Goal: Transaction & Acquisition: Purchase product/service

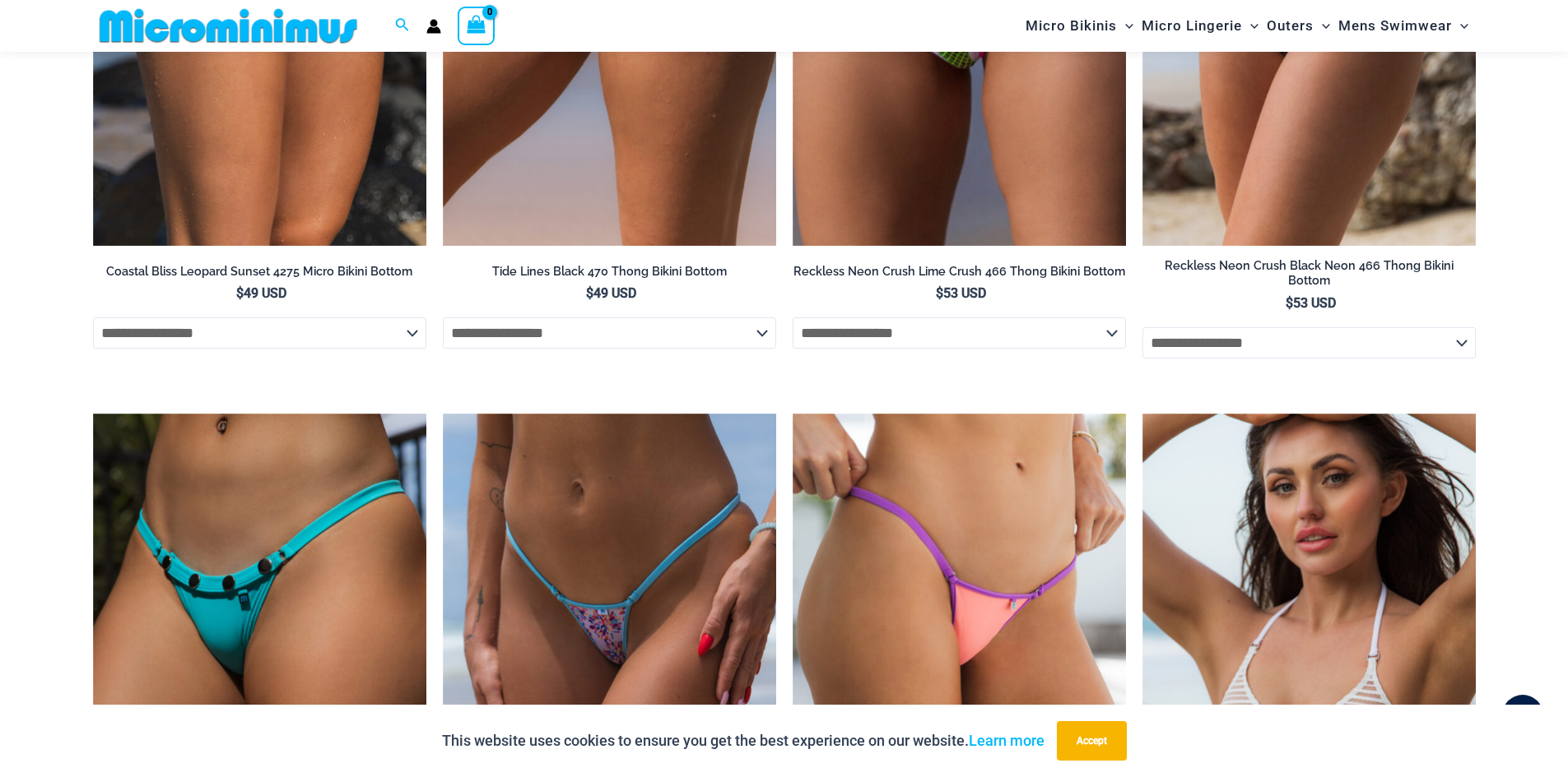
scroll to position [4607, 0]
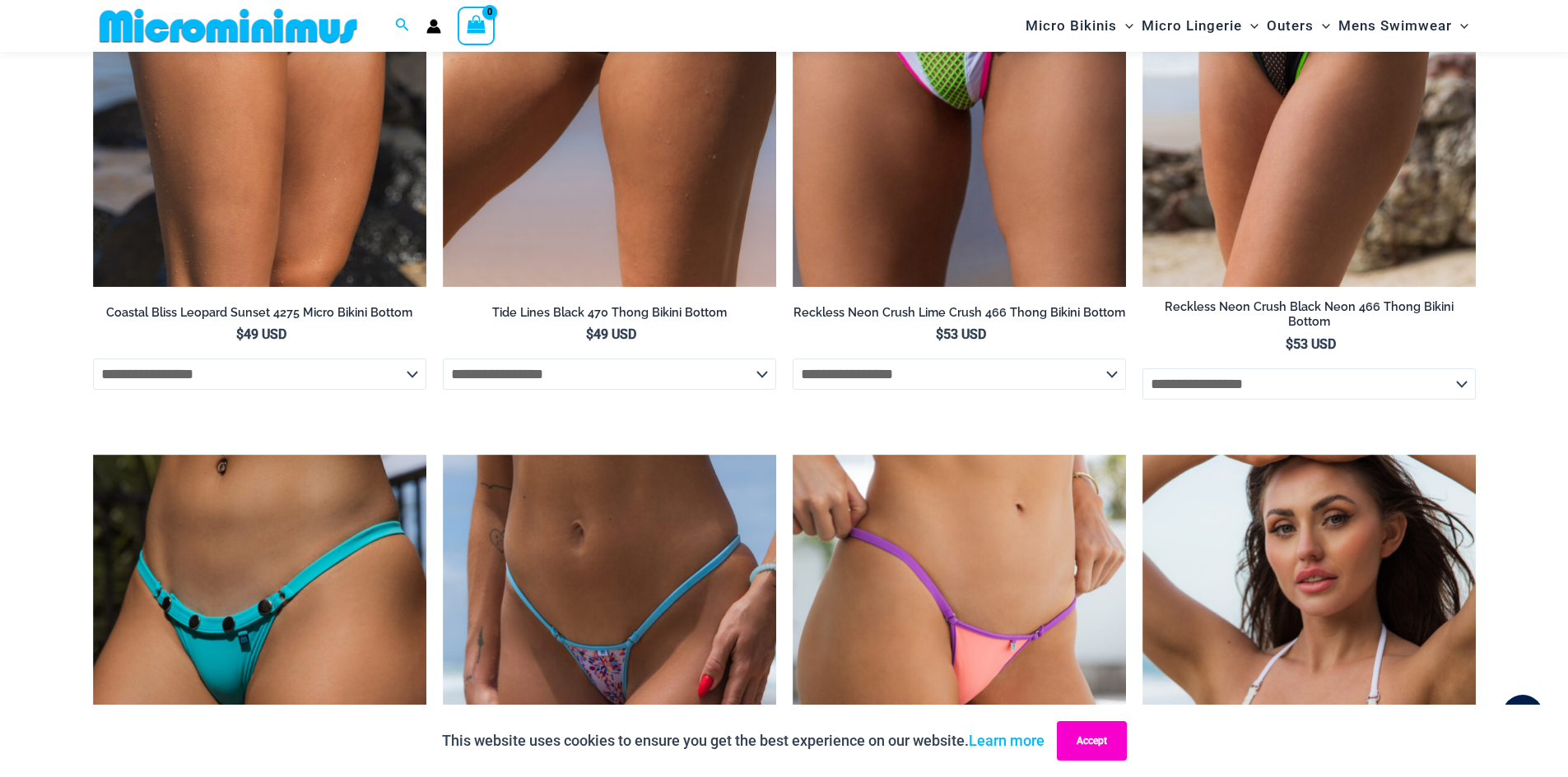
drag, startPoint x: 1114, startPoint y: 741, endPoint x: 1143, endPoint y: 724, distance: 33.6
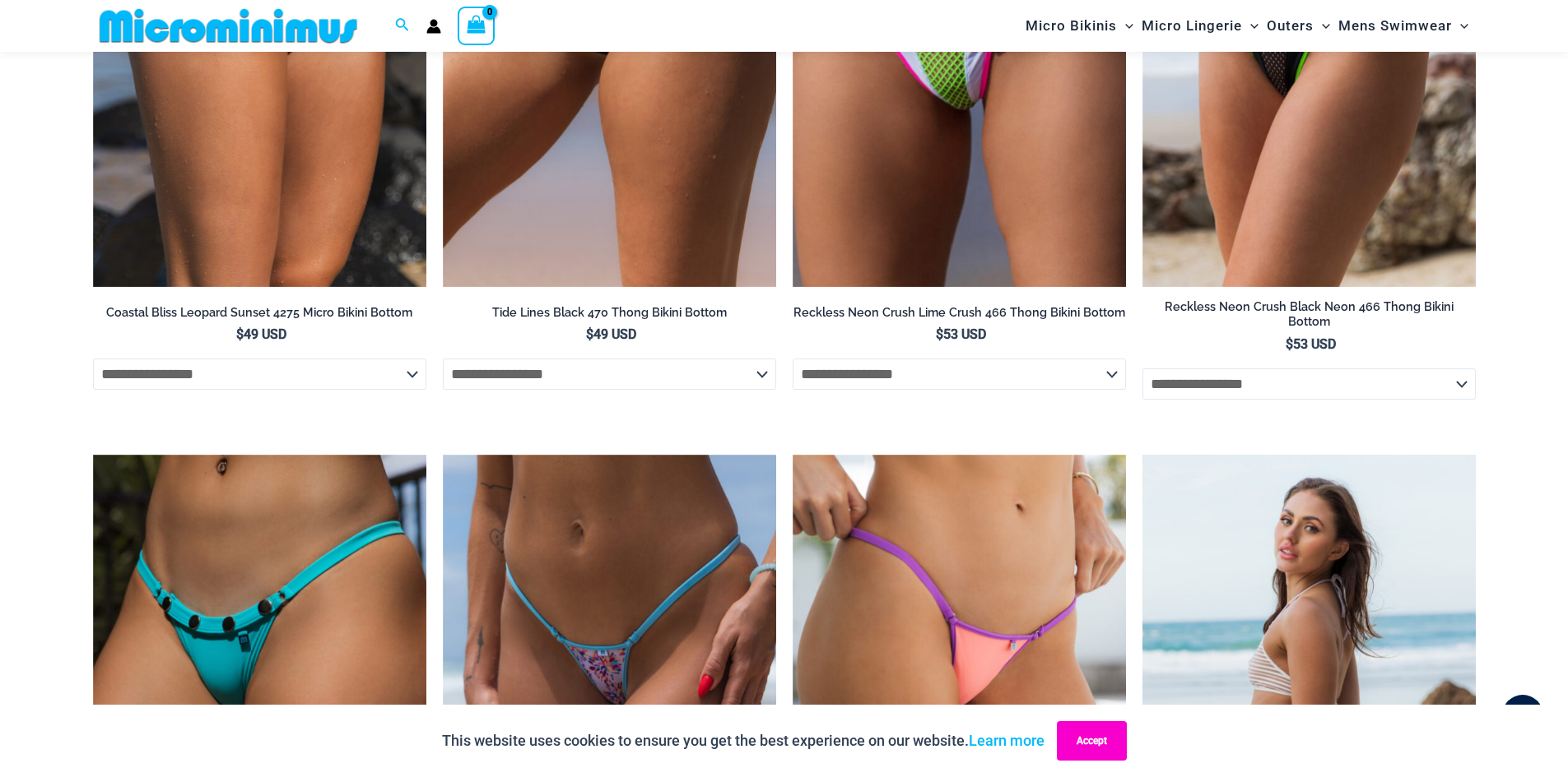
click at [1114, 741] on button "Accept" at bounding box center [1091, 741] width 70 height 40
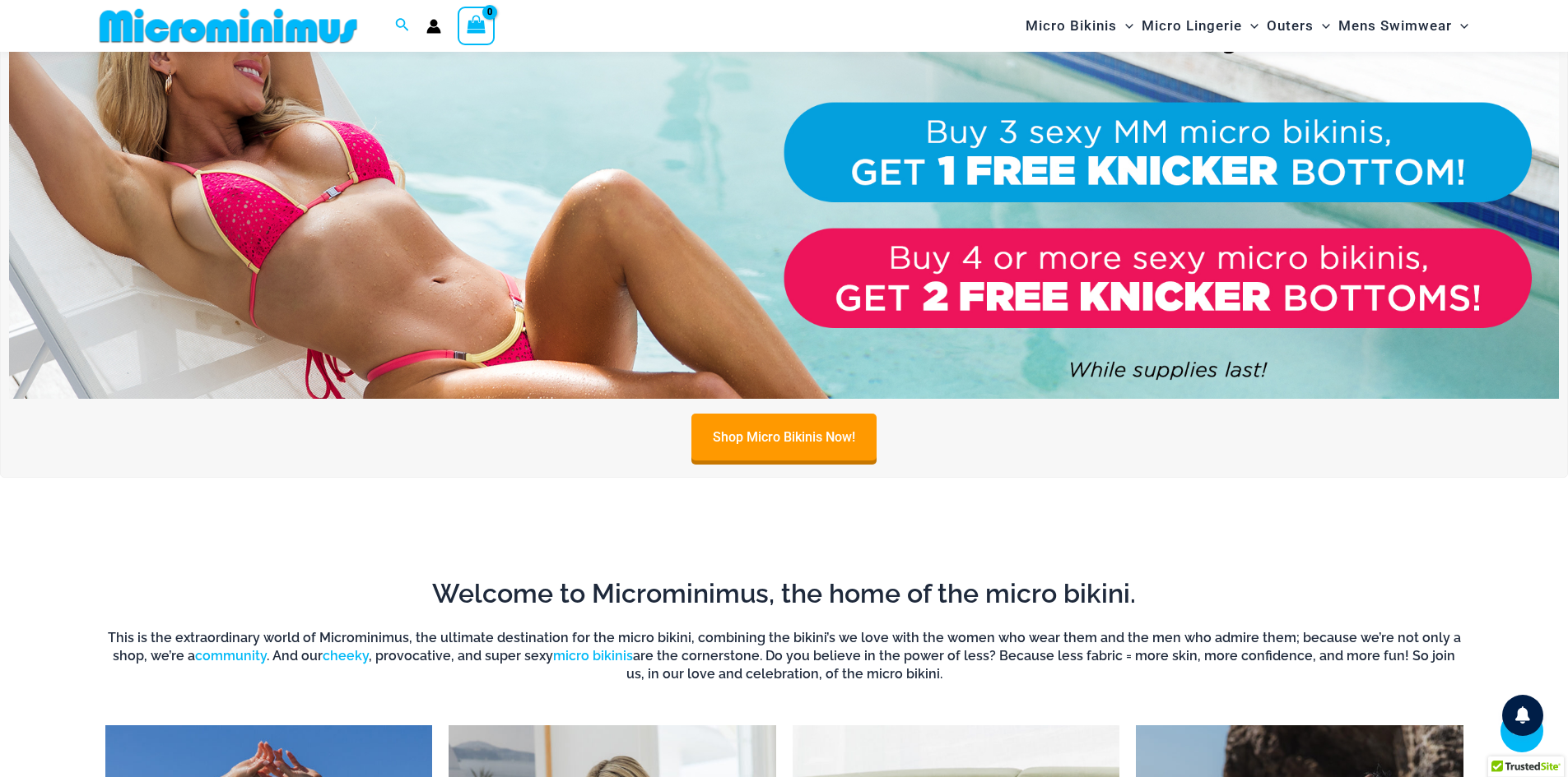
scroll to position [0, 0]
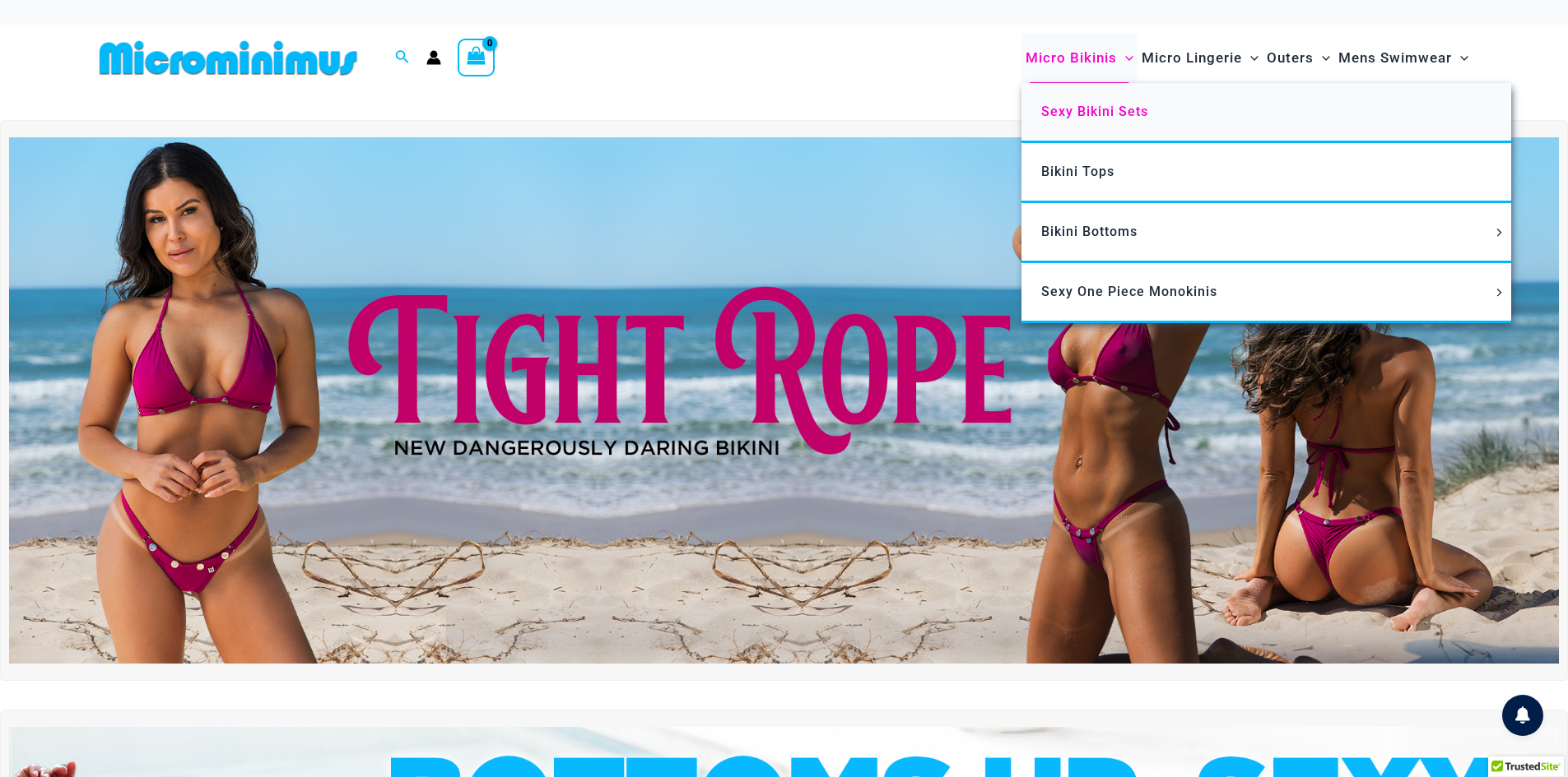
click at [1084, 113] on span "Sexy Bikini Sets" at bounding box center [1094, 112] width 107 height 16
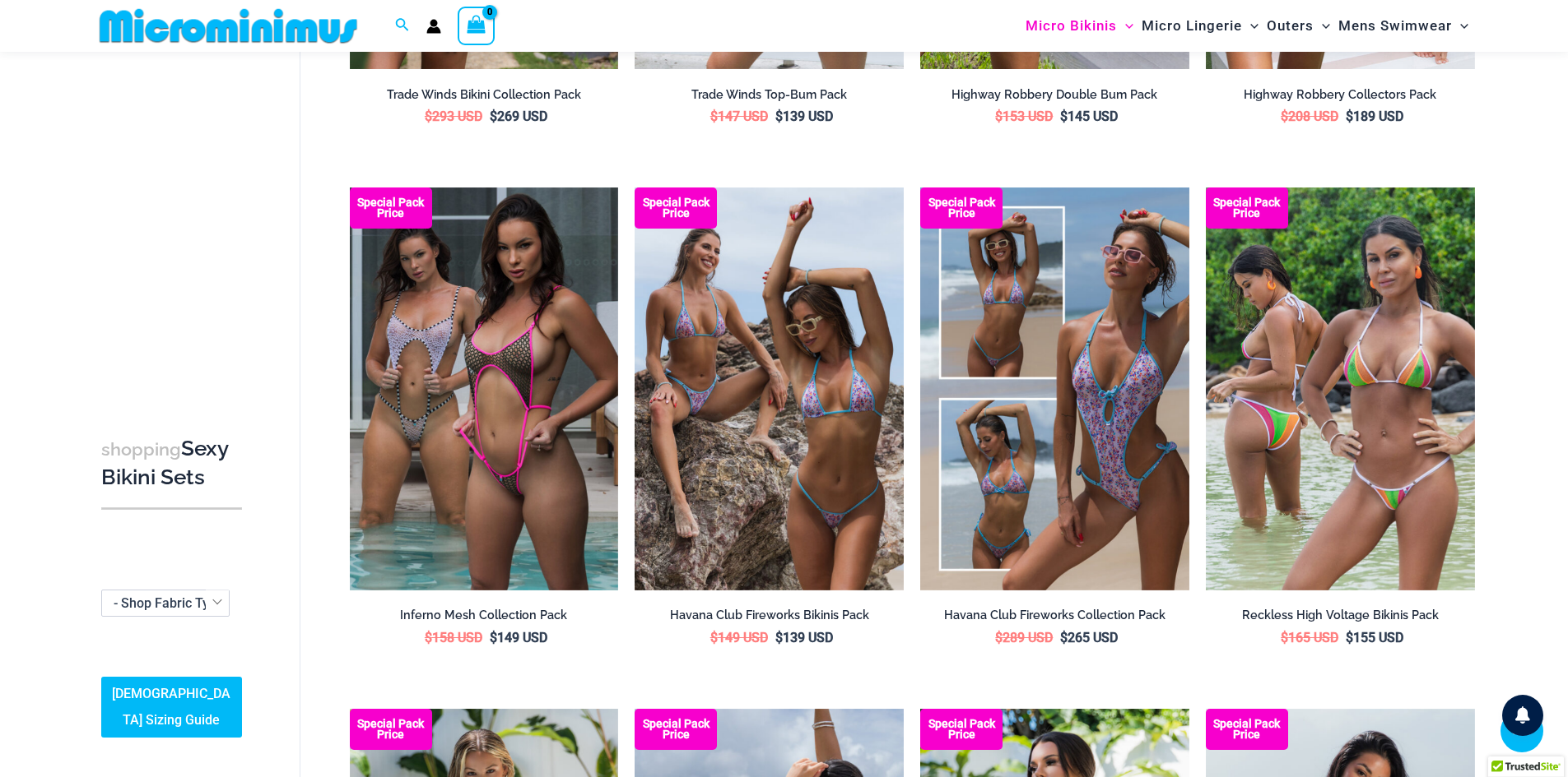
scroll to position [2613, 0]
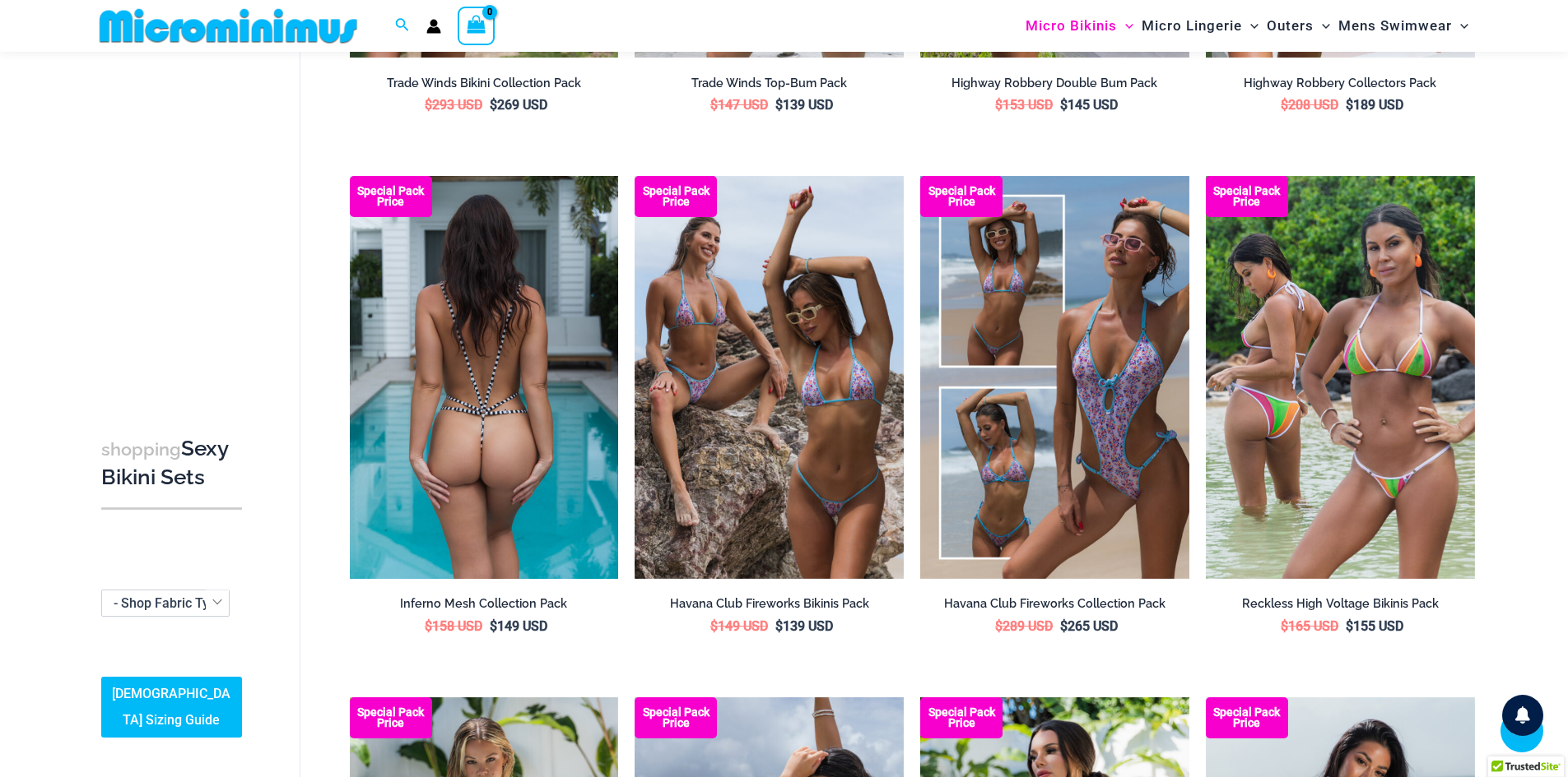
click at [464, 361] on img at bounding box center [484, 377] width 269 height 403
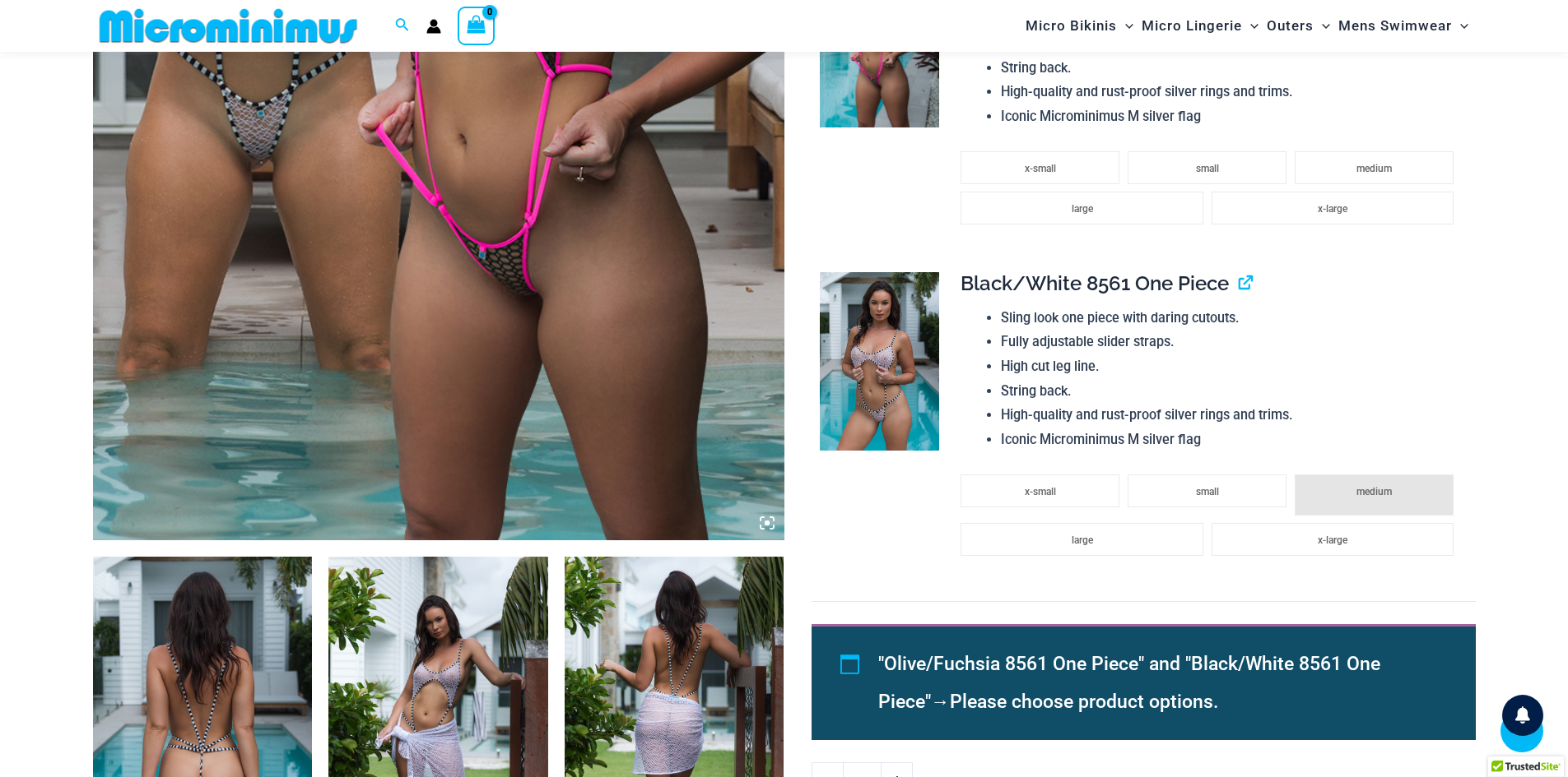
scroll to position [889, 0]
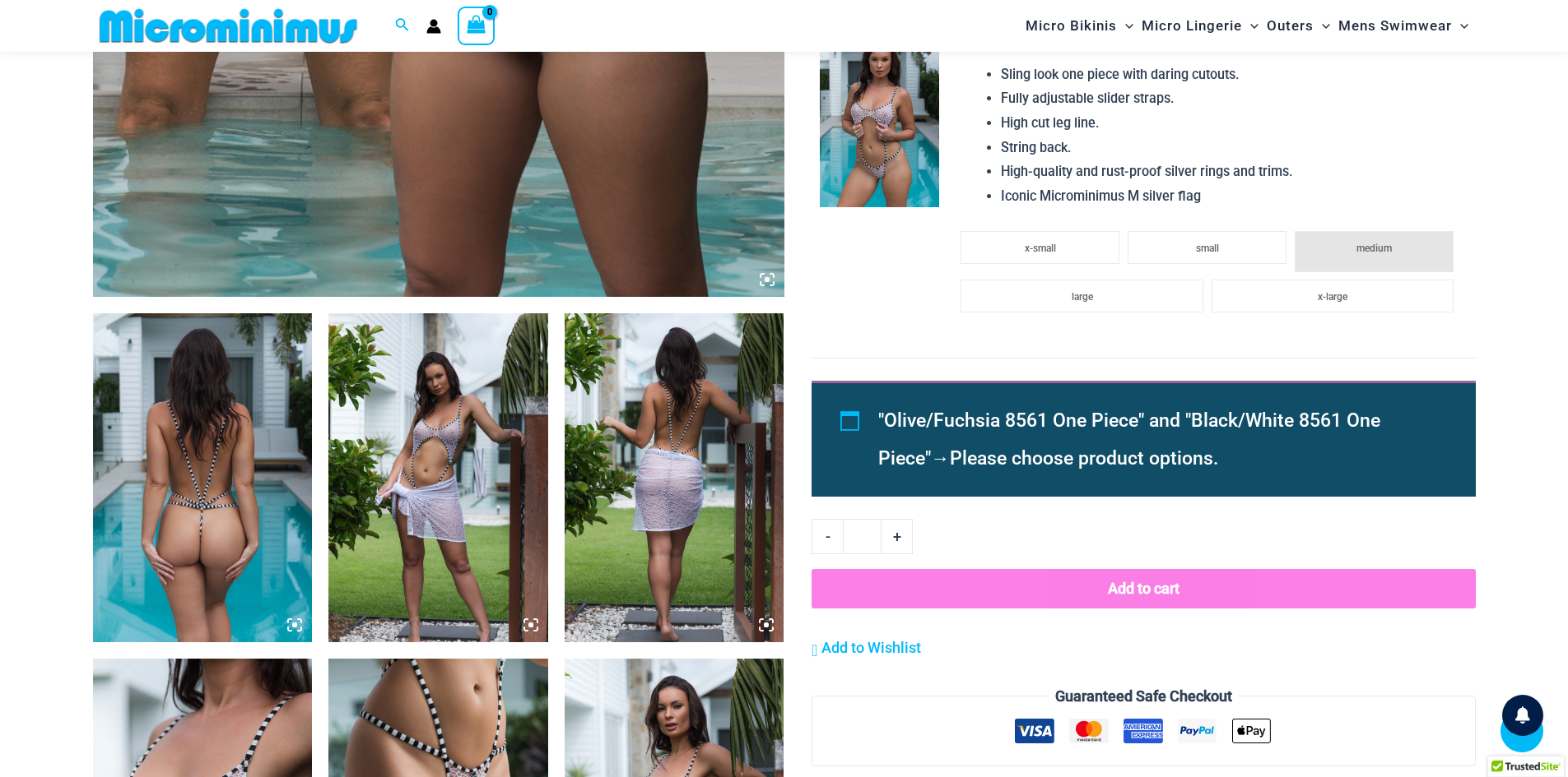
click at [763, 274] on icon at bounding box center [762, 275] width 3 height 3
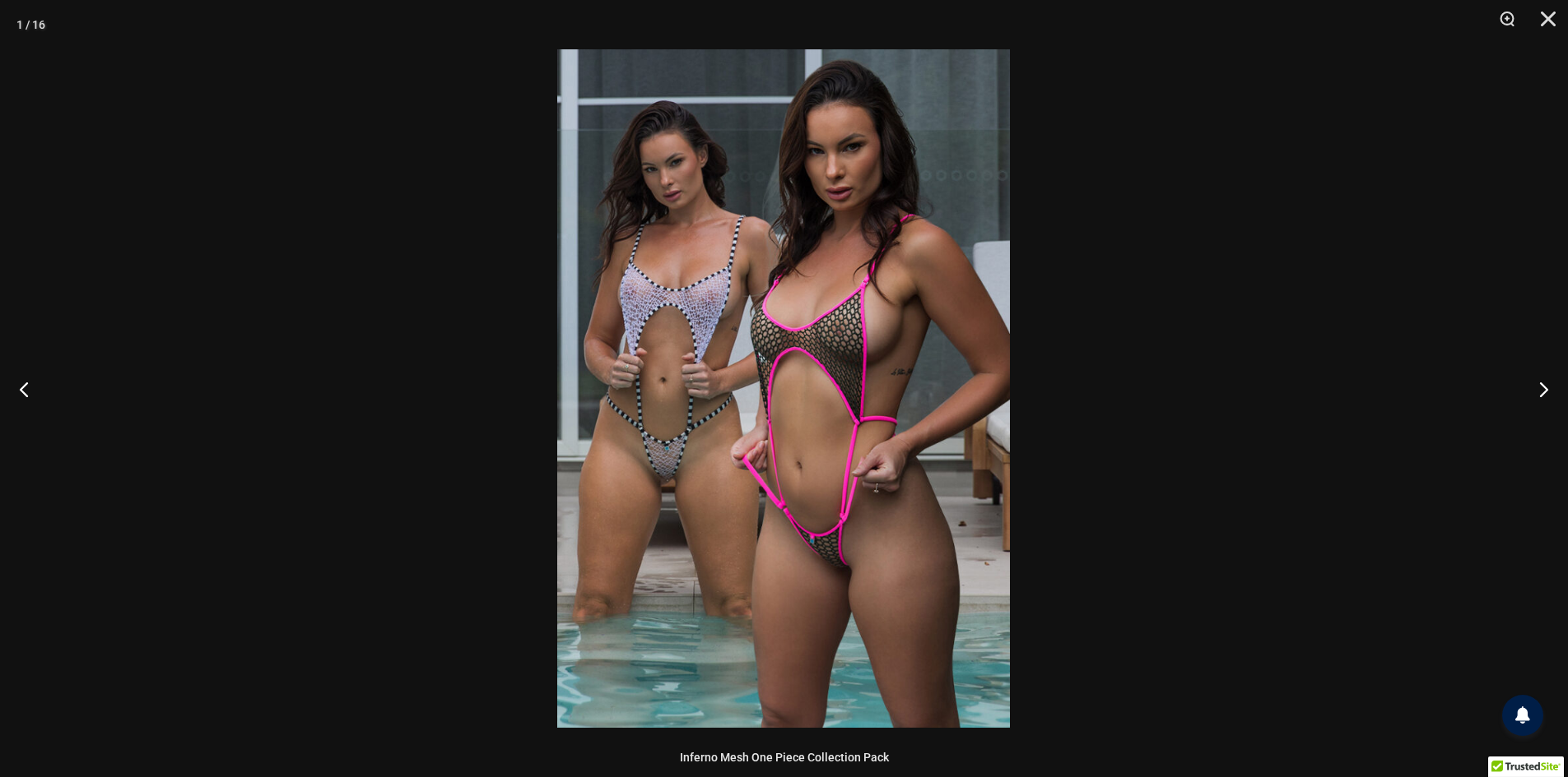
click at [837, 325] on img at bounding box center [784, 388] width 452 height 678
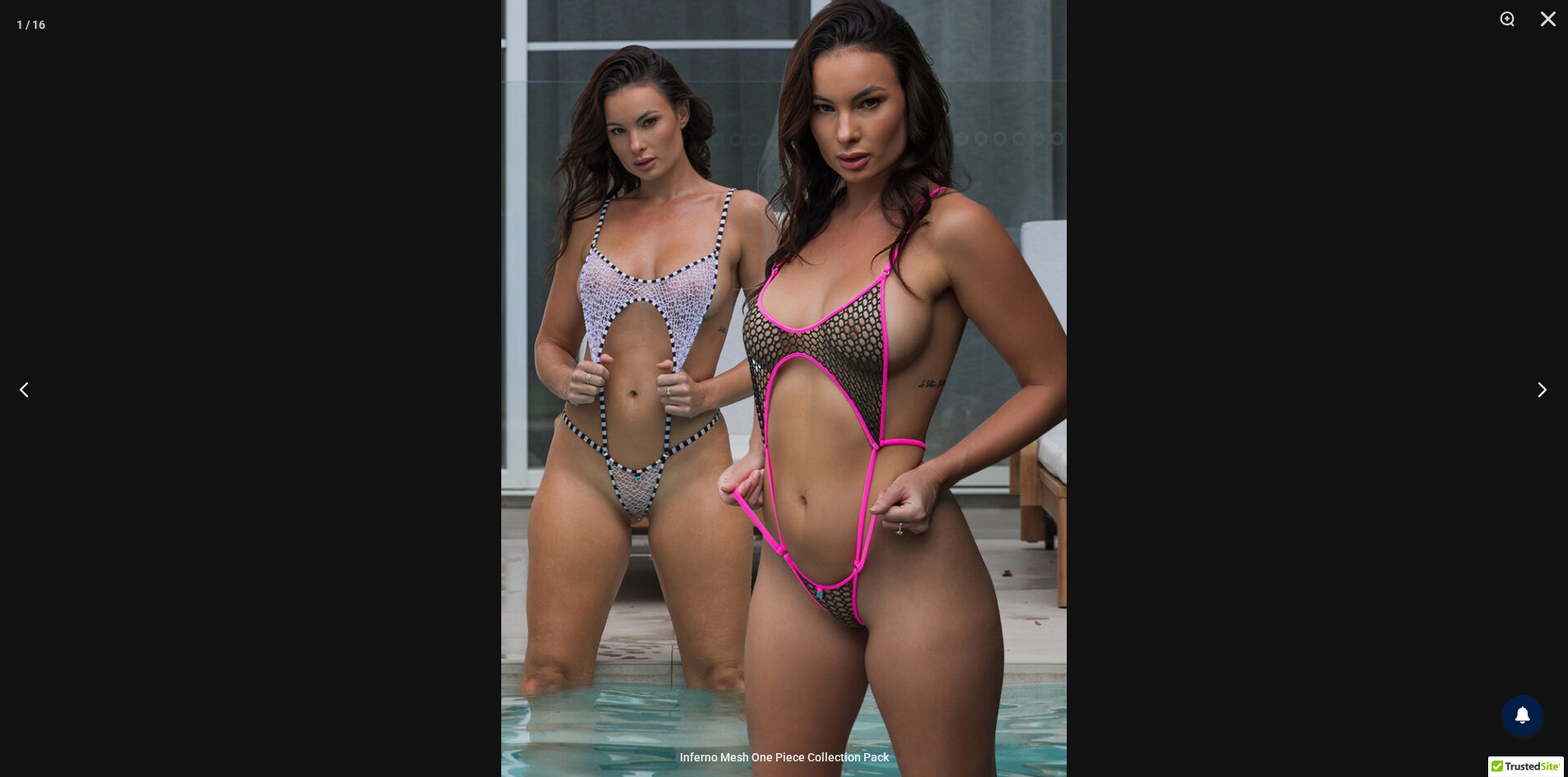
click at [1533, 380] on button "Next" at bounding box center [1536, 389] width 62 height 82
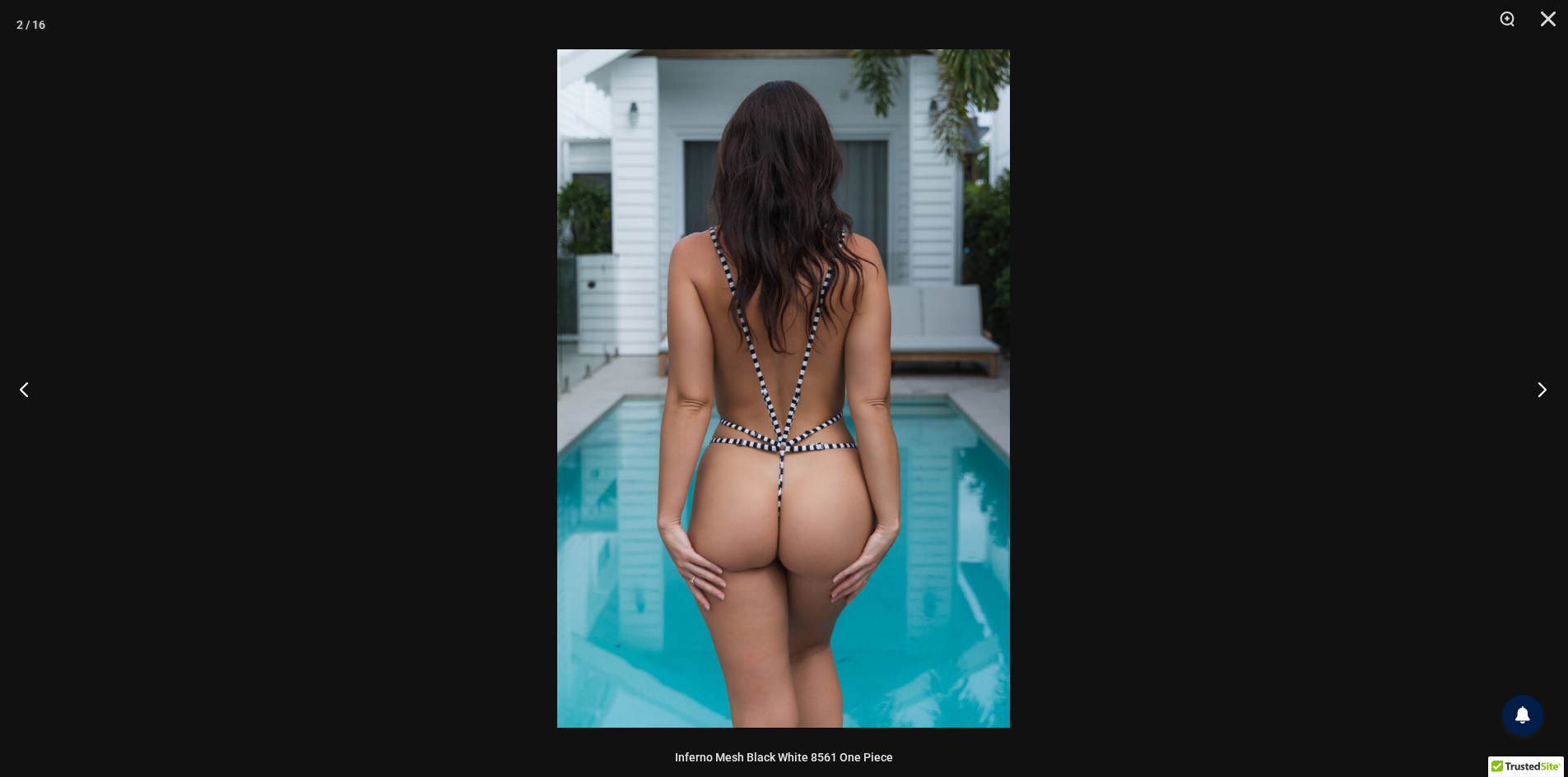
click at [1533, 380] on button "Next" at bounding box center [1536, 389] width 62 height 82
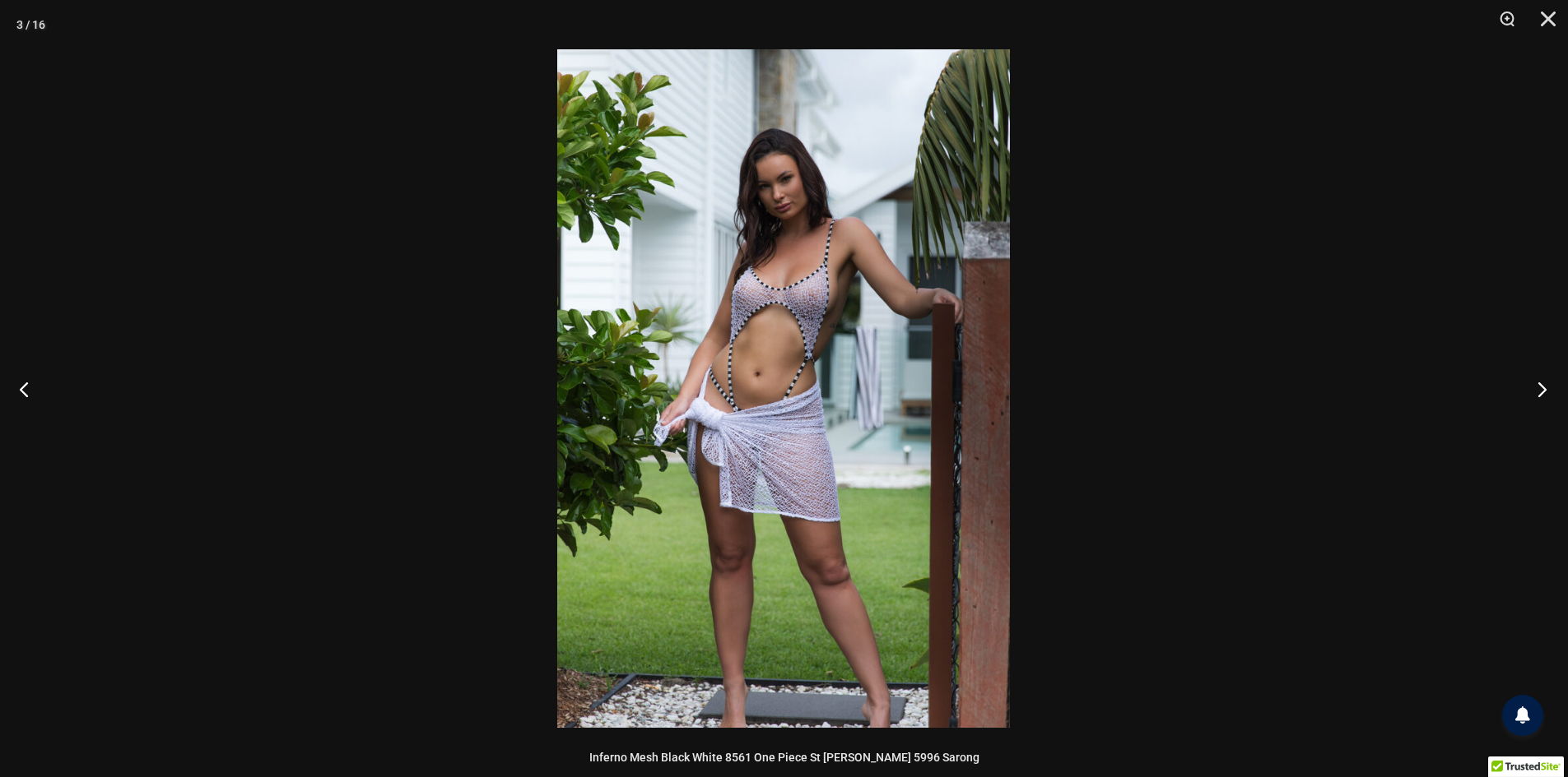
click at [1533, 380] on button "Next" at bounding box center [1536, 389] width 62 height 82
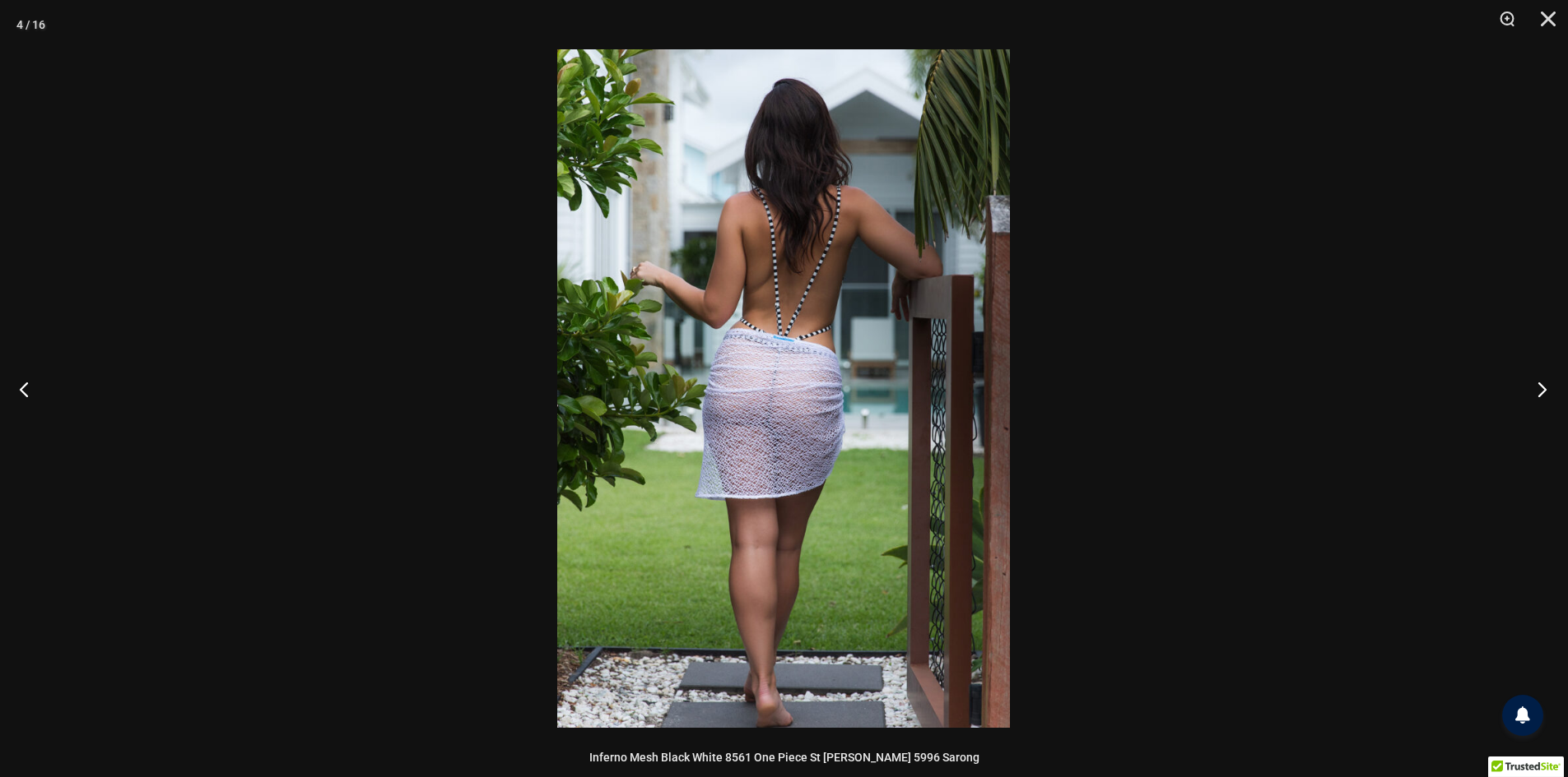
click at [1533, 380] on button "Next" at bounding box center [1536, 389] width 62 height 82
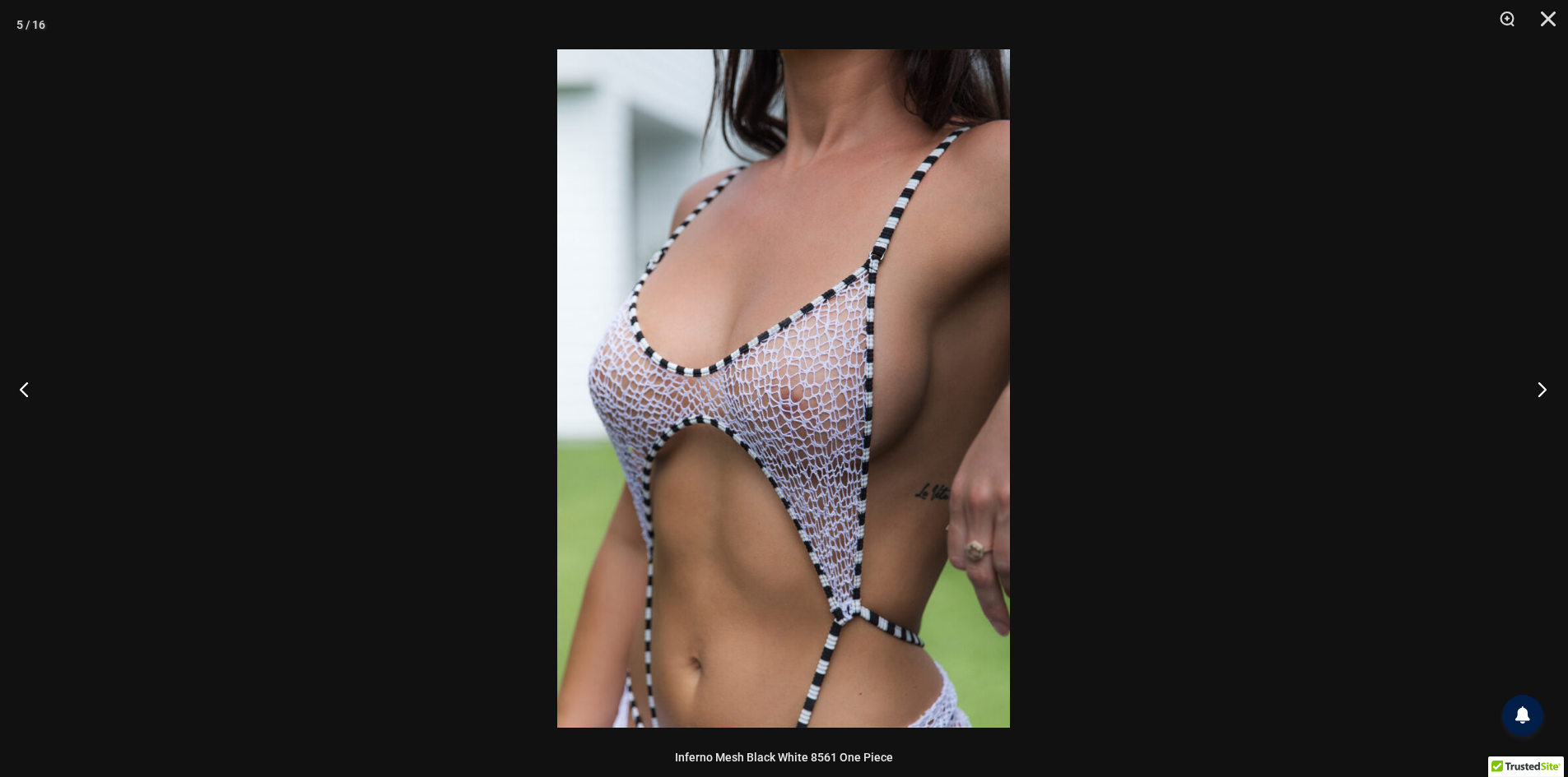
click at [1533, 380] on button "Next" at bounding box center [1536, 389] width 62 height 82
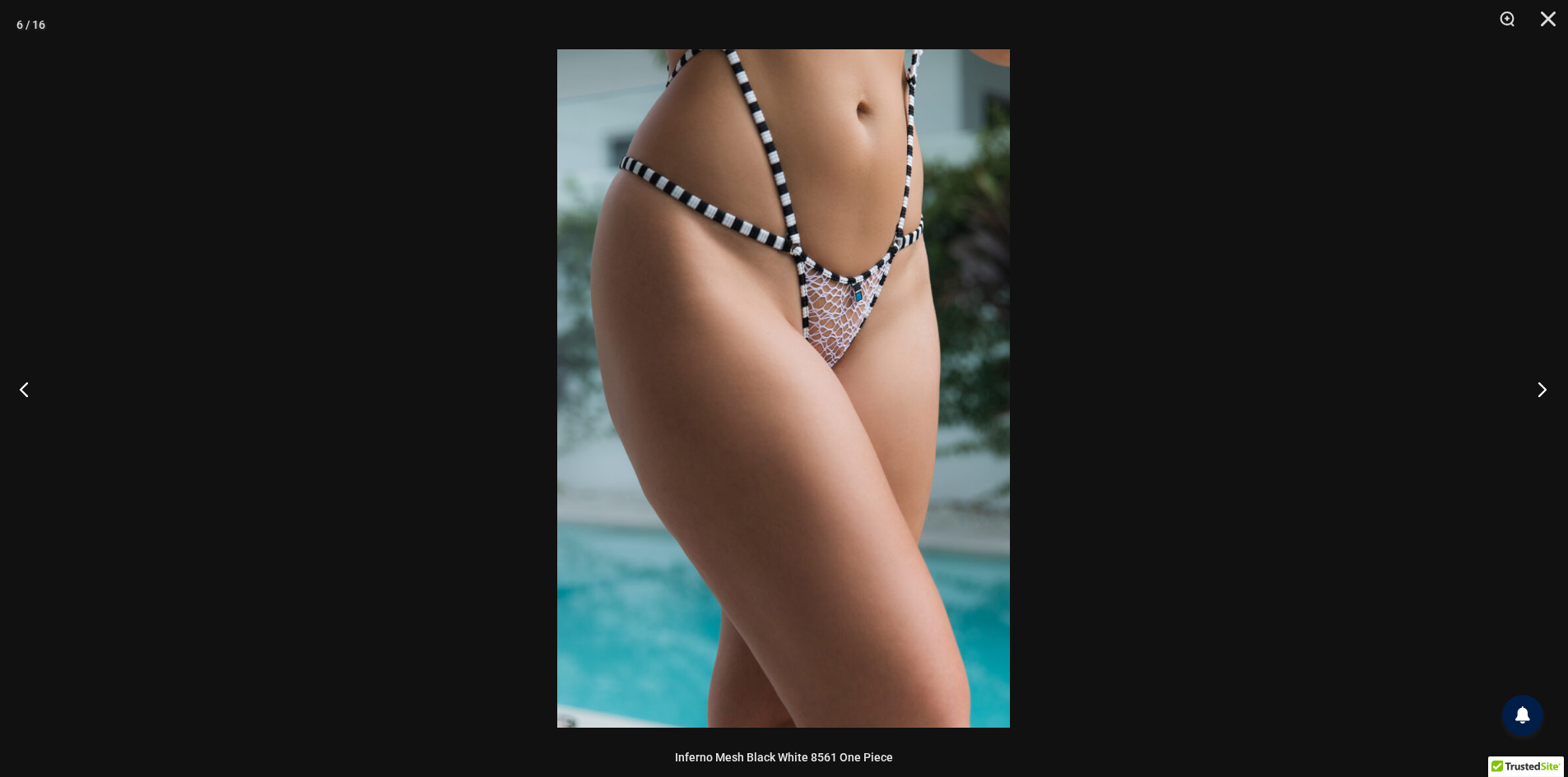
click at [1533, 380] on button "Next" at bounding box center [1536, 389] width 62 height 82
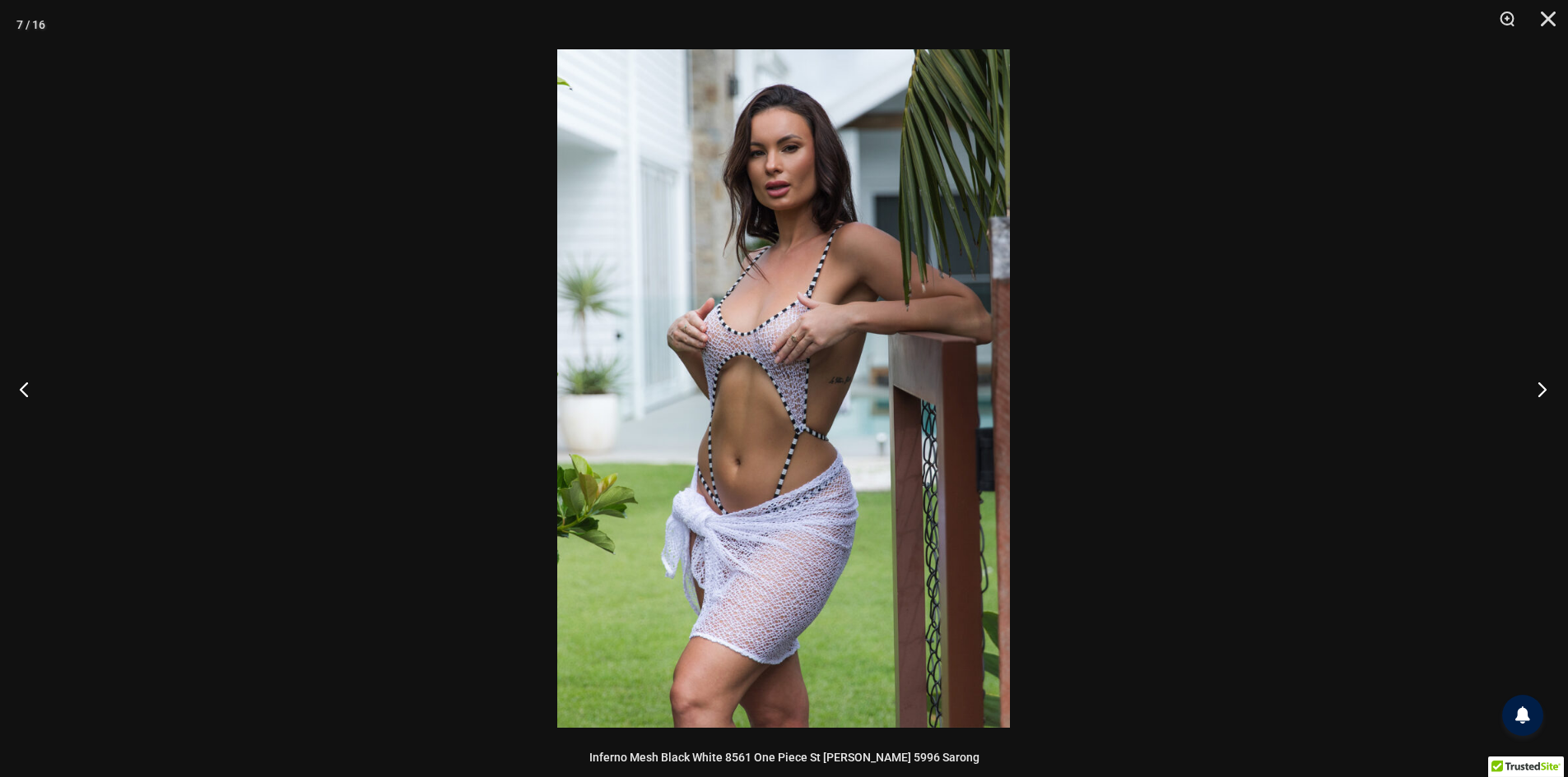
click at [1533, 380] on button "Next" at bounding box center [1536, 389] width 62 height 82
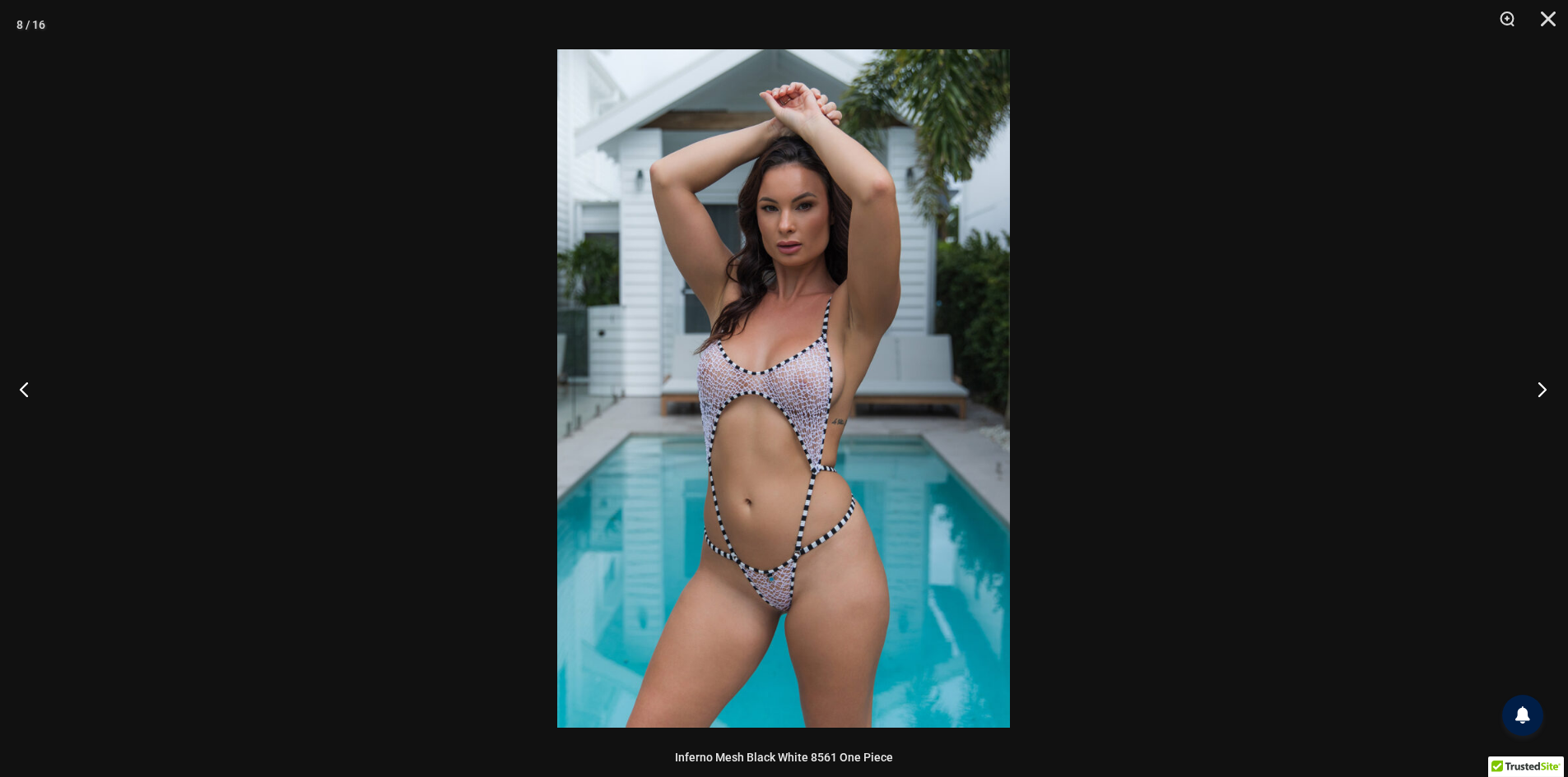
click at [1533, 380] on button "Next" at bounding box center [1536, 389] width 62 height 82
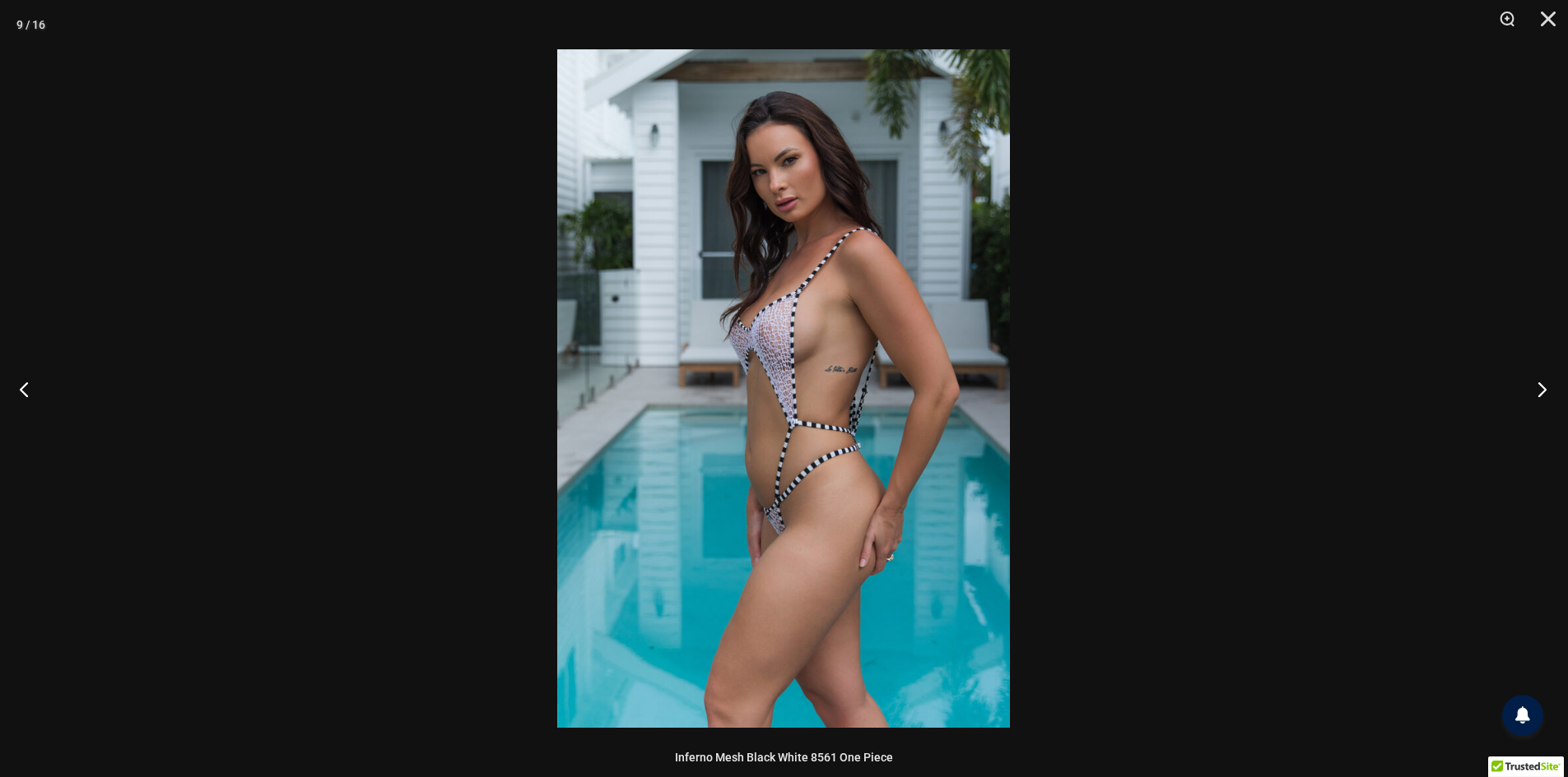
click at [1533, 380] on button "Next" at bounding box center [1536, 389] width 62 height 82
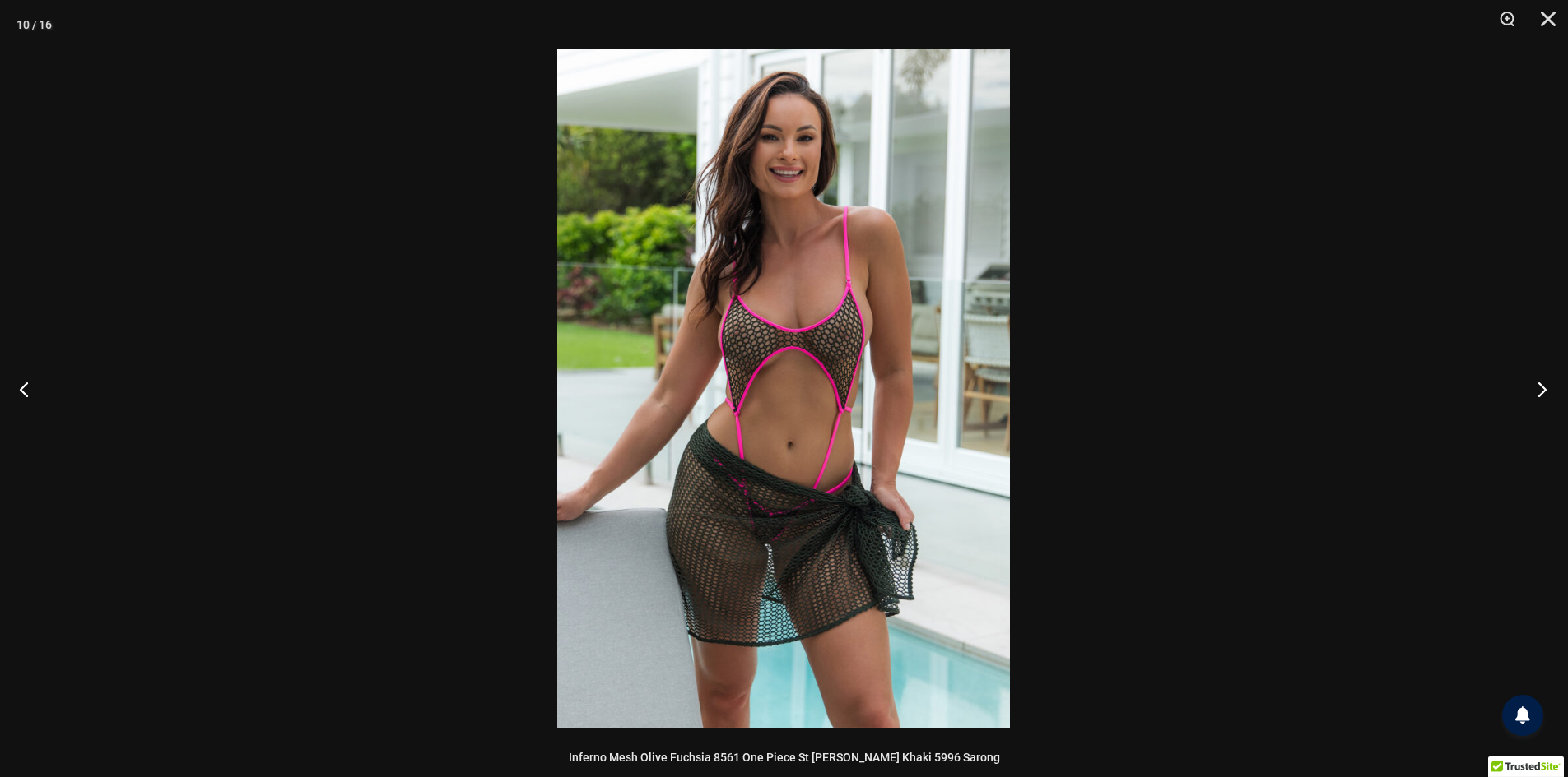
click at [1533, 380] on button "Next" at bounding box center [1536, 389] width 62 height 82
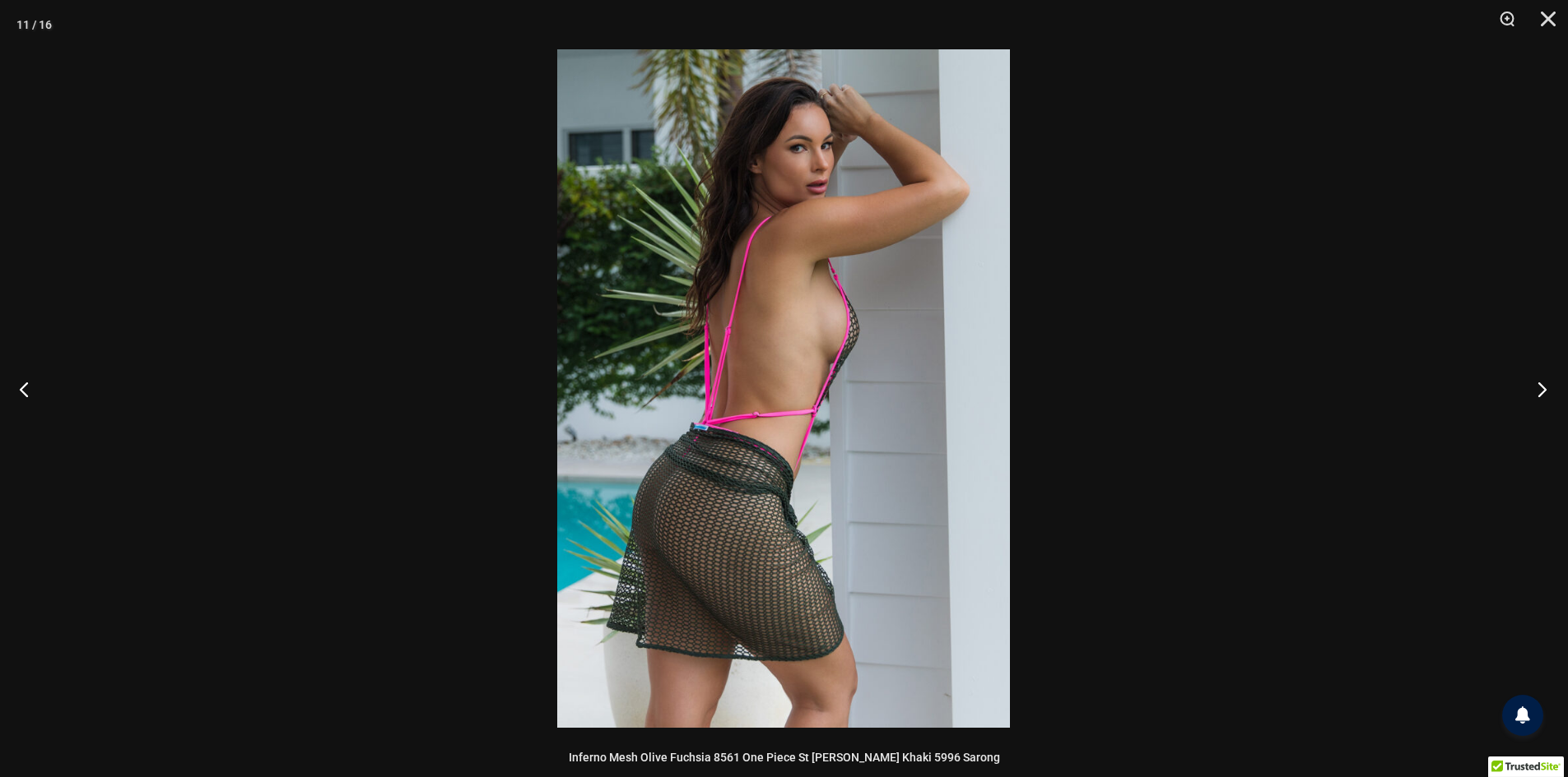
click at [1533, 380] on button "Next" at bounding box center [1536, 389] width 62 height 82
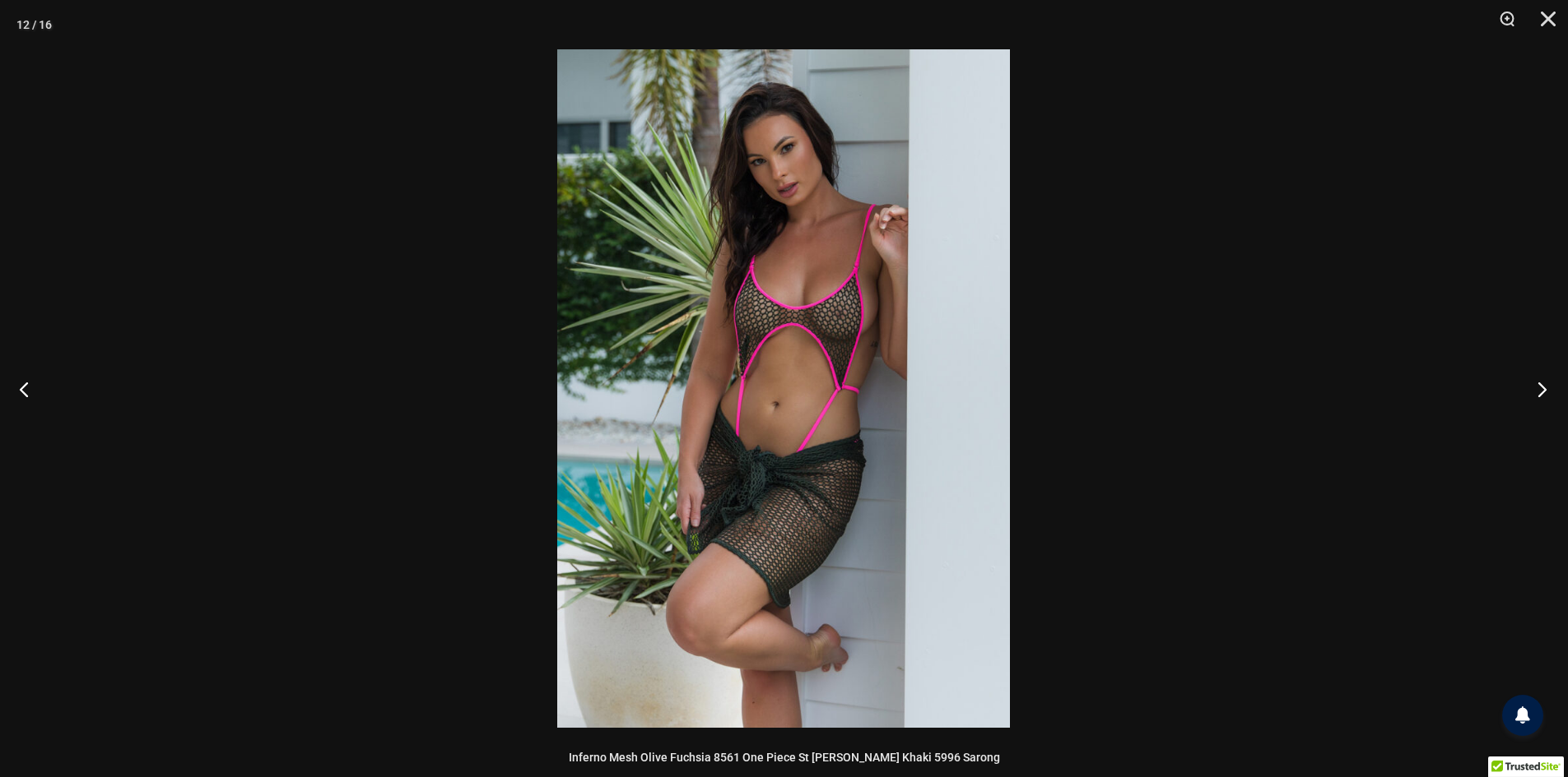
click at [1533, 380] on button "Next" at bounding box center [1536, 389] width 62 height 82
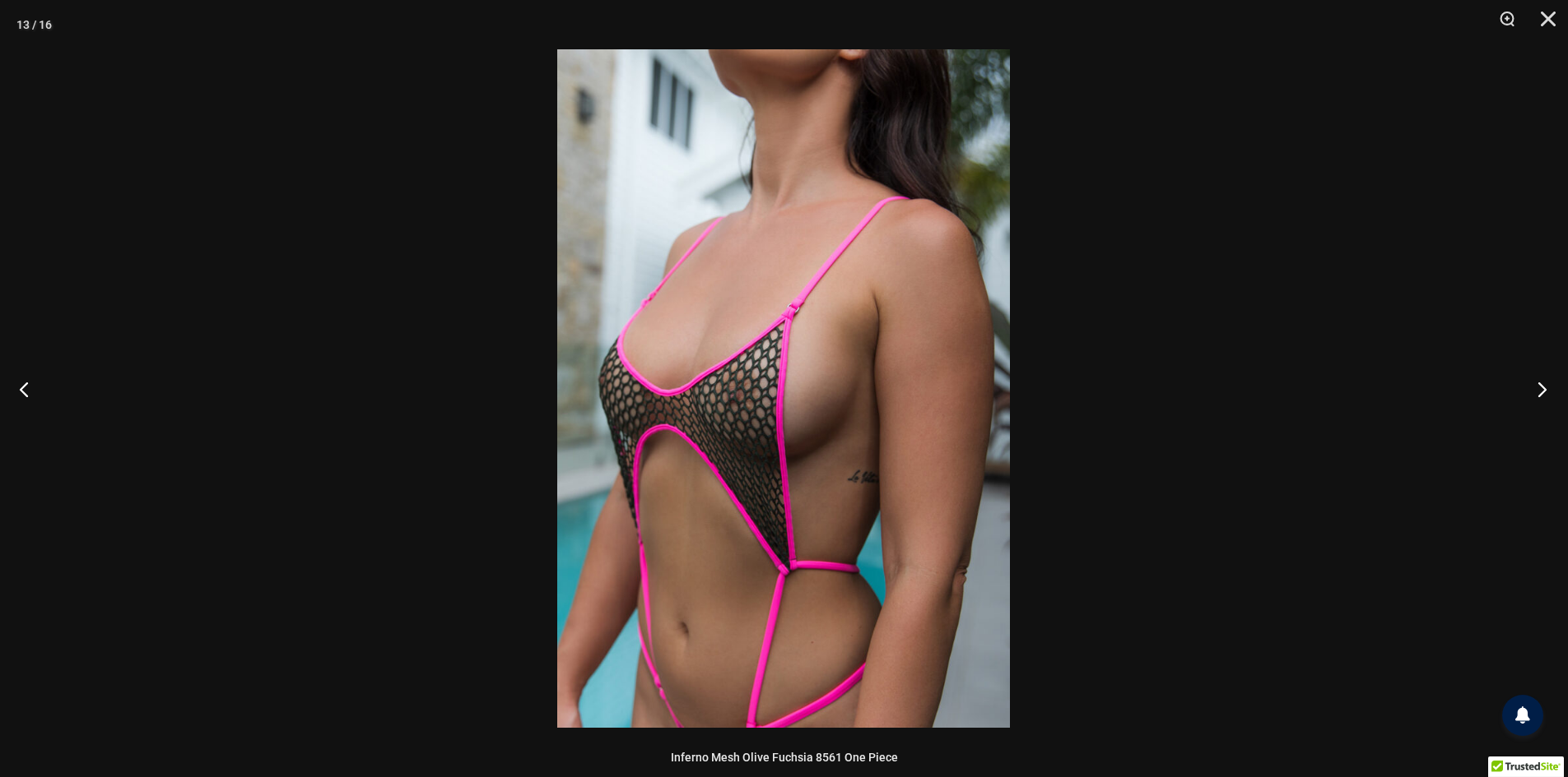
click at [1533, 380] on button "Next" at bounding box center [1536, 389] width 62 height 82
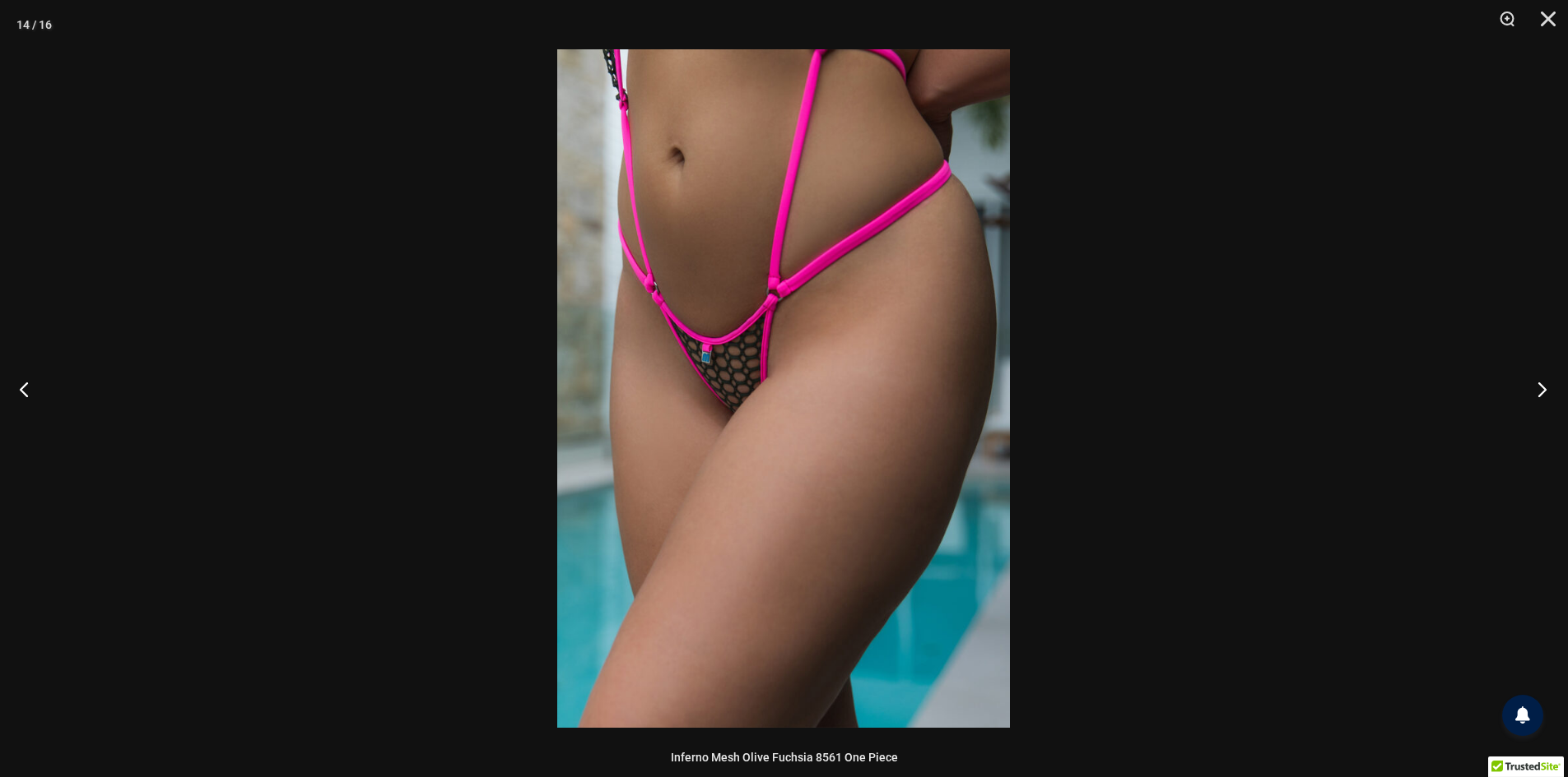
click at [1533, 380] on button "Next" at bounding box center [1536, 389] width 62 height 82
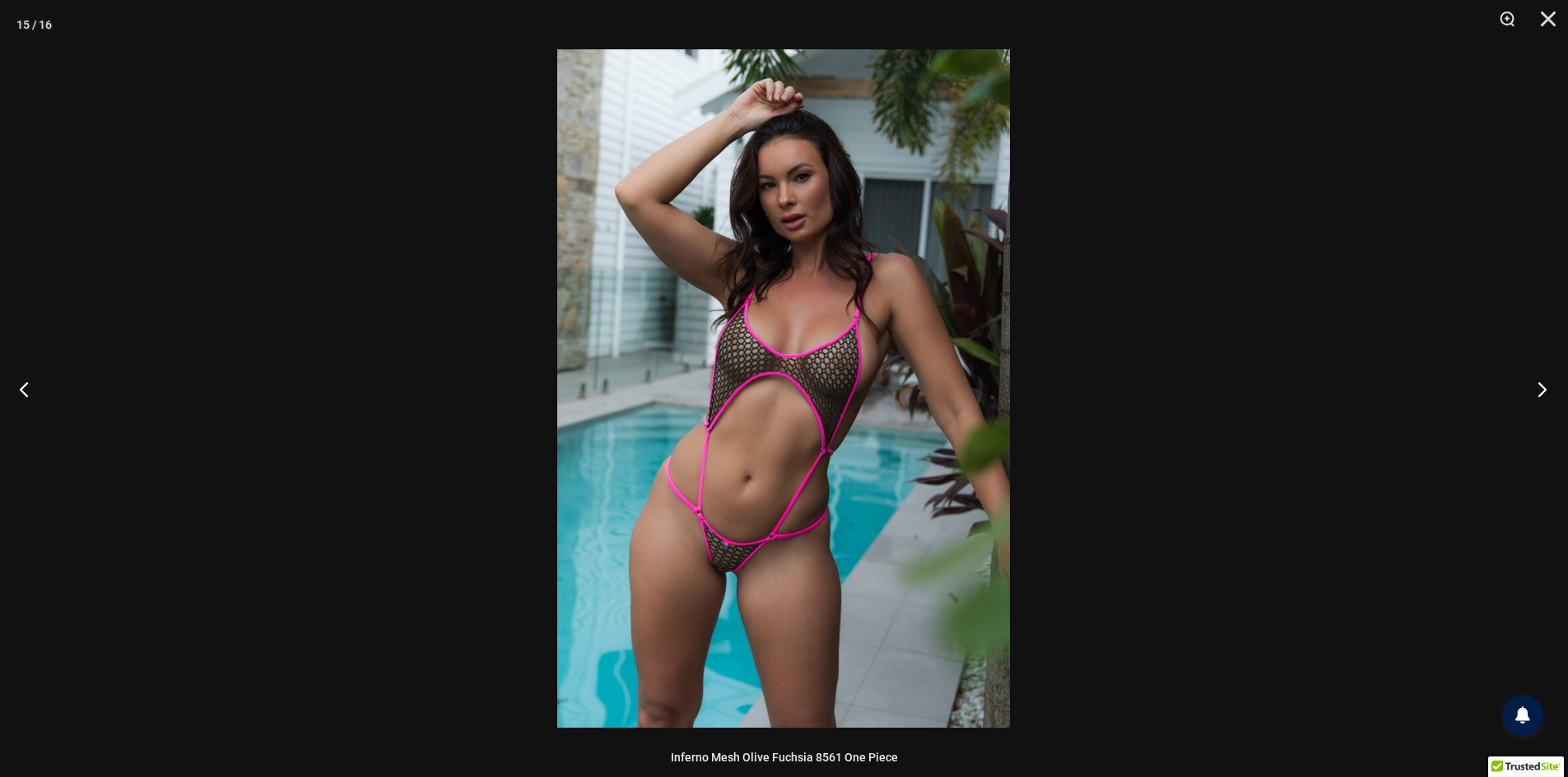
click at [1533, 380] on button "Next" at bounding box center [1536, 389] width 62 height 82
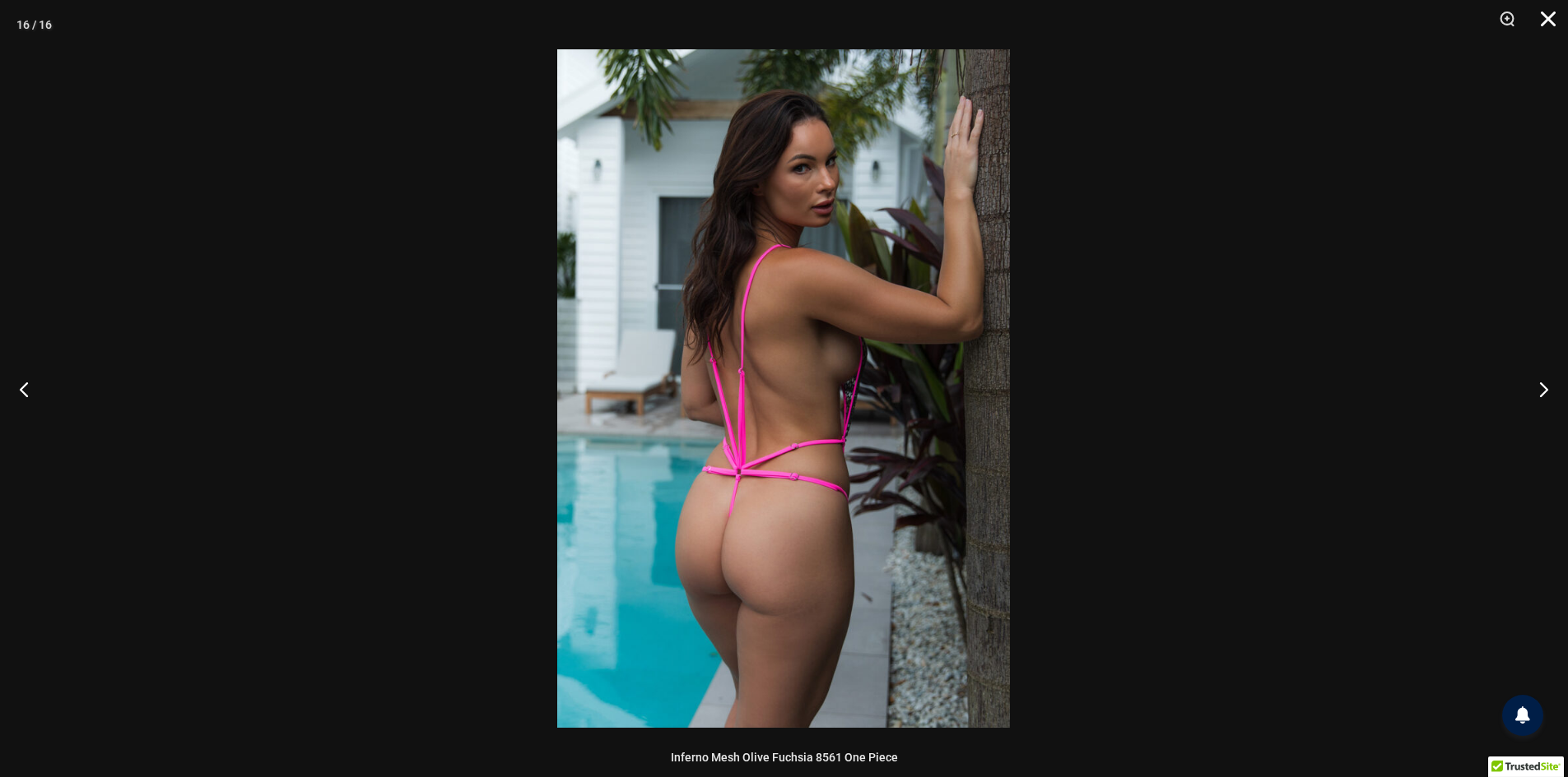
click at [1551, 22] on button "Close" at bounding box center [1541, 24] width 41 height 49
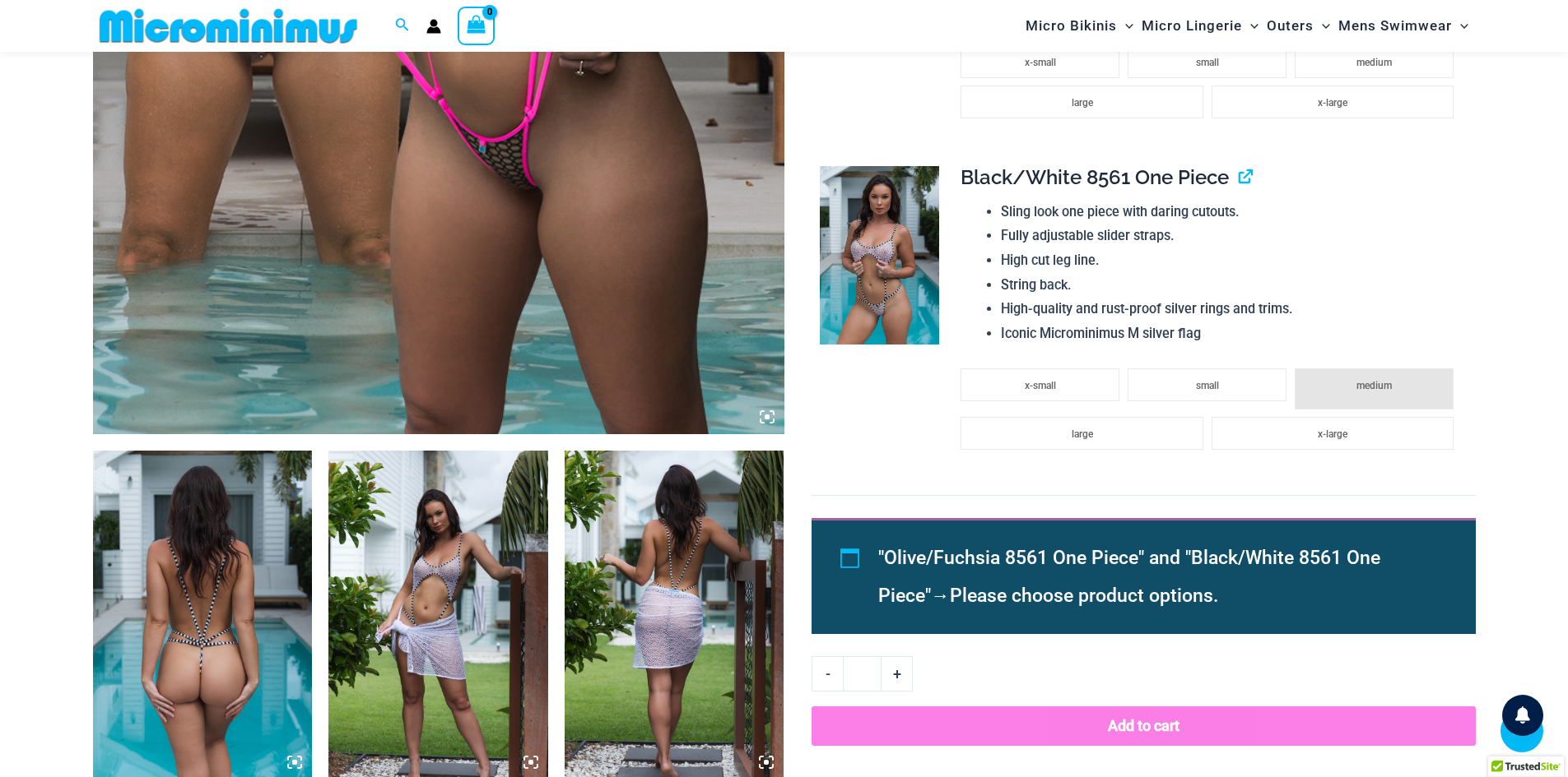
scroll to position [396, 0]
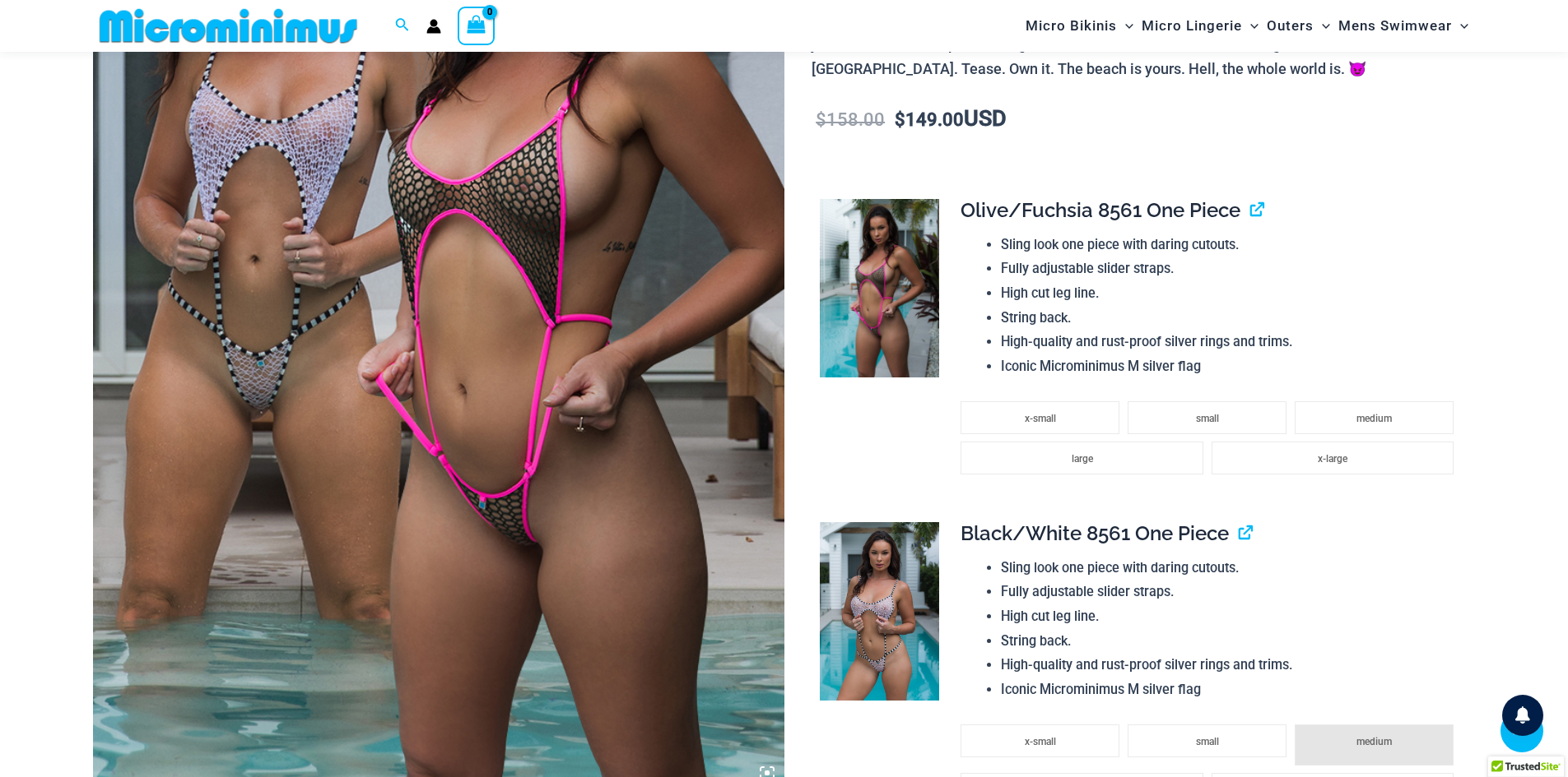
click at [886, 584] on img at bounding box center [880, 612] width 120 height 179
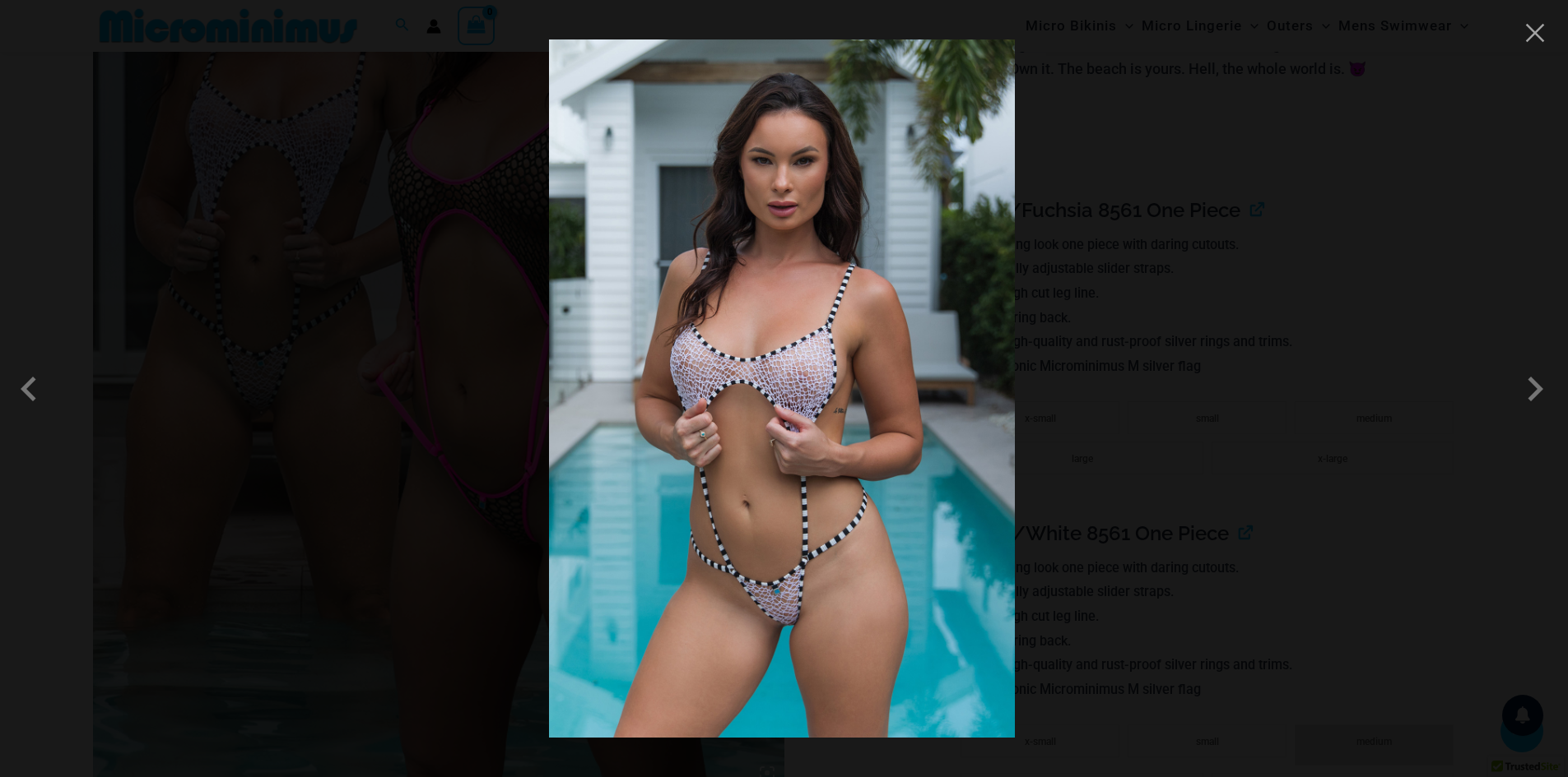
click at [830, 402] on img at bounding box center [781, 389] width 465 height 698
click at [1534, 406] on span at bounding box center [1534, 389] width 49 height 49
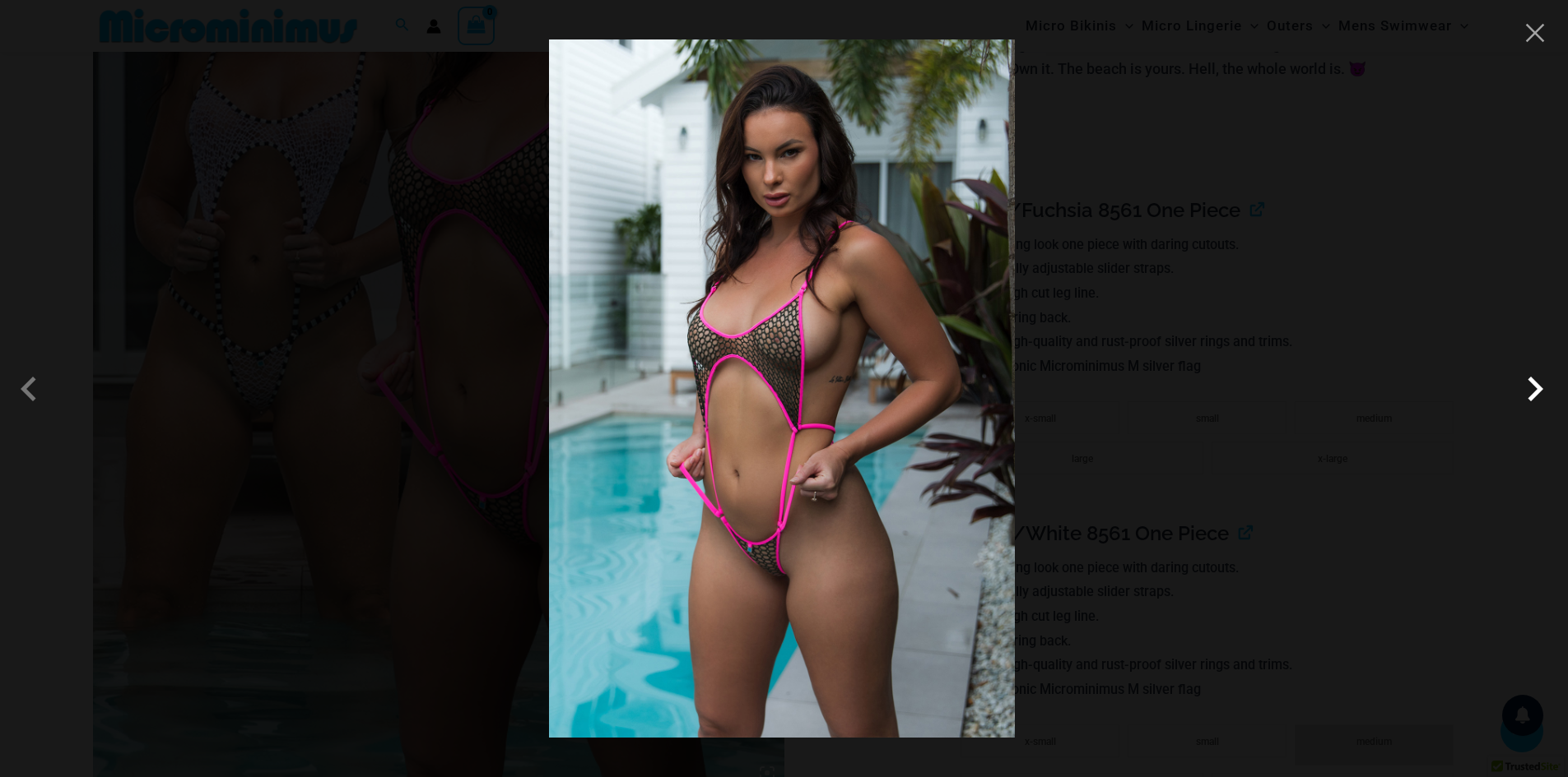
click at [1532, 400] on span at bounding box center [1534, 389] width 49 height 49
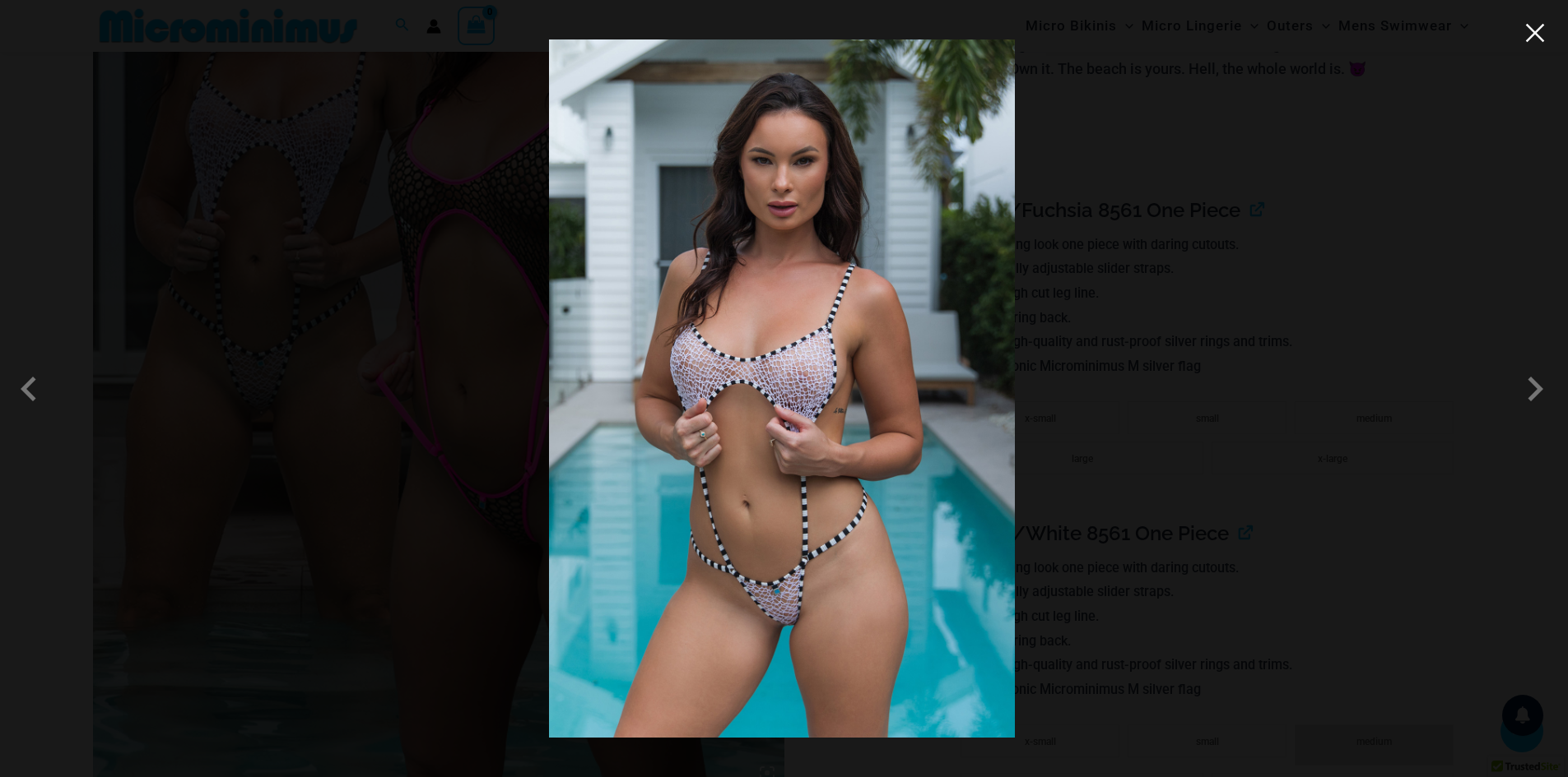
click at [1532, 23] on button "Close" at bounding box center [1534, 33] width 24 height 24
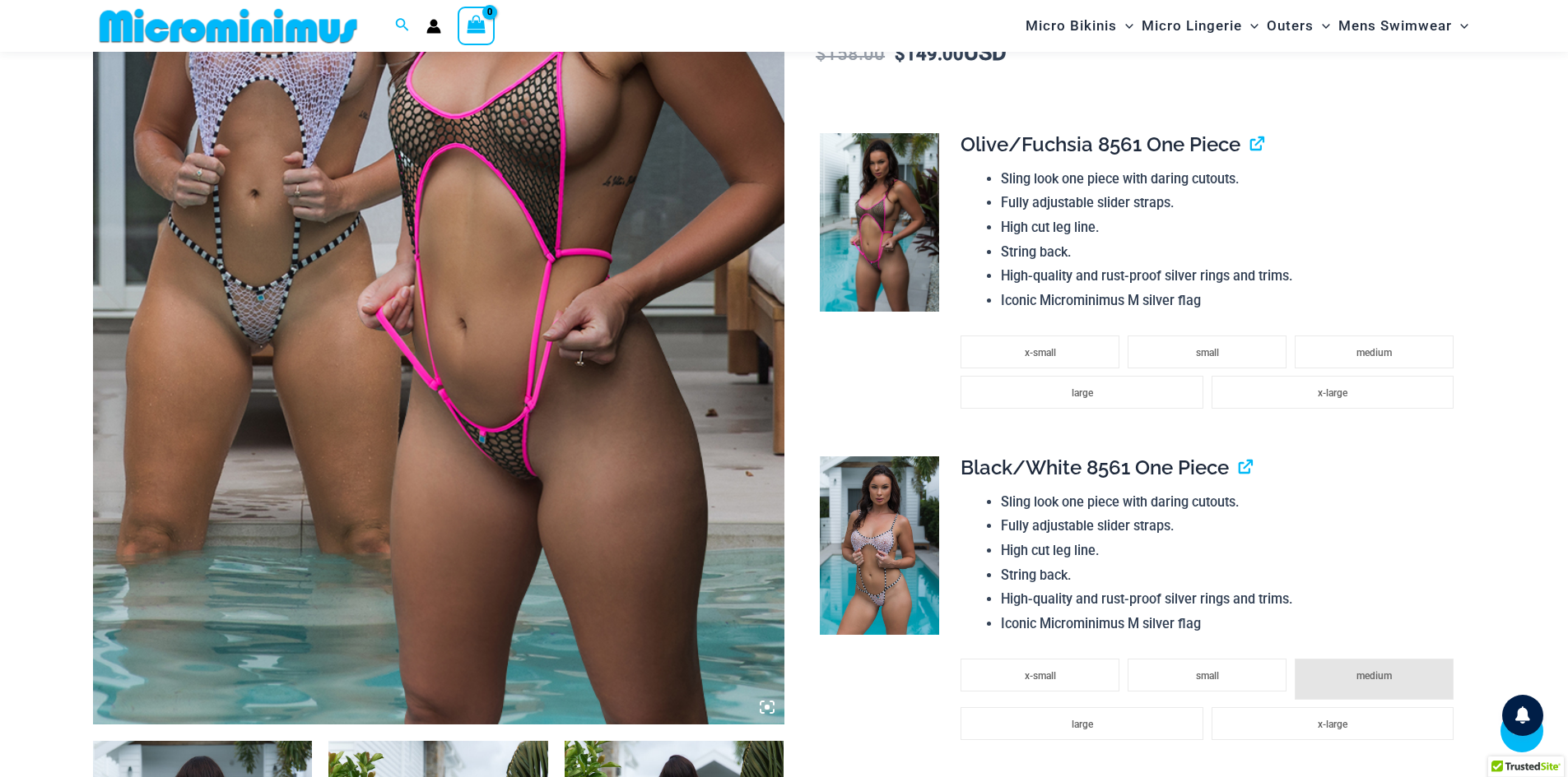
scroll to position [724, 0]
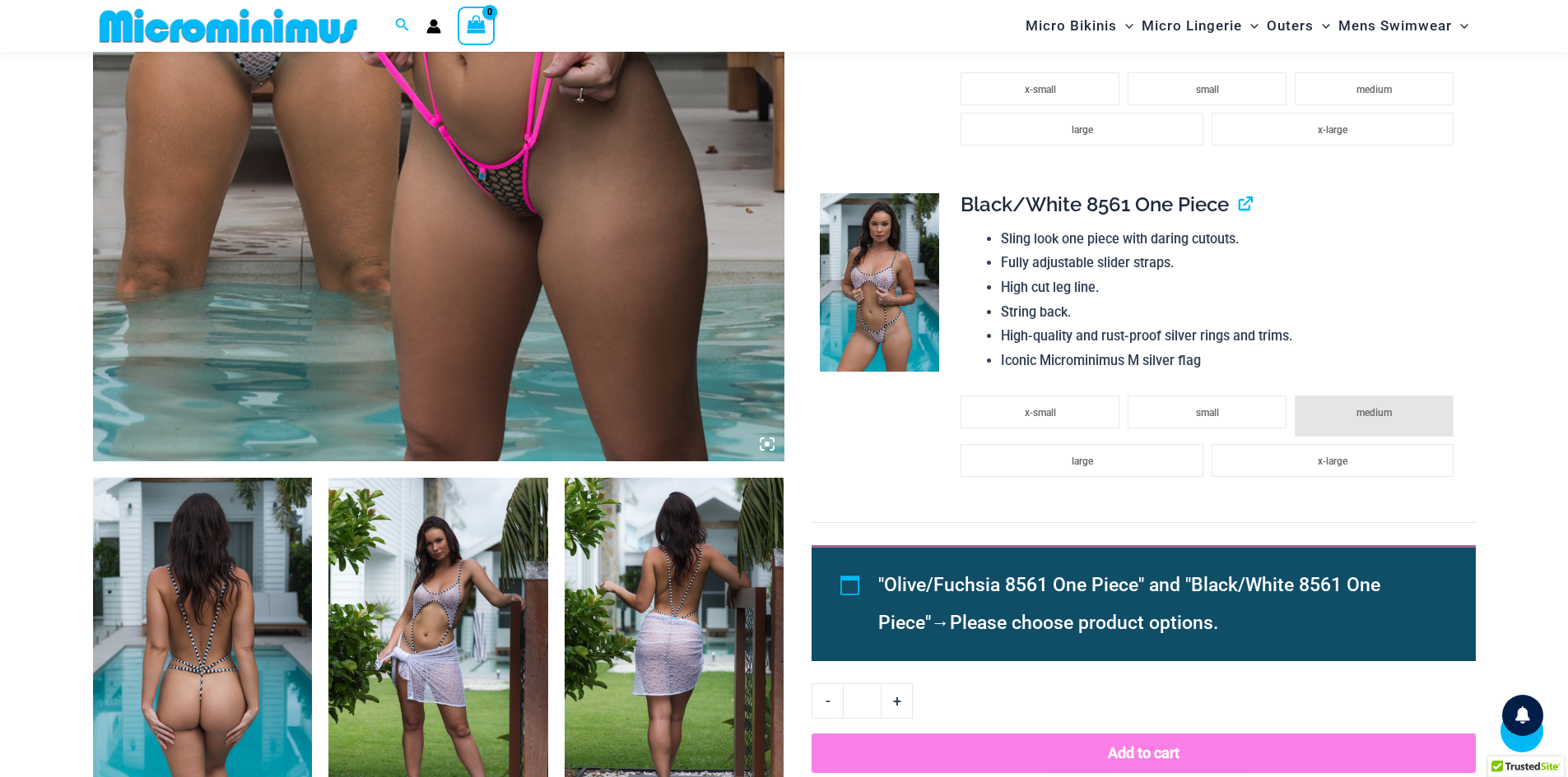
click at [766, 438] on icon at bounding box center [766, 444] width 15 height 15
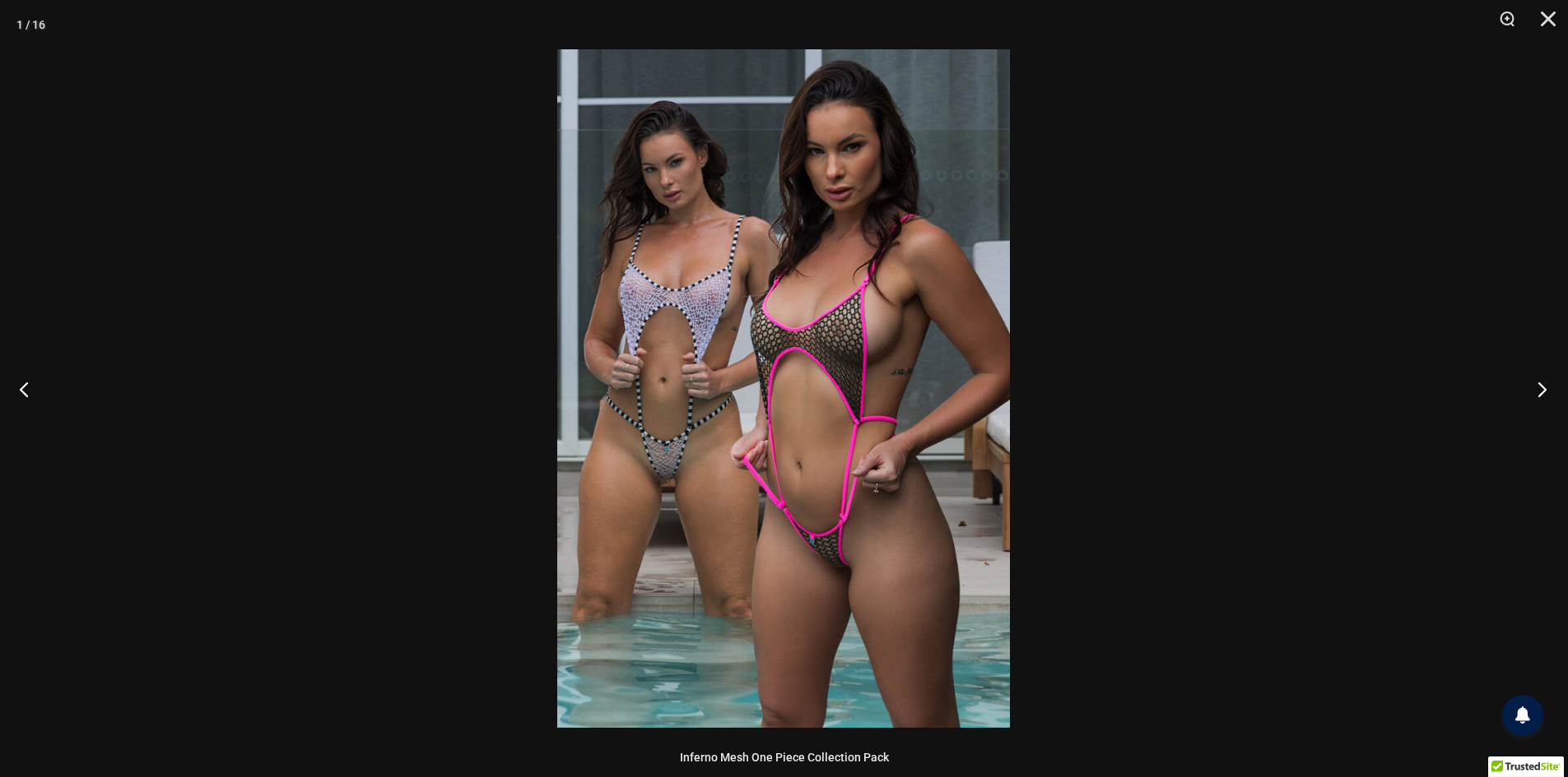
click at [1543, 388] on button "Next" at bounding box center [1536, 389] width 62 height 82
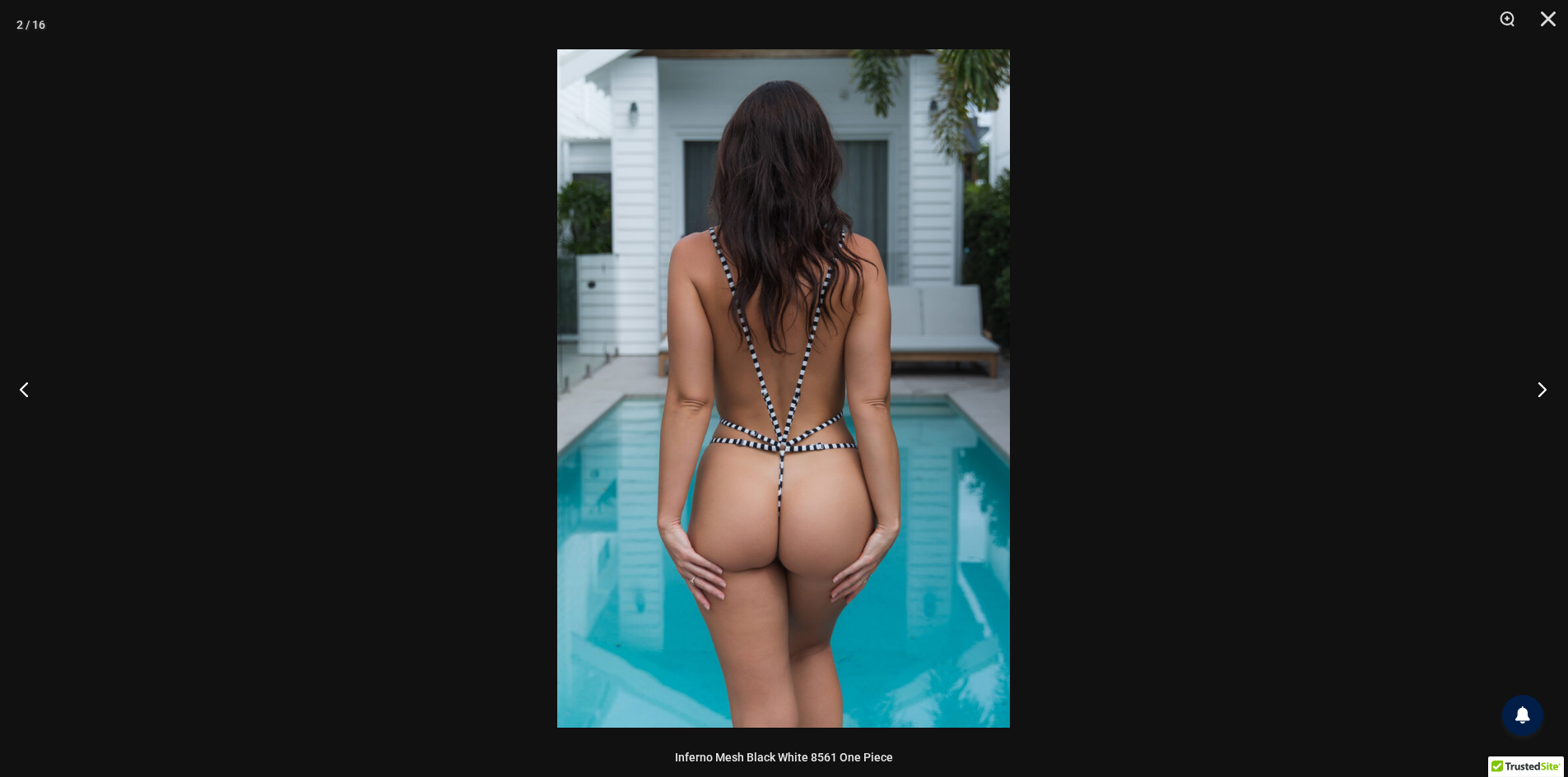
click at [1543, 388] on button "Next" at bounding box center [1536, 389] width 62 height 82
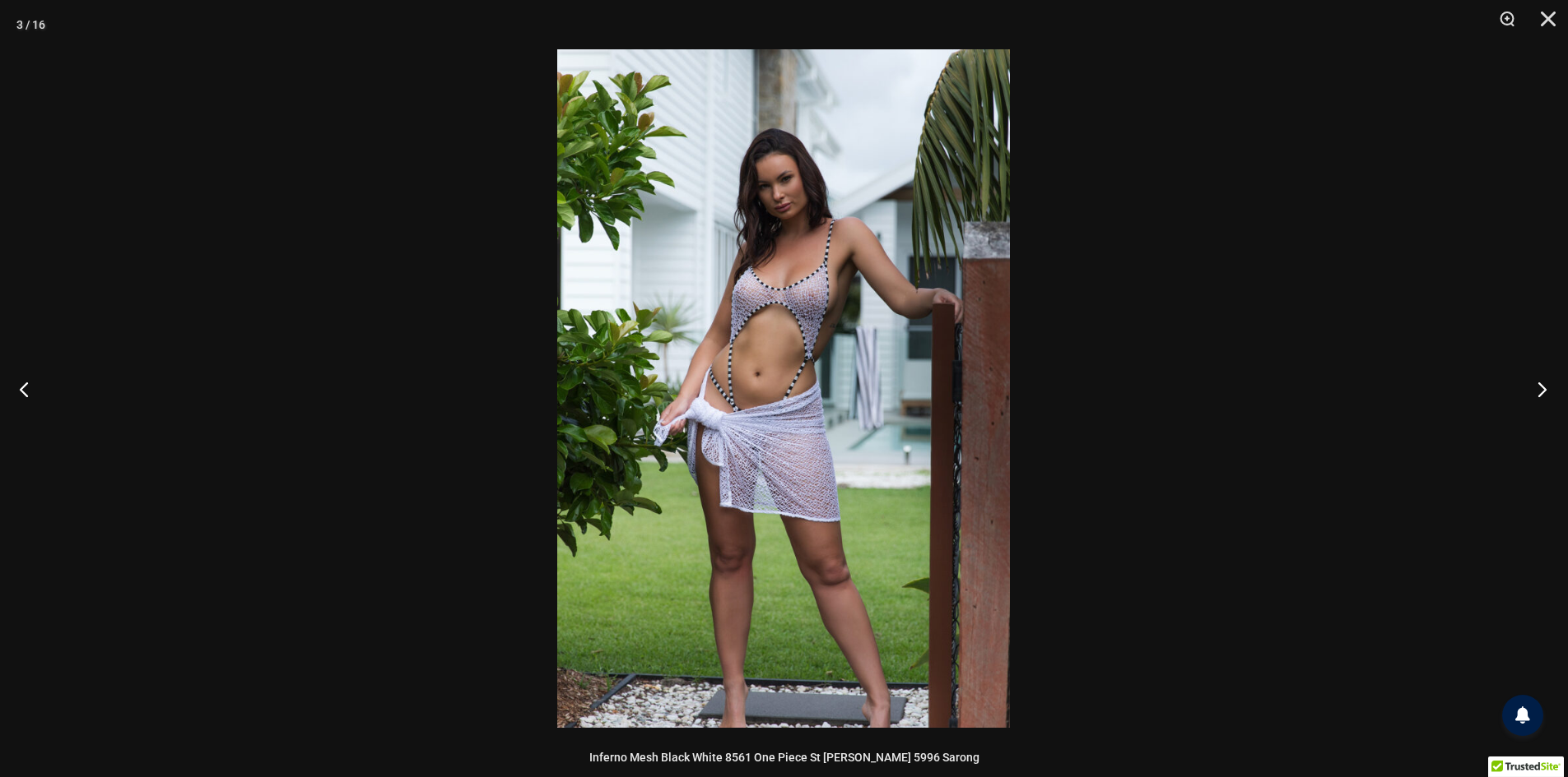
click at [1543, 388] on button "Next" at bounding box center [1536, 389] width 62 height 82
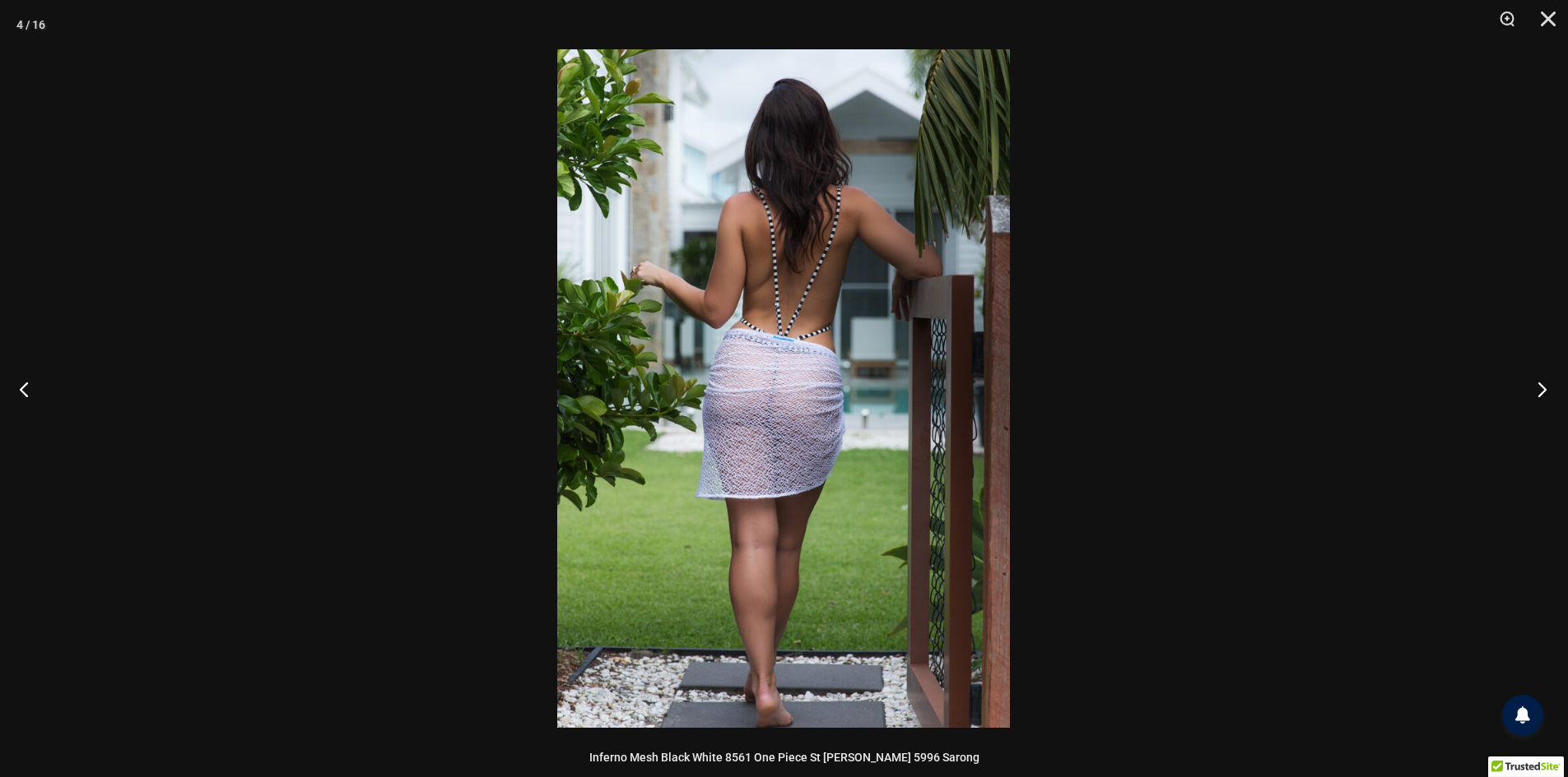
click at [1543, 388] on button "Next" at bounding box center [1536, 389] width 62 height 82
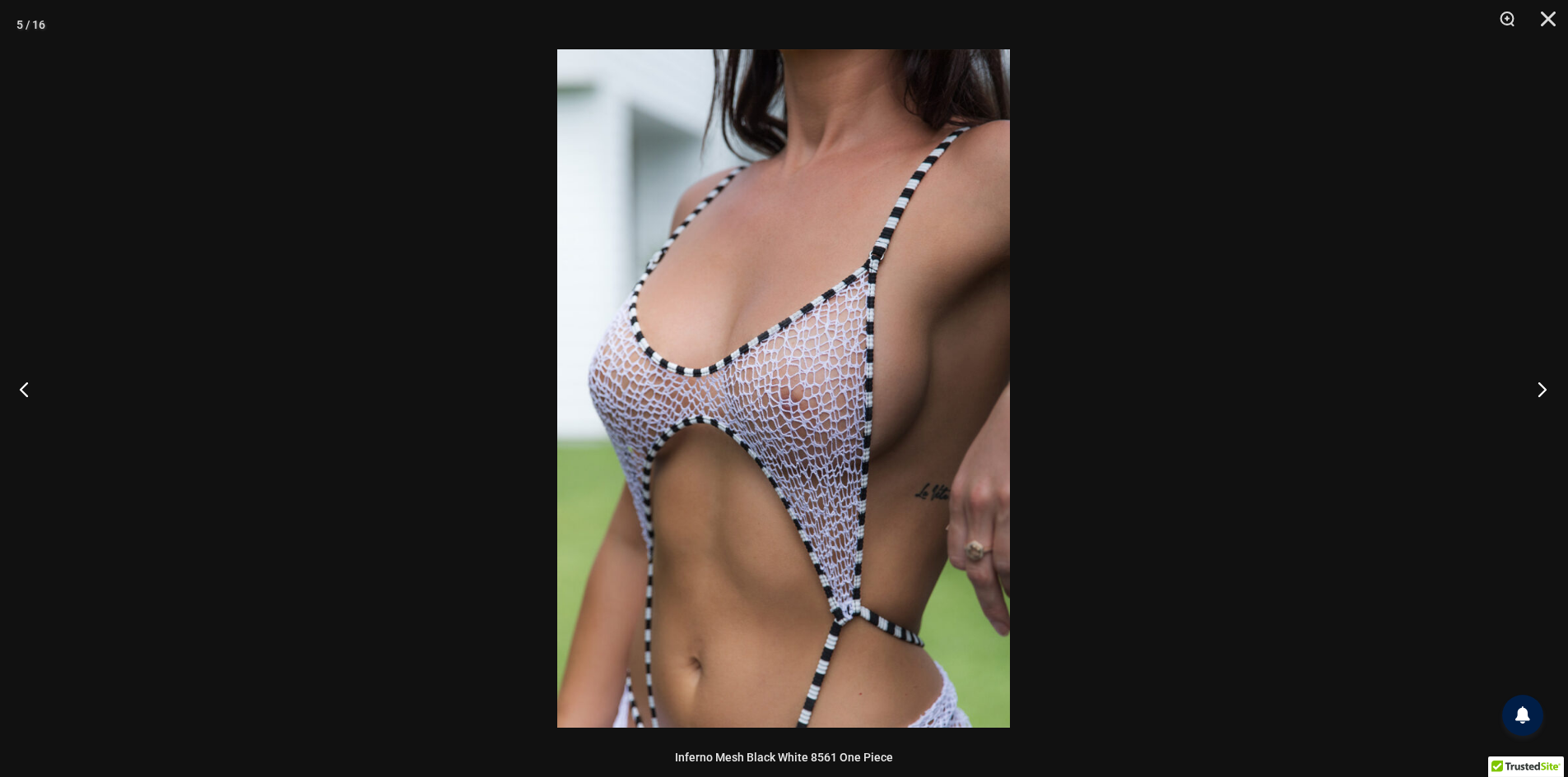
click at [1543, 388] on button "Next" at bounding box center [1536, 389] width 62 height 82
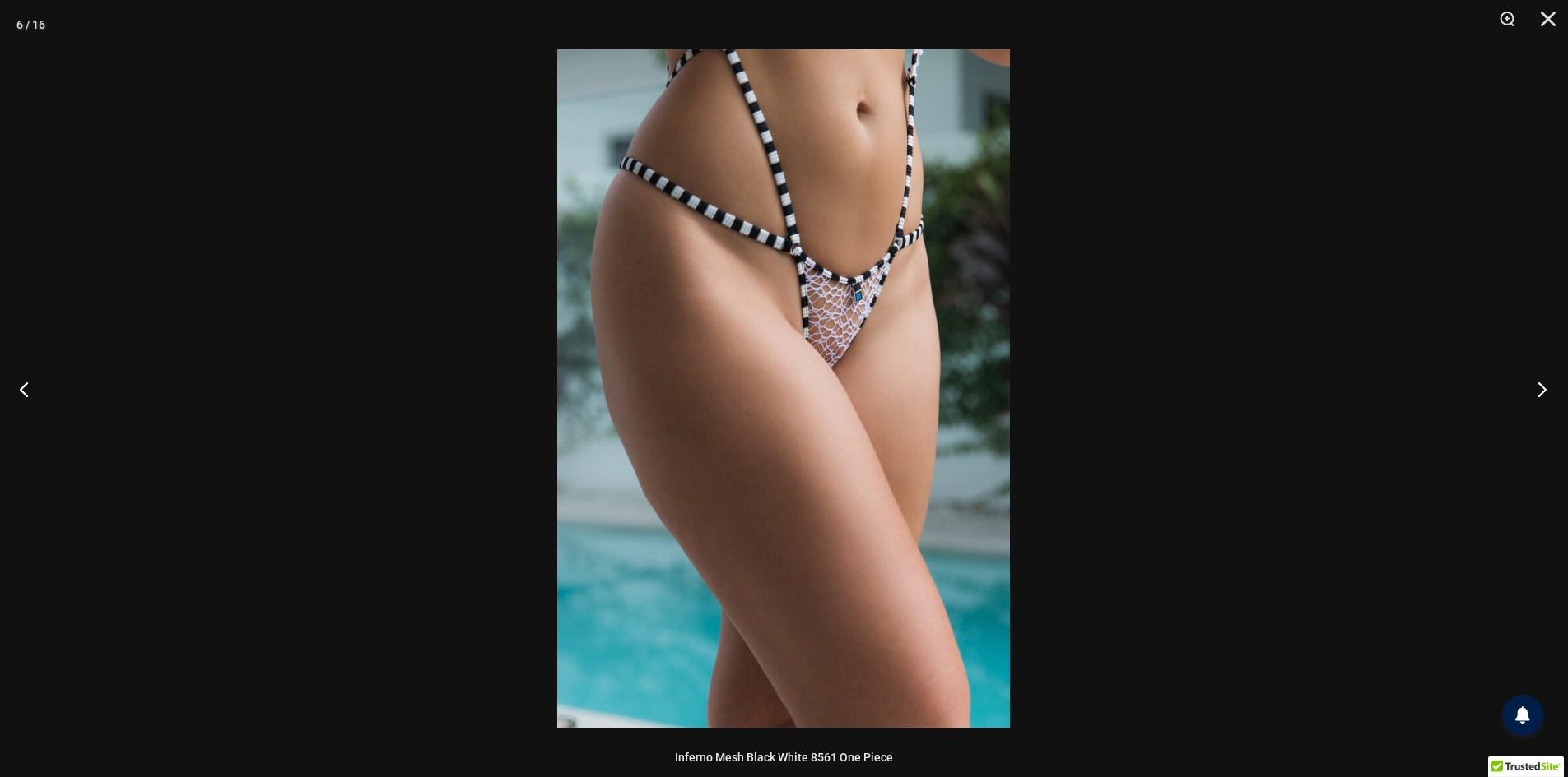
click at [1543, 388] on button "Next" at bounding box center [1536, 389] width 62 height 82
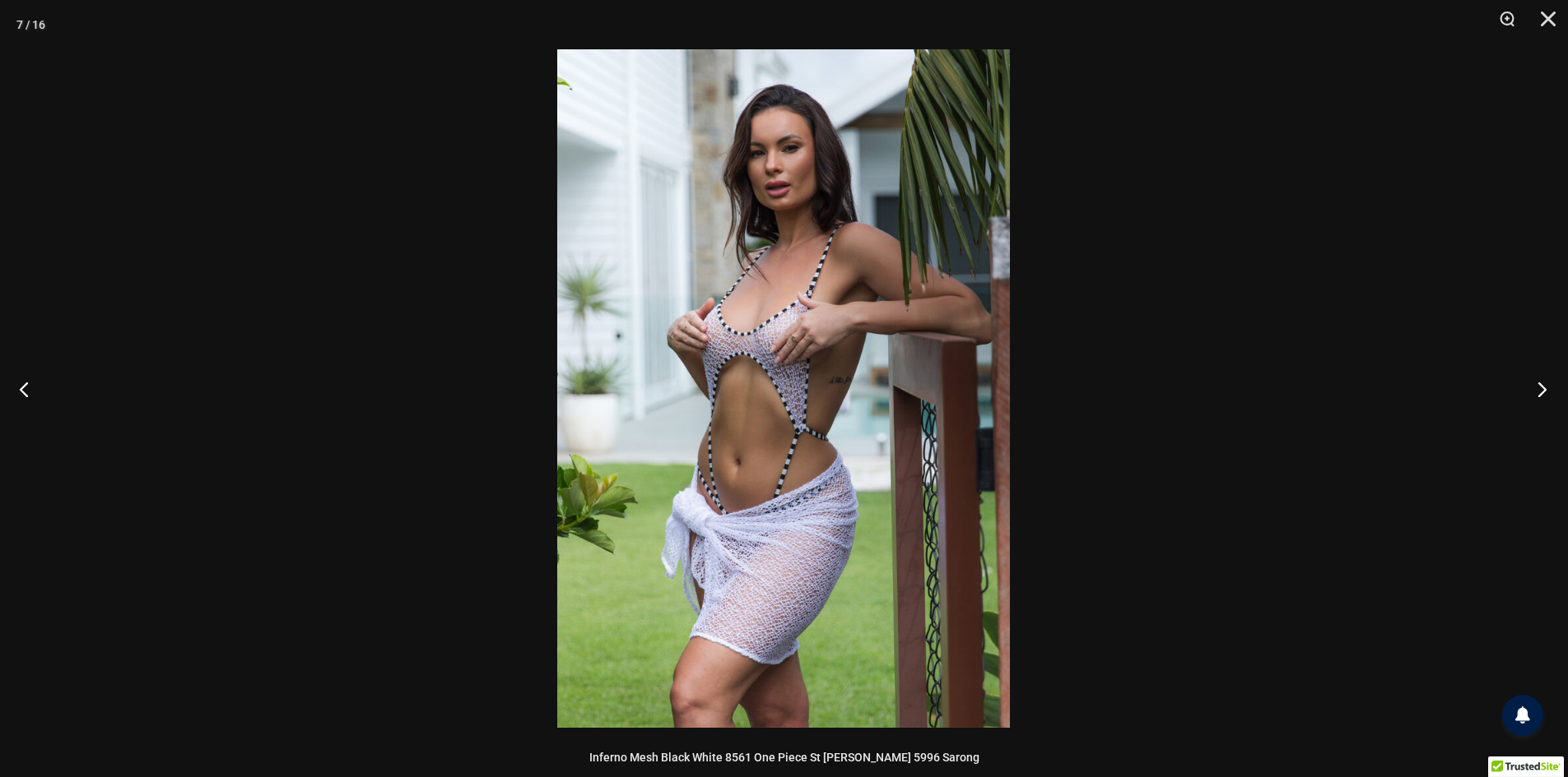
click at [1543, 388] on button "Next" at bounding box center [1536, 389] width 62 height 82
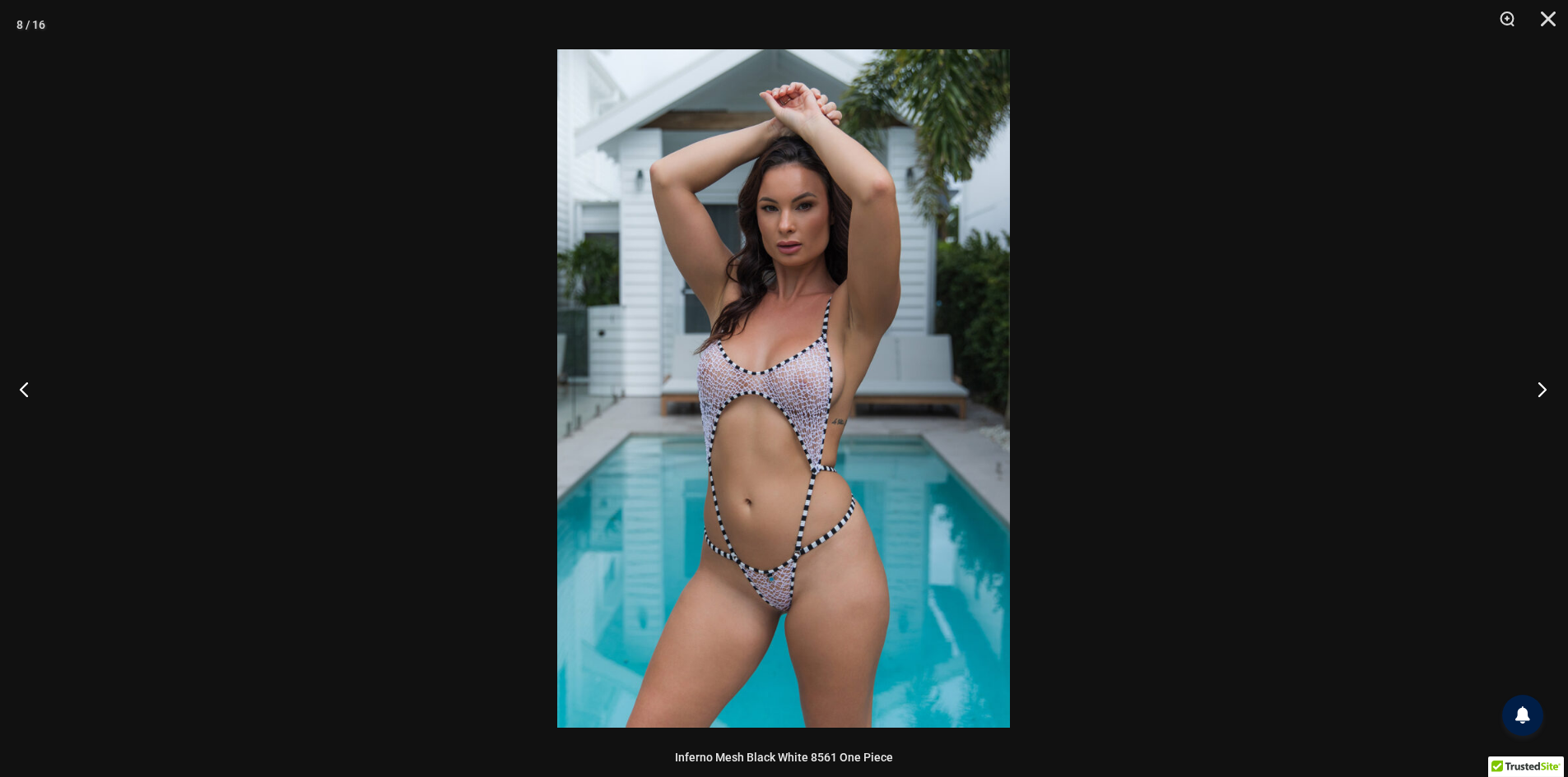
click at [1543, 388] on button "Next" at bounding box center [1536, 389] width 62 height 82
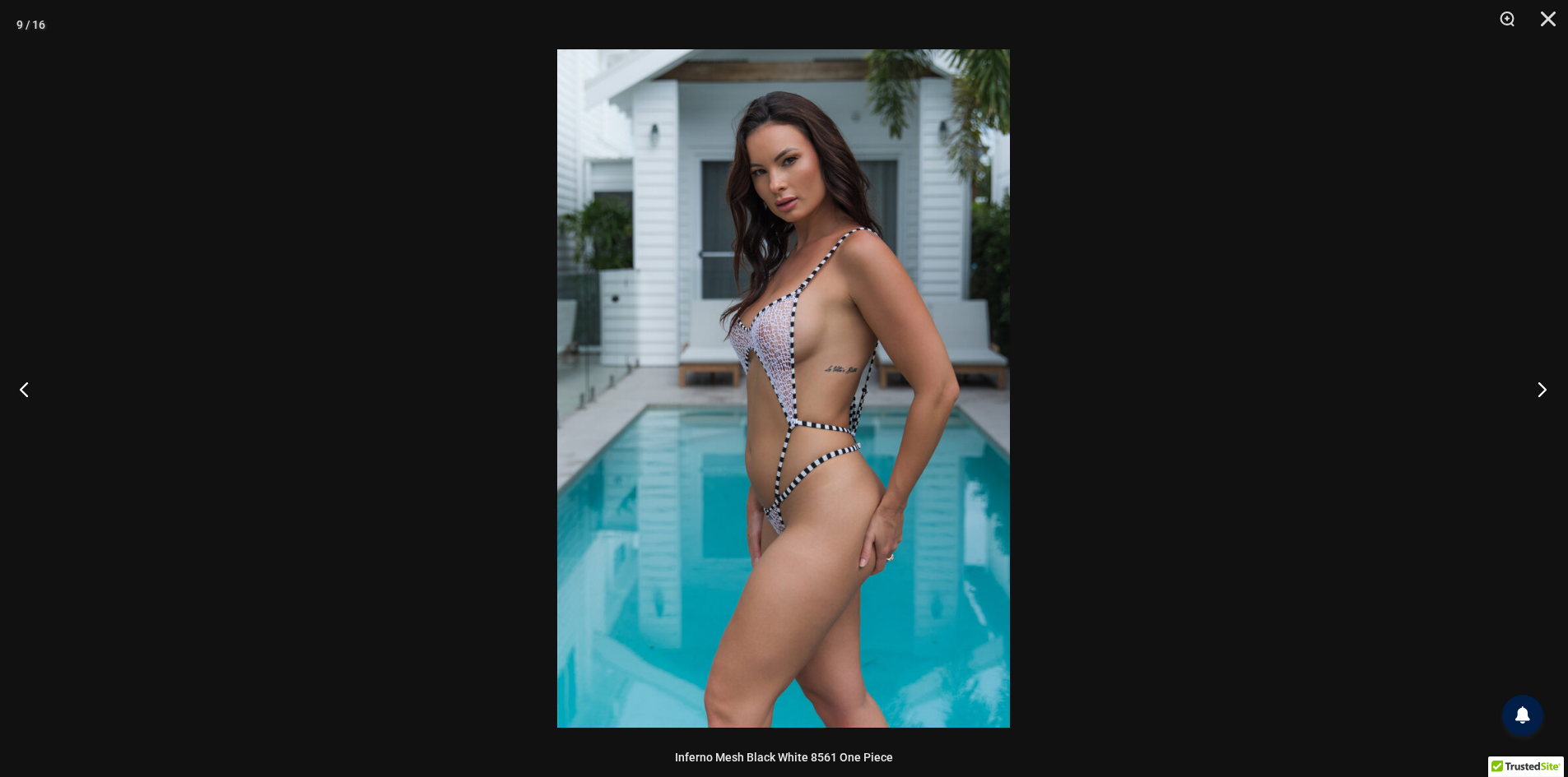
click at [1543, 388] on button "Next" at bounding box center [1536, 389] width 62 height 82
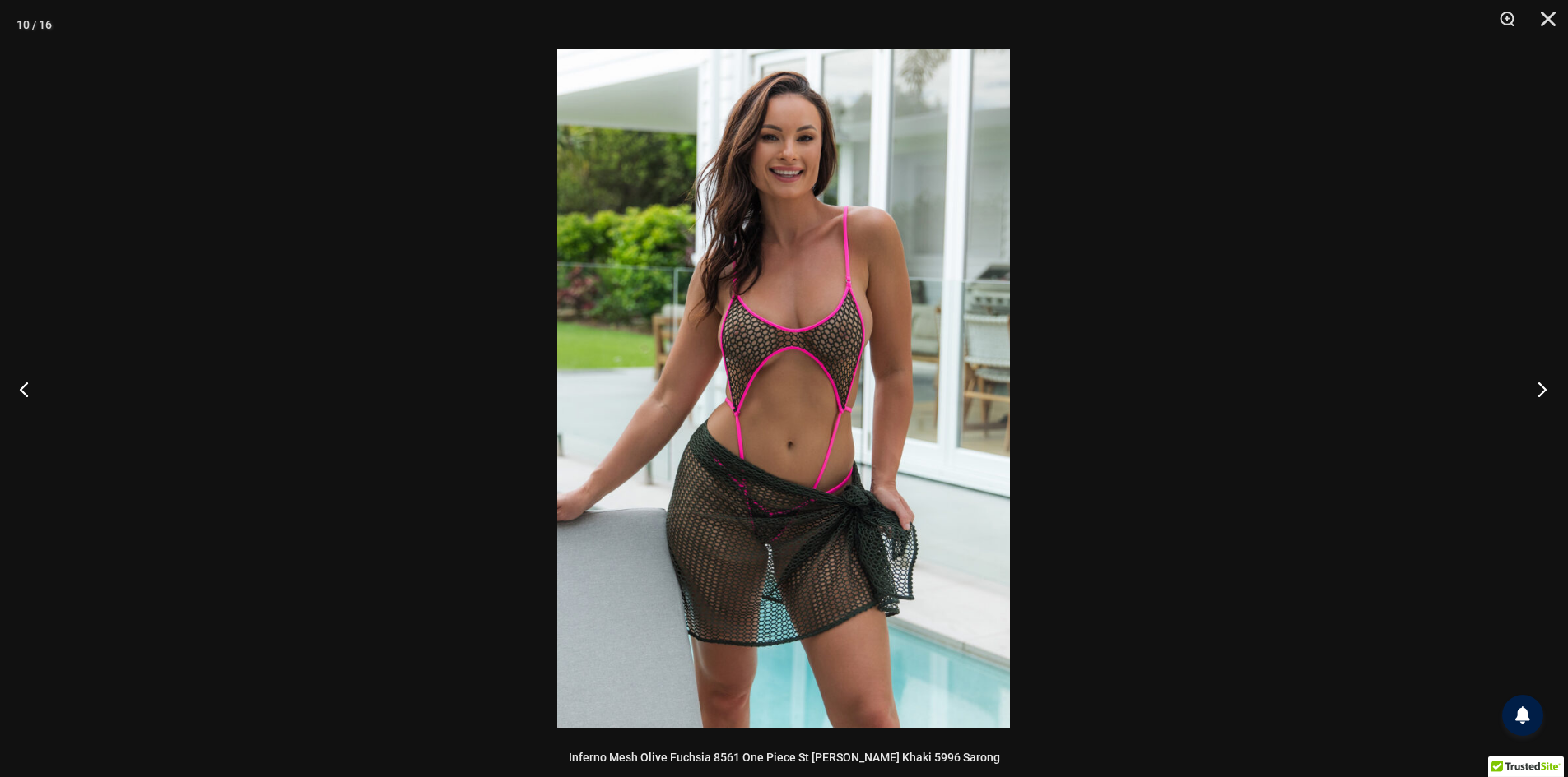
click at [1543, 388] on button "Next" at bounding box center [1536, 389] width 62 height 82
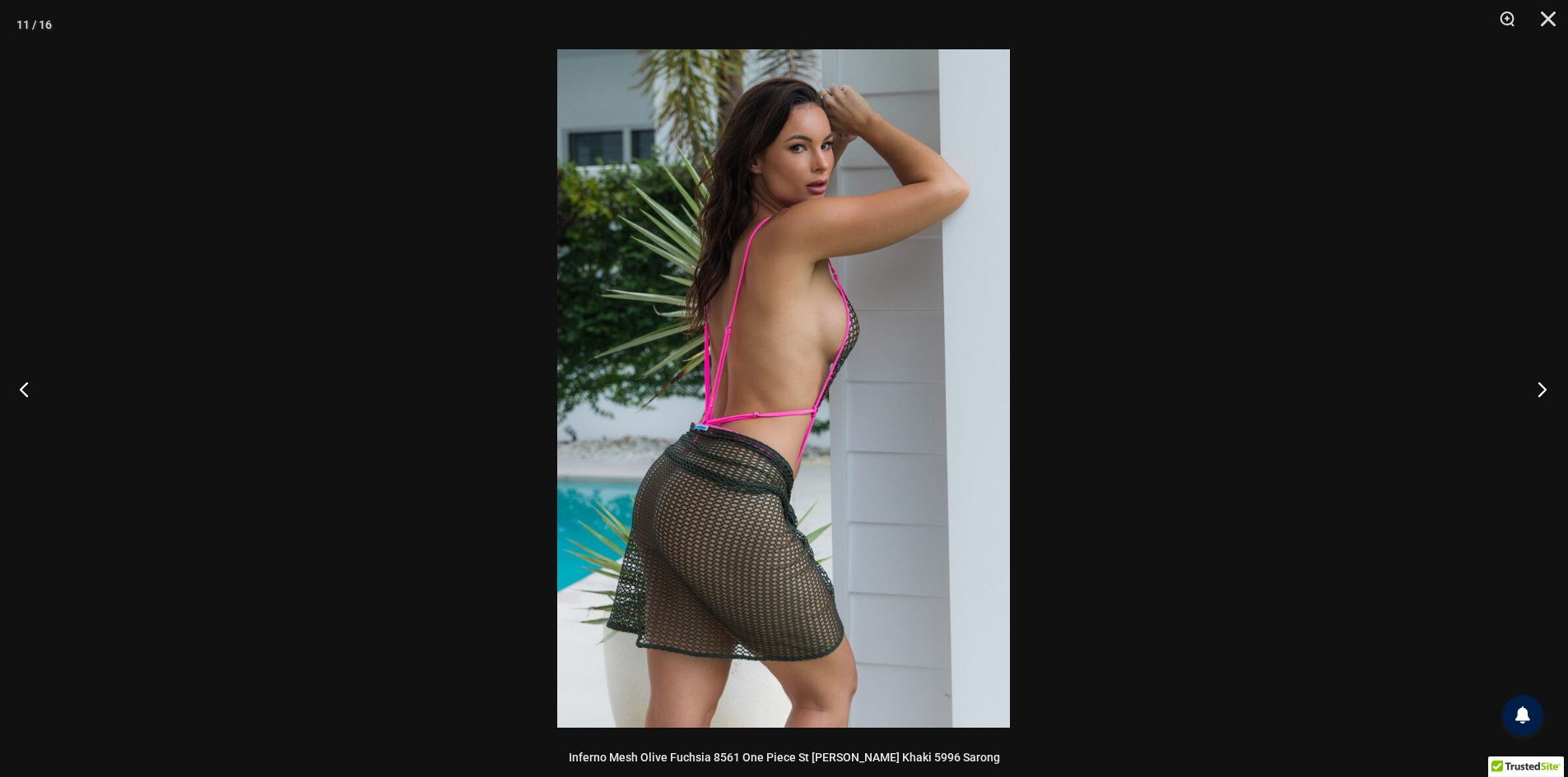
click at [1543, 388] on button "Next" at bounding box center [1536, 389] width 62 height 82
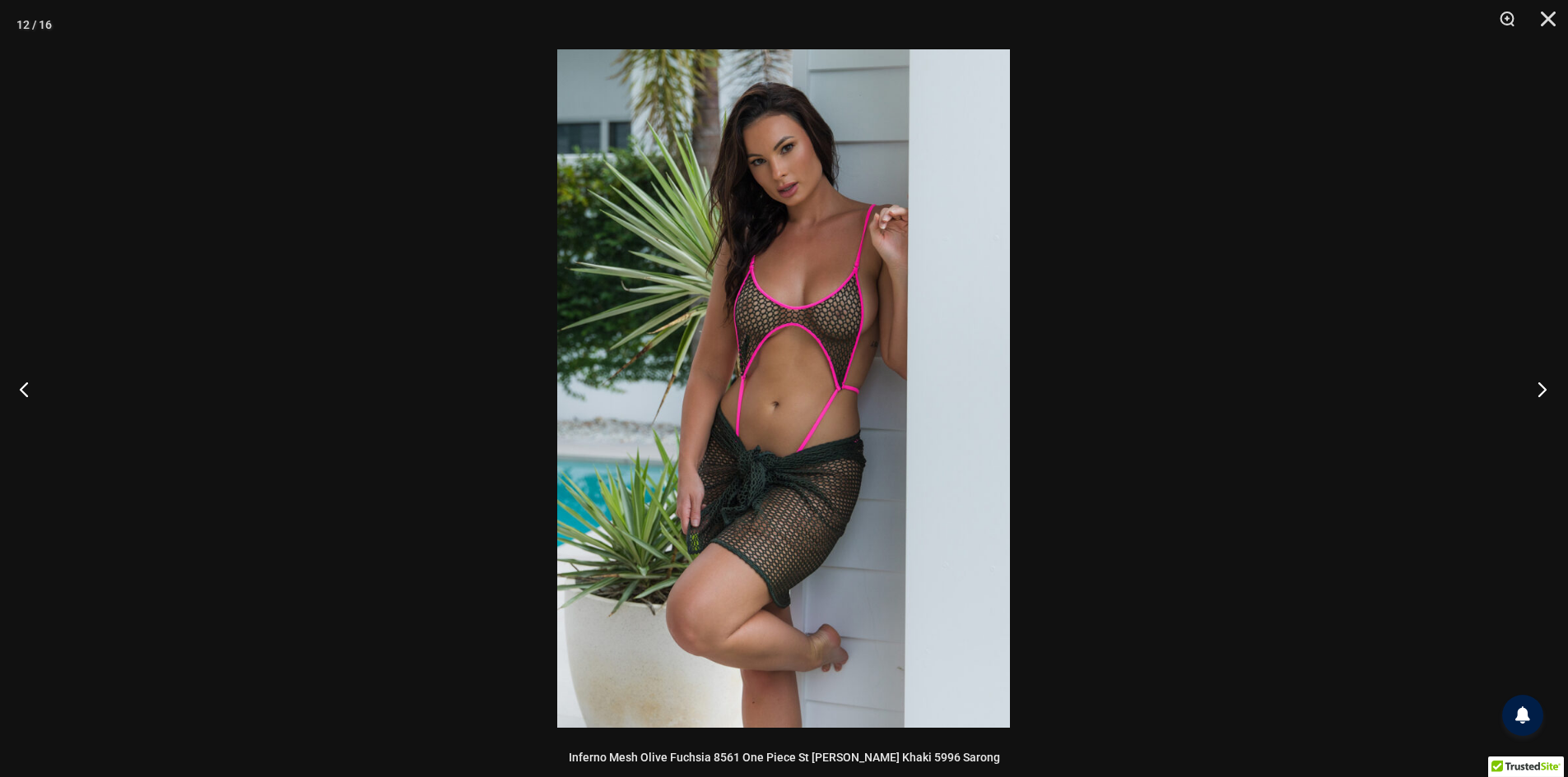
click at [1543, 388] on button "Next" at bounding box center [1536, 389] width 62 height 82
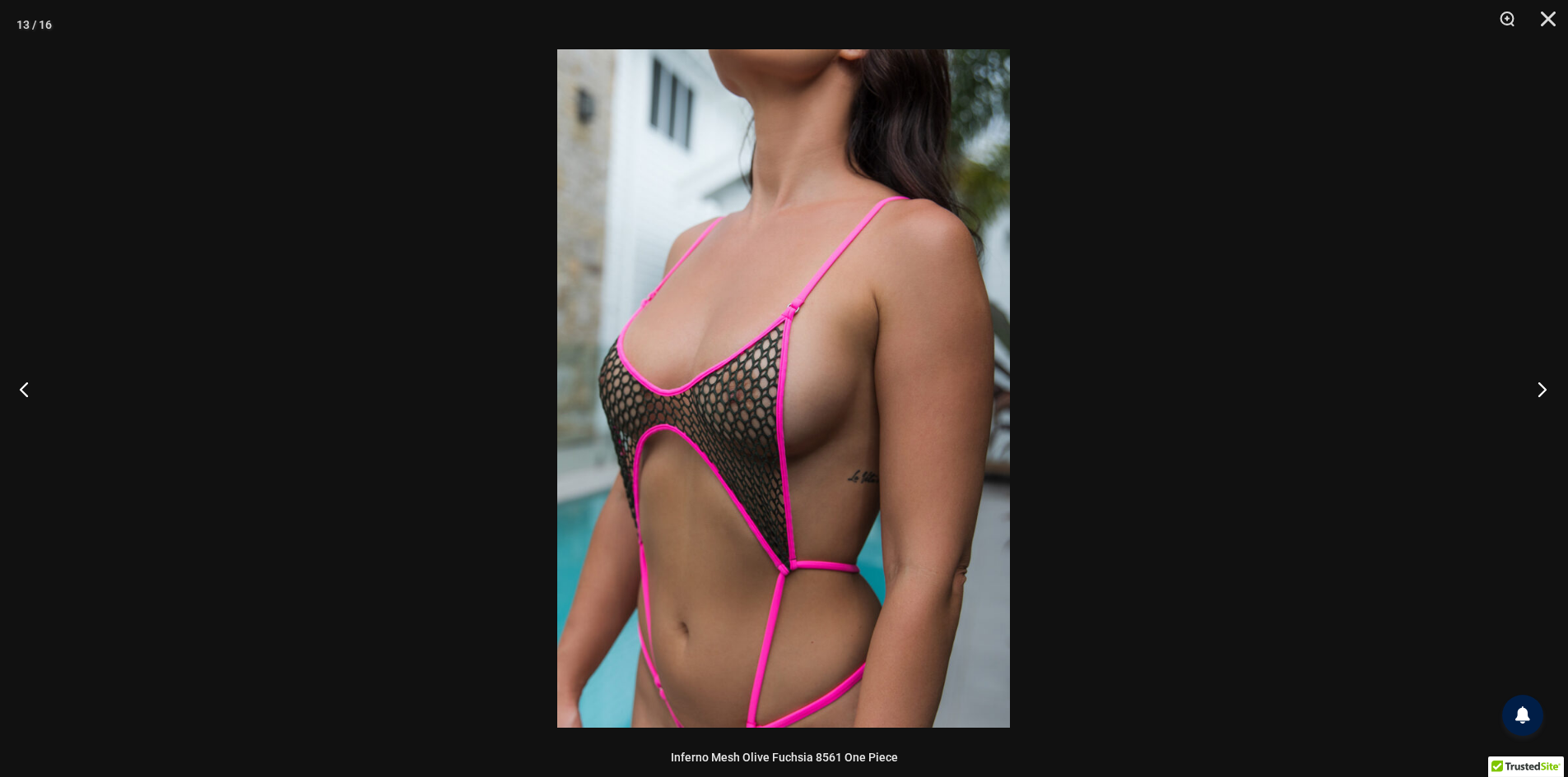
click at [1543, 388] on button "Next" at bounding box center [1536, 389] width 62 height 82
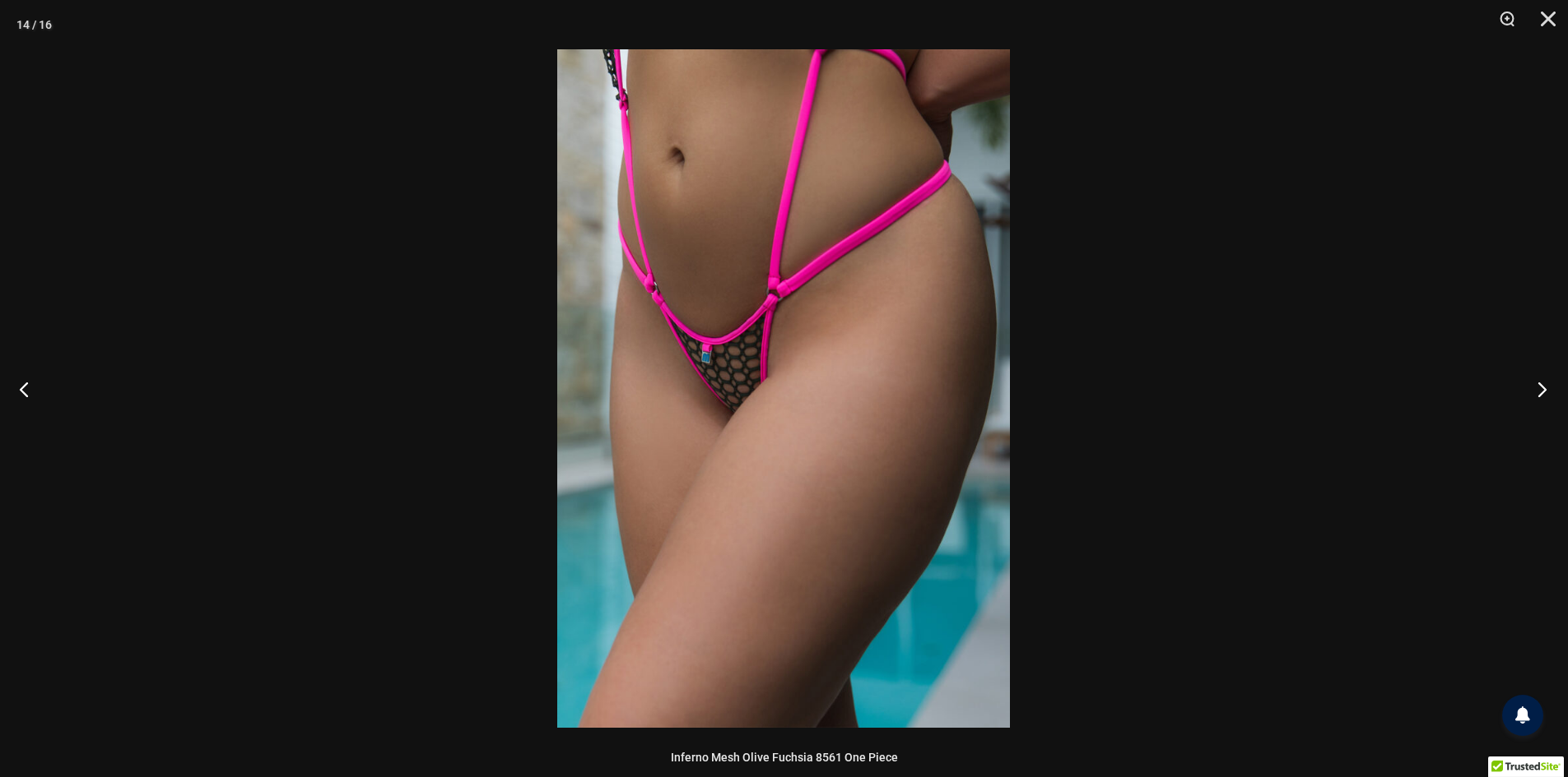
click at [1543, 388] on button "Next" at bounding box center [1536, 389] width 62 height 82
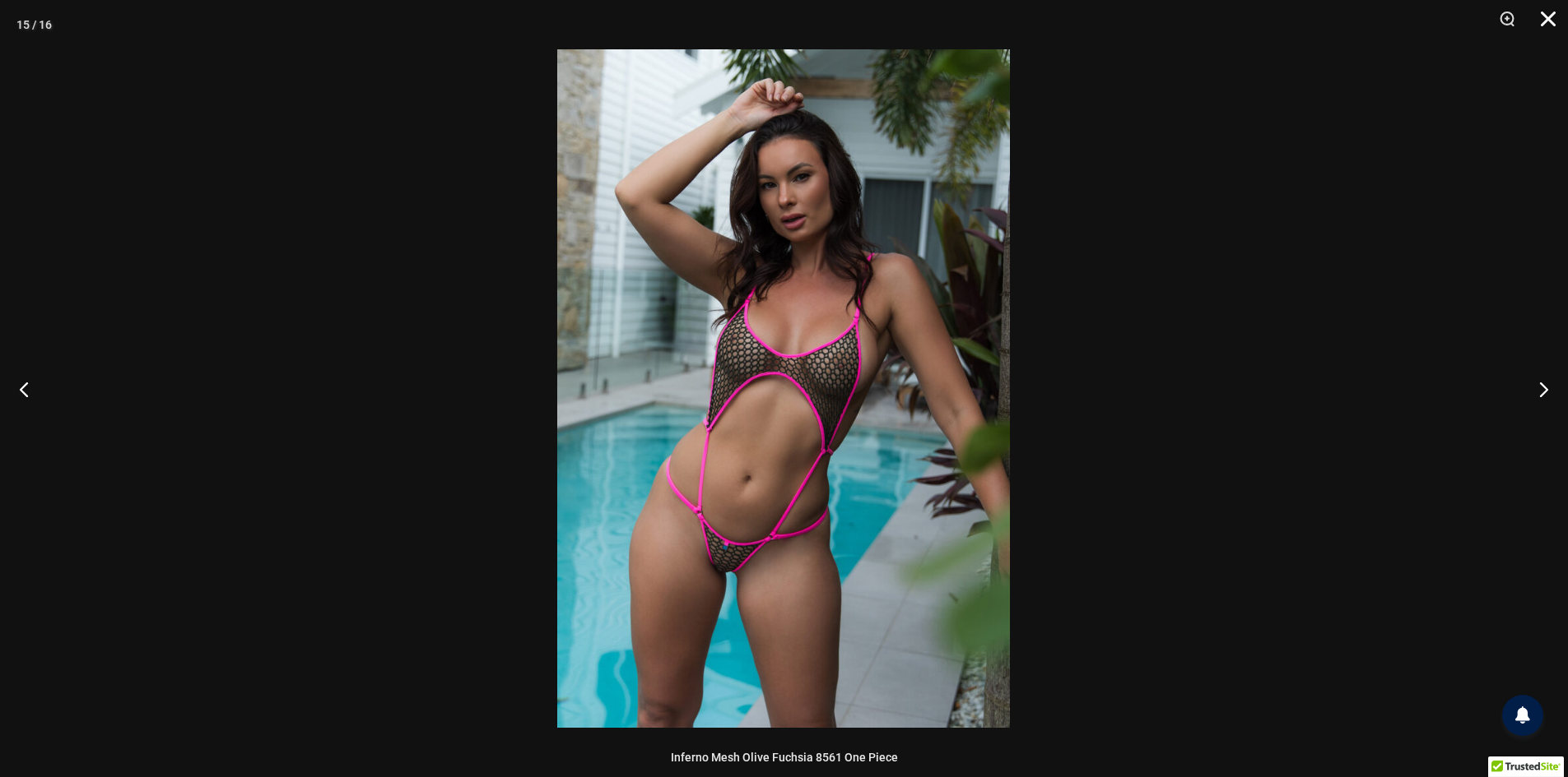
click at [1547, 11] on button "Close" at bounding box center [1541, 24] width 41 height 49
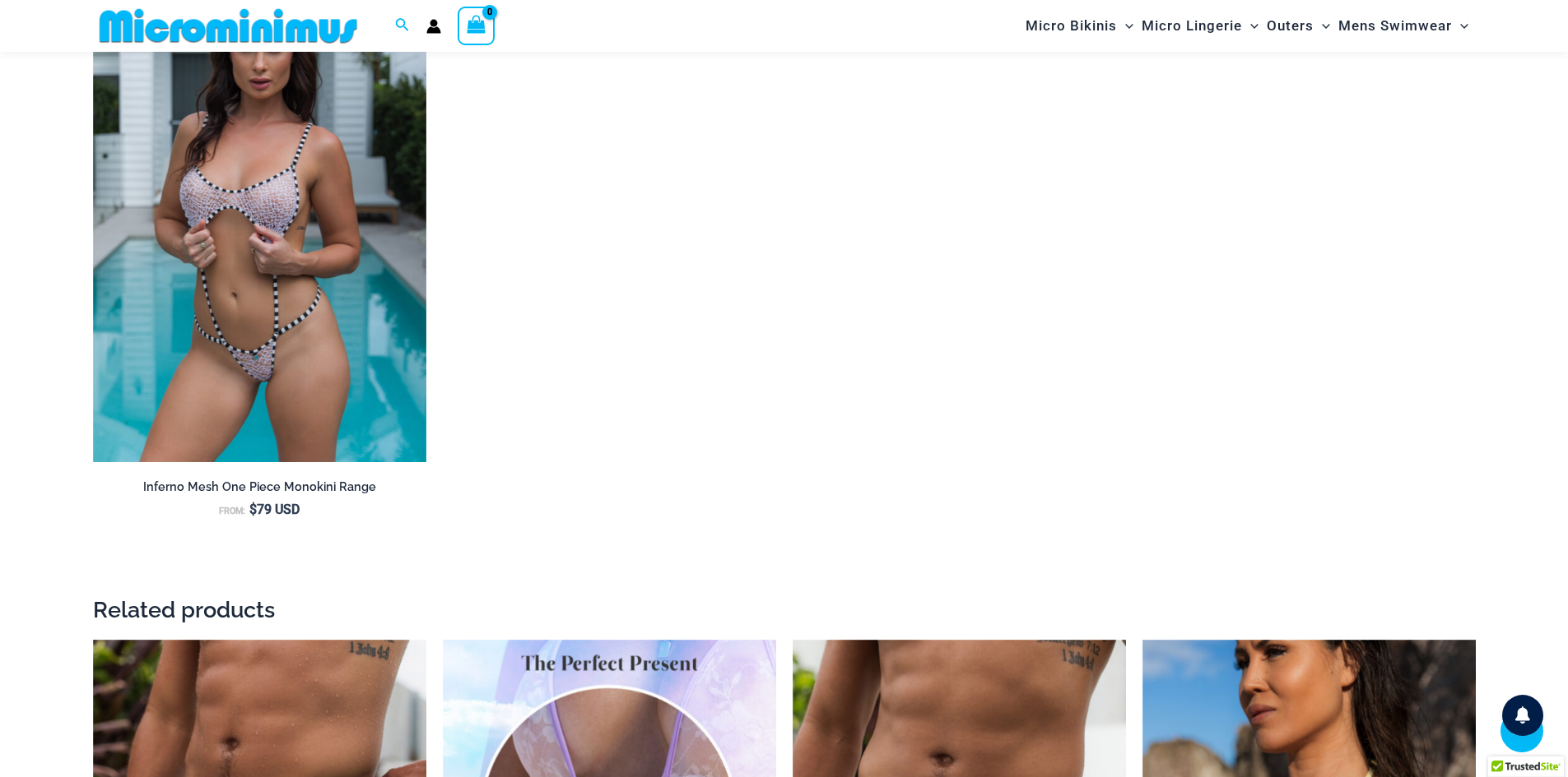
scroll to position [3027, 0]
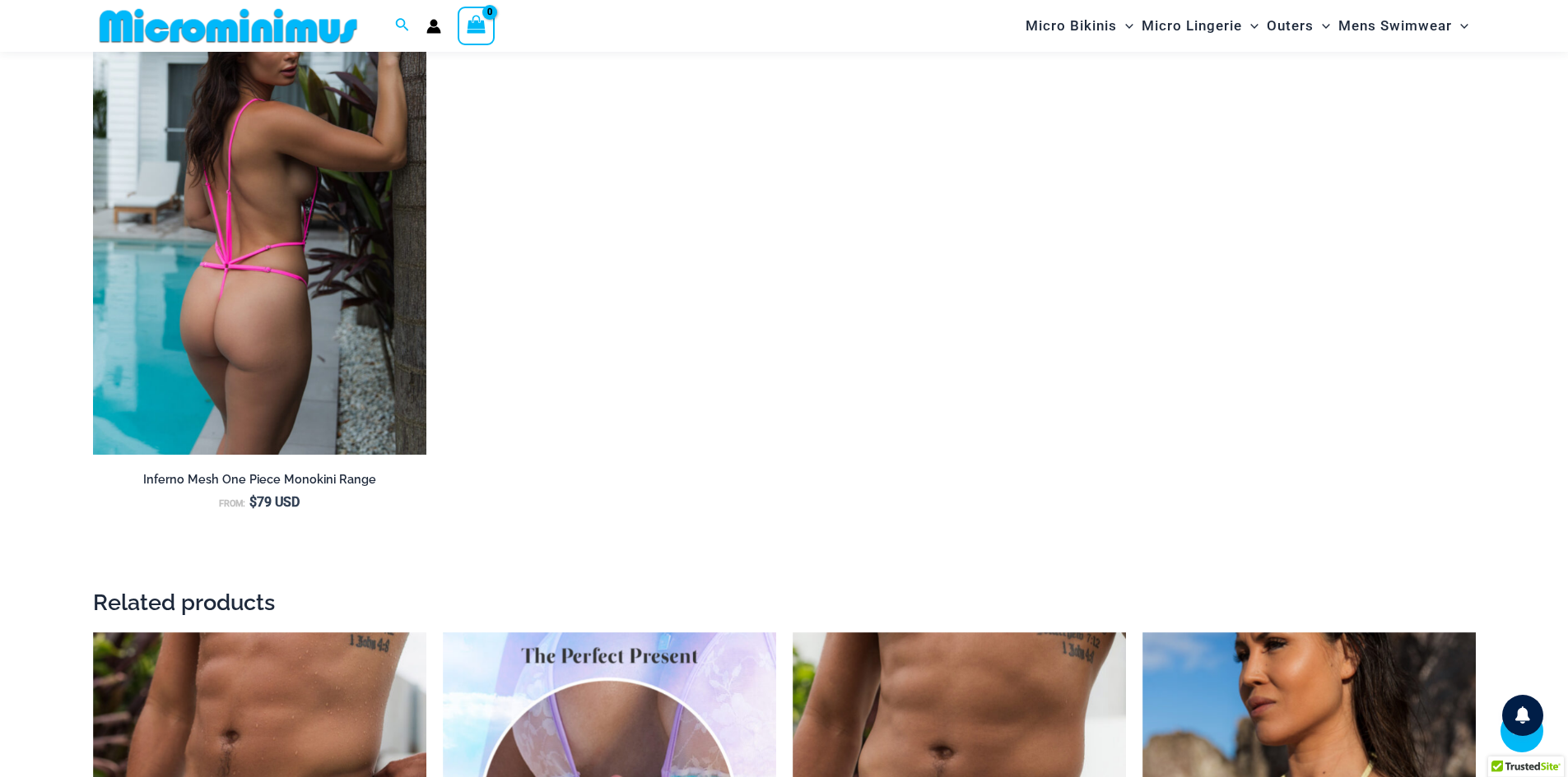
click at [261, 320] on img at bounding box center [259, 204] width 334 height 500
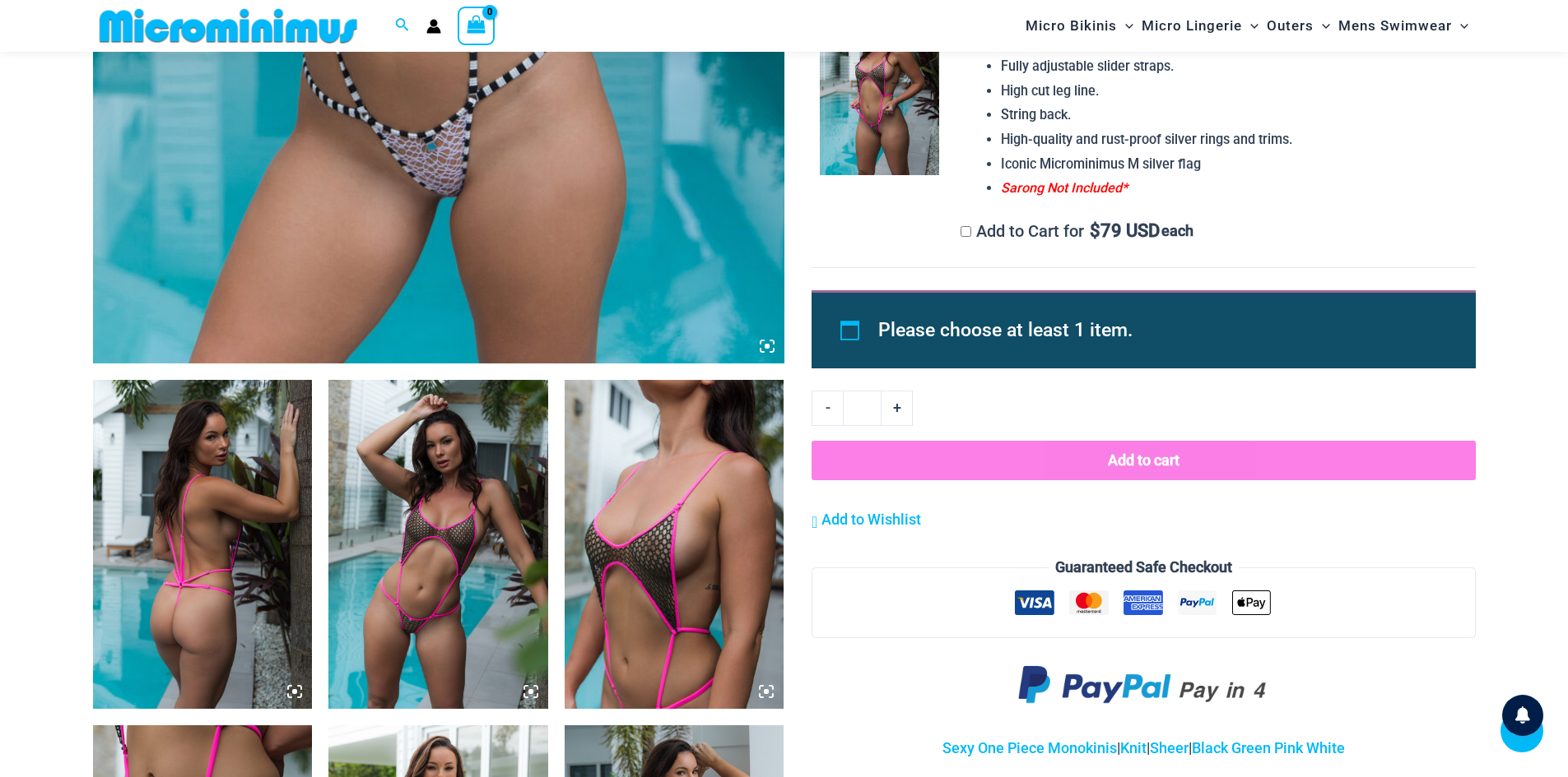
scroll to position [821, 0]
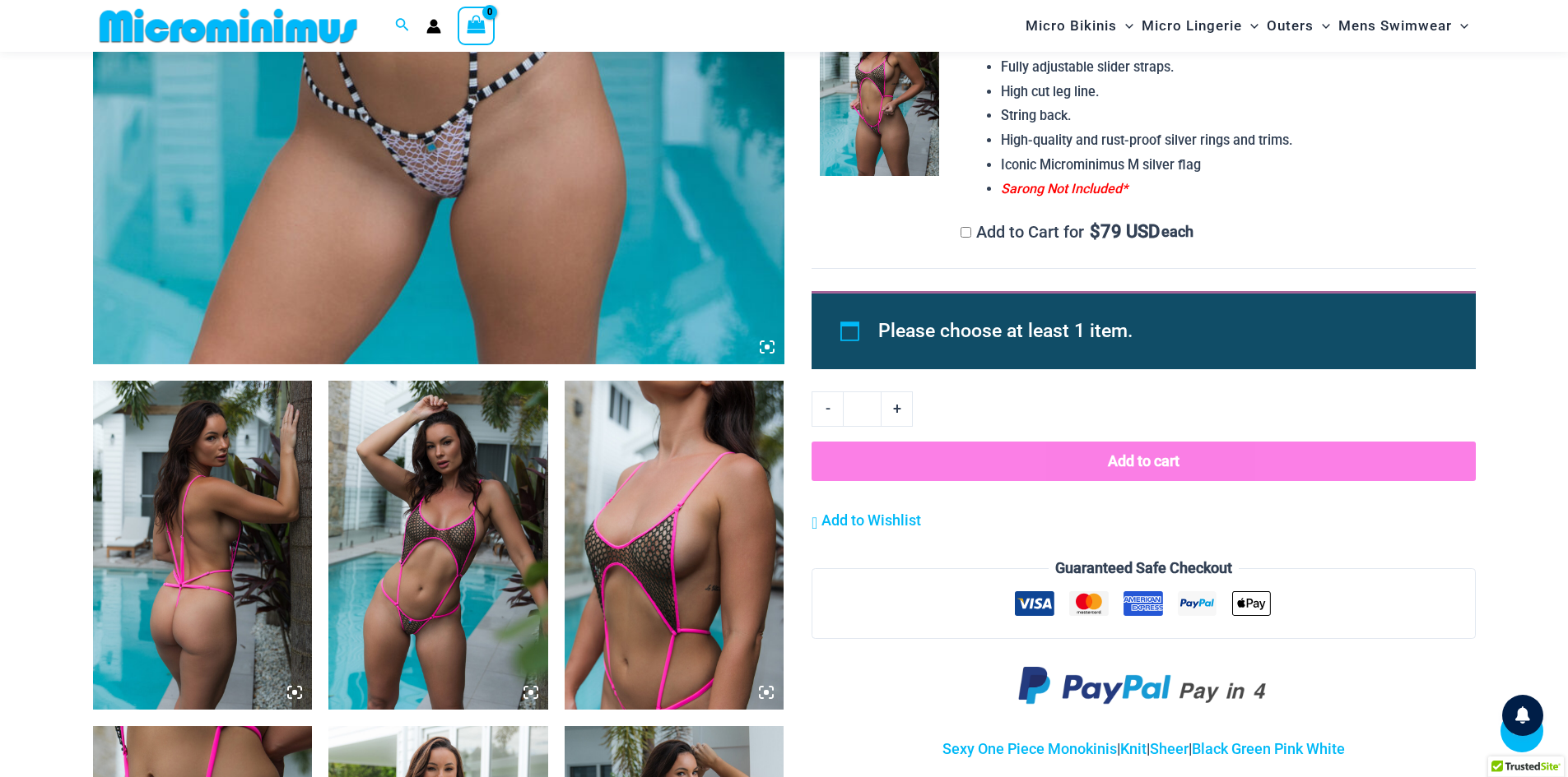
click at [762, 340] on icon at bounding box center [766, 346] width 15 height 15
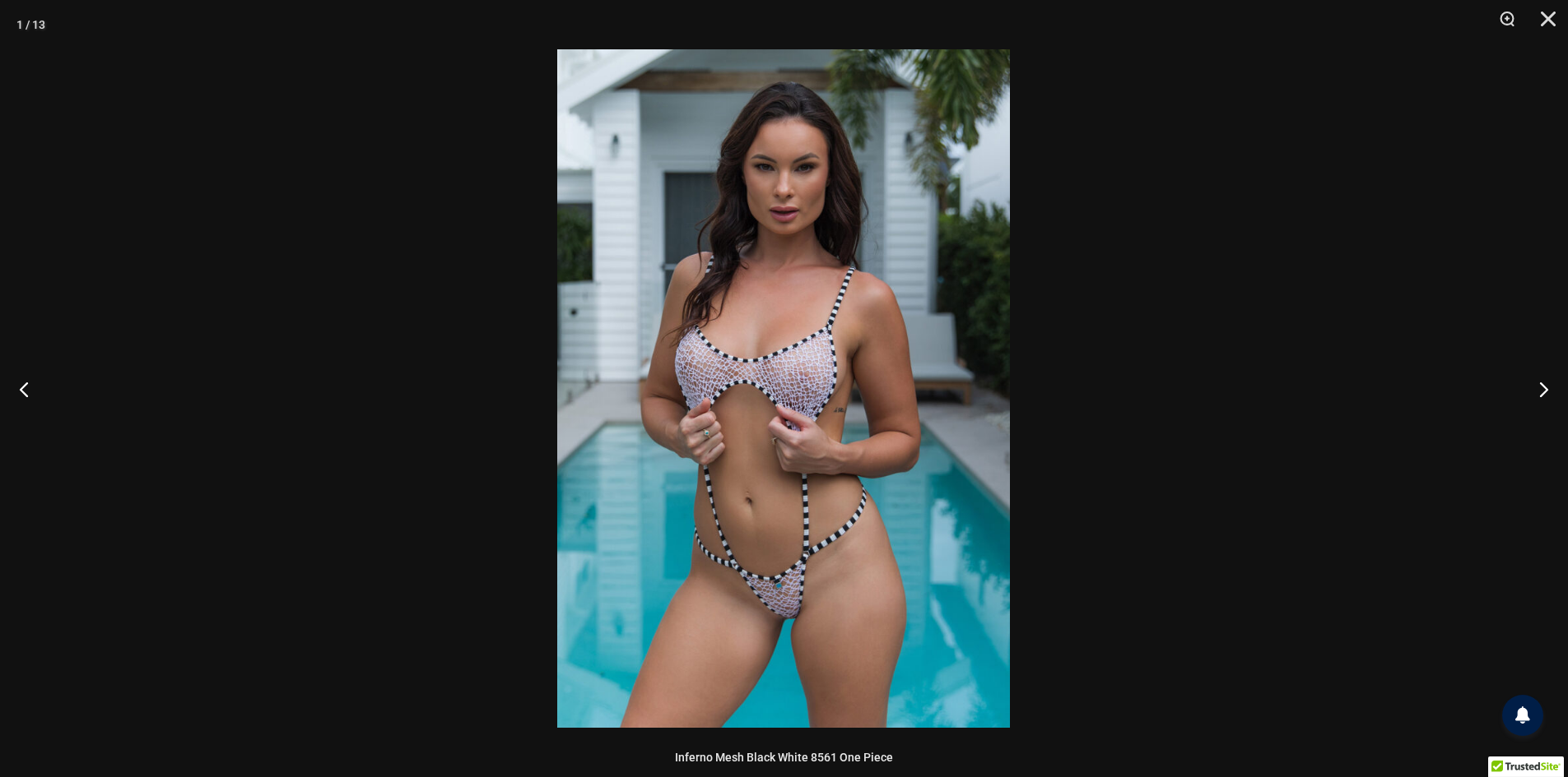
click at [788, 367] on img at bounding box center [784, 388] width 452 height 678
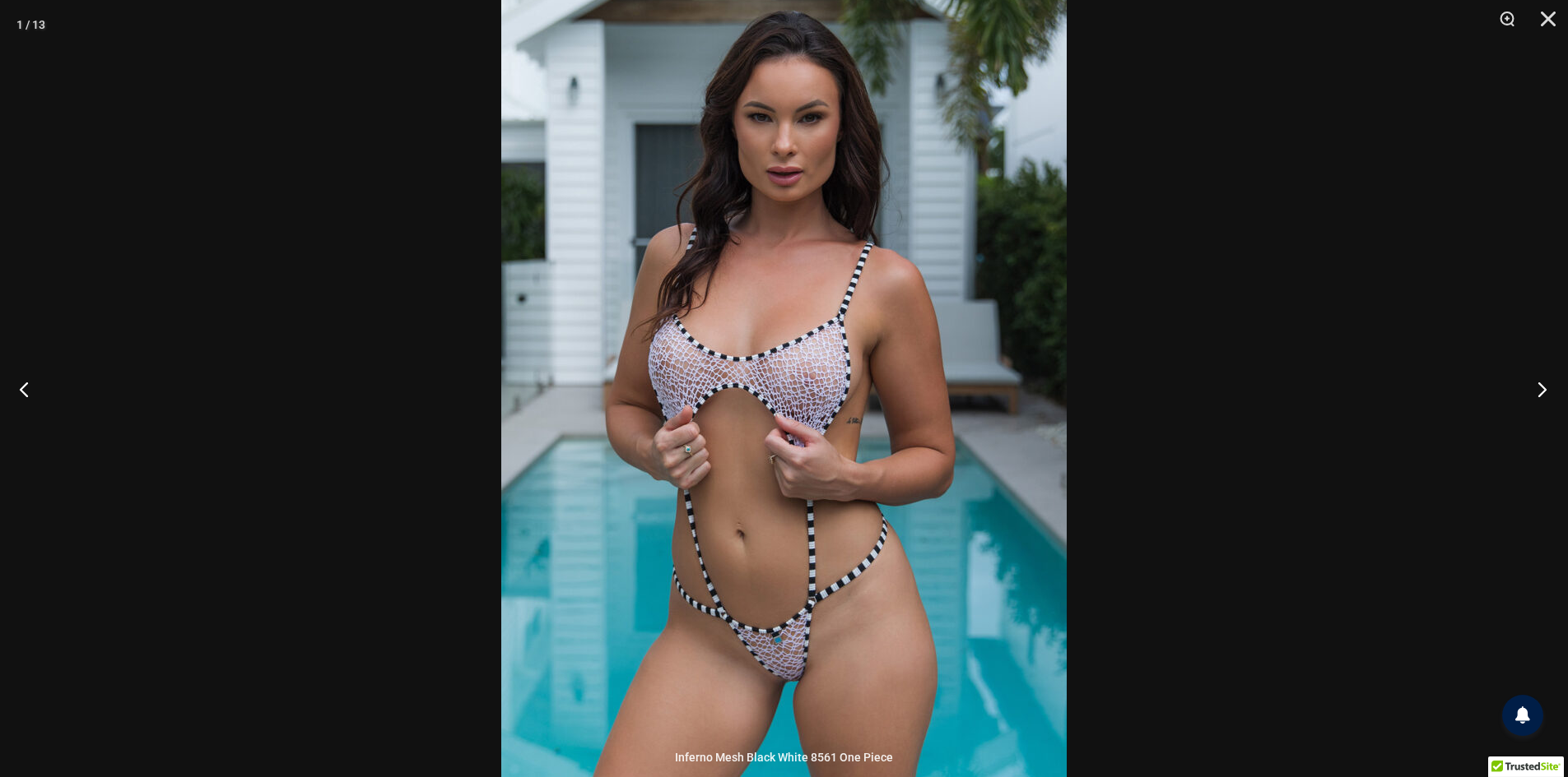
click at [1536, 398] on button "Next" at bounding box center [1536, 389] width 62 height 82
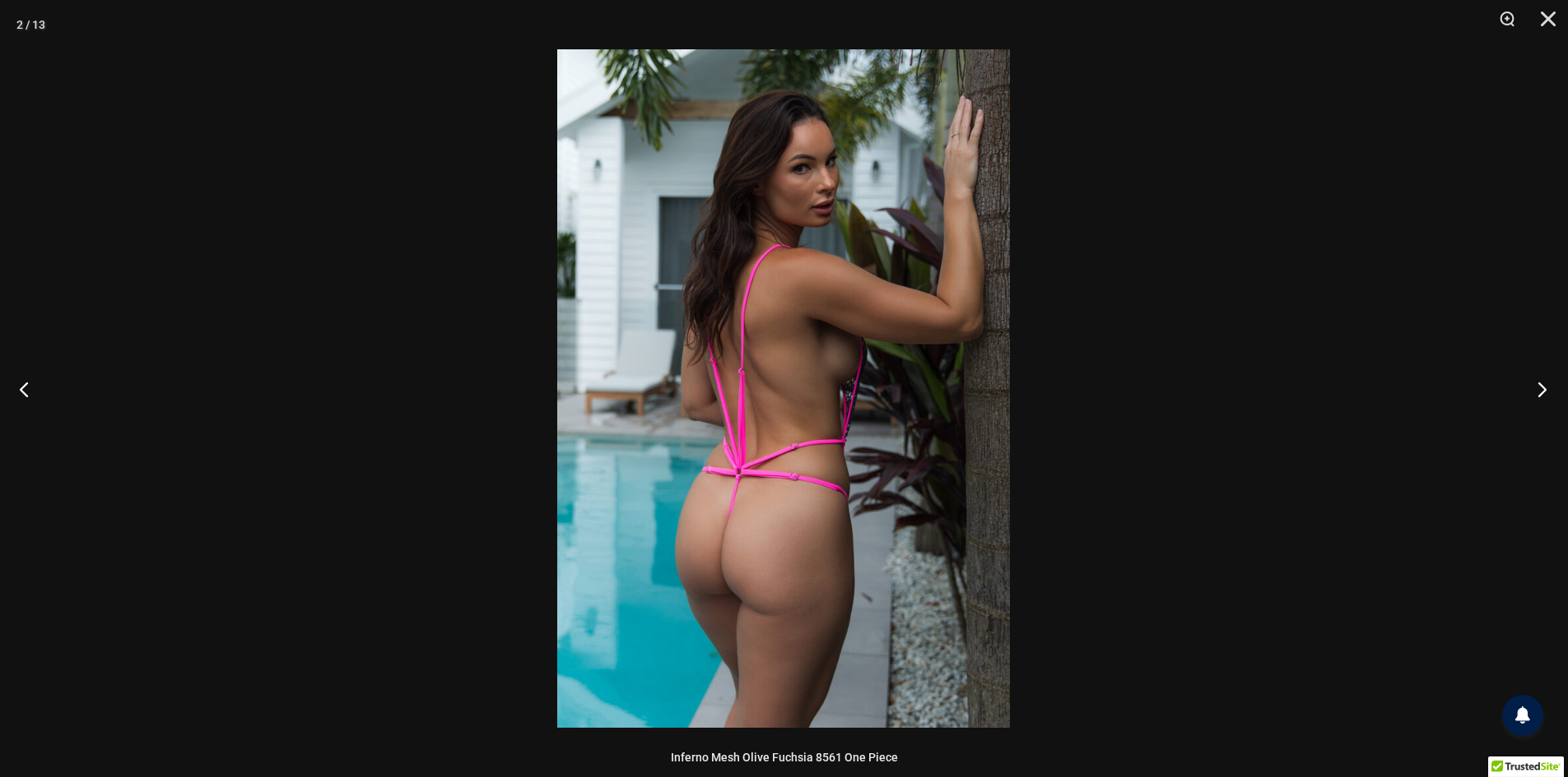
click at [1536, 398] on button "Next" at bounding box center [1536, 389] width 62 height 82
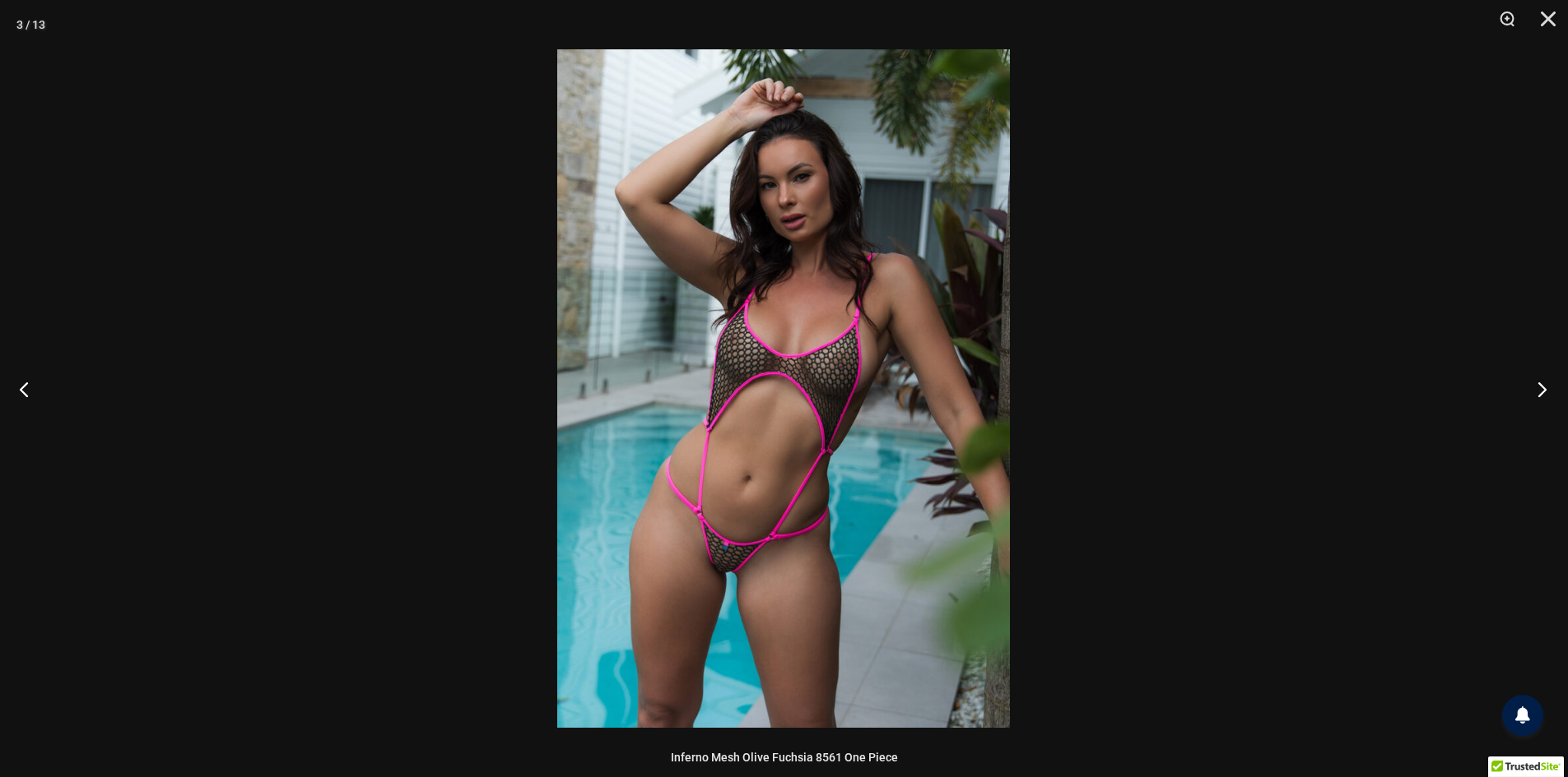
click at [1536, 398] on button "Next" at bounding box center [1536, 389] width 62 height 82
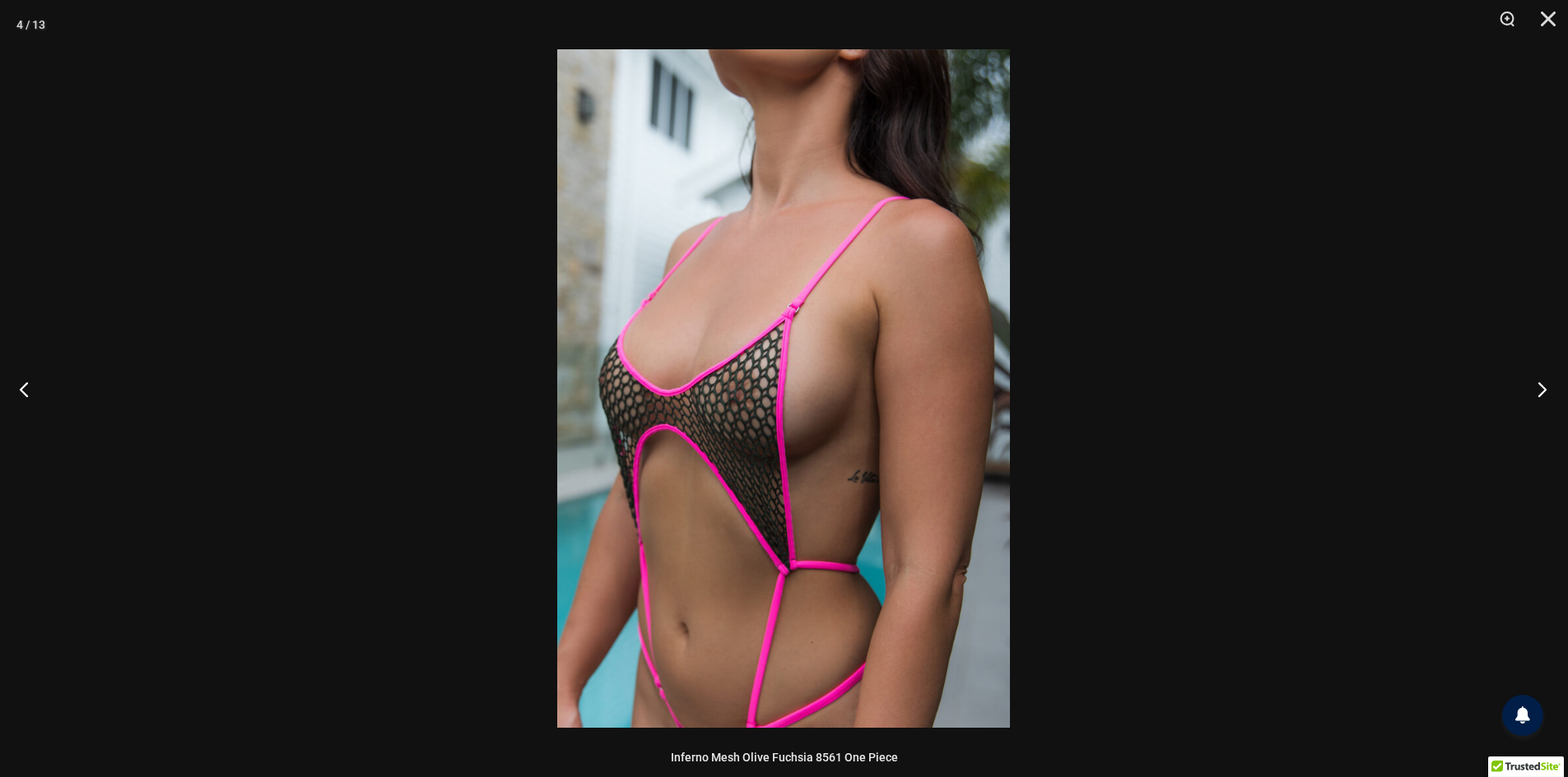
click at [1536, 398] on button "Next" at bounding box center [1536, 389] width 62 height 82
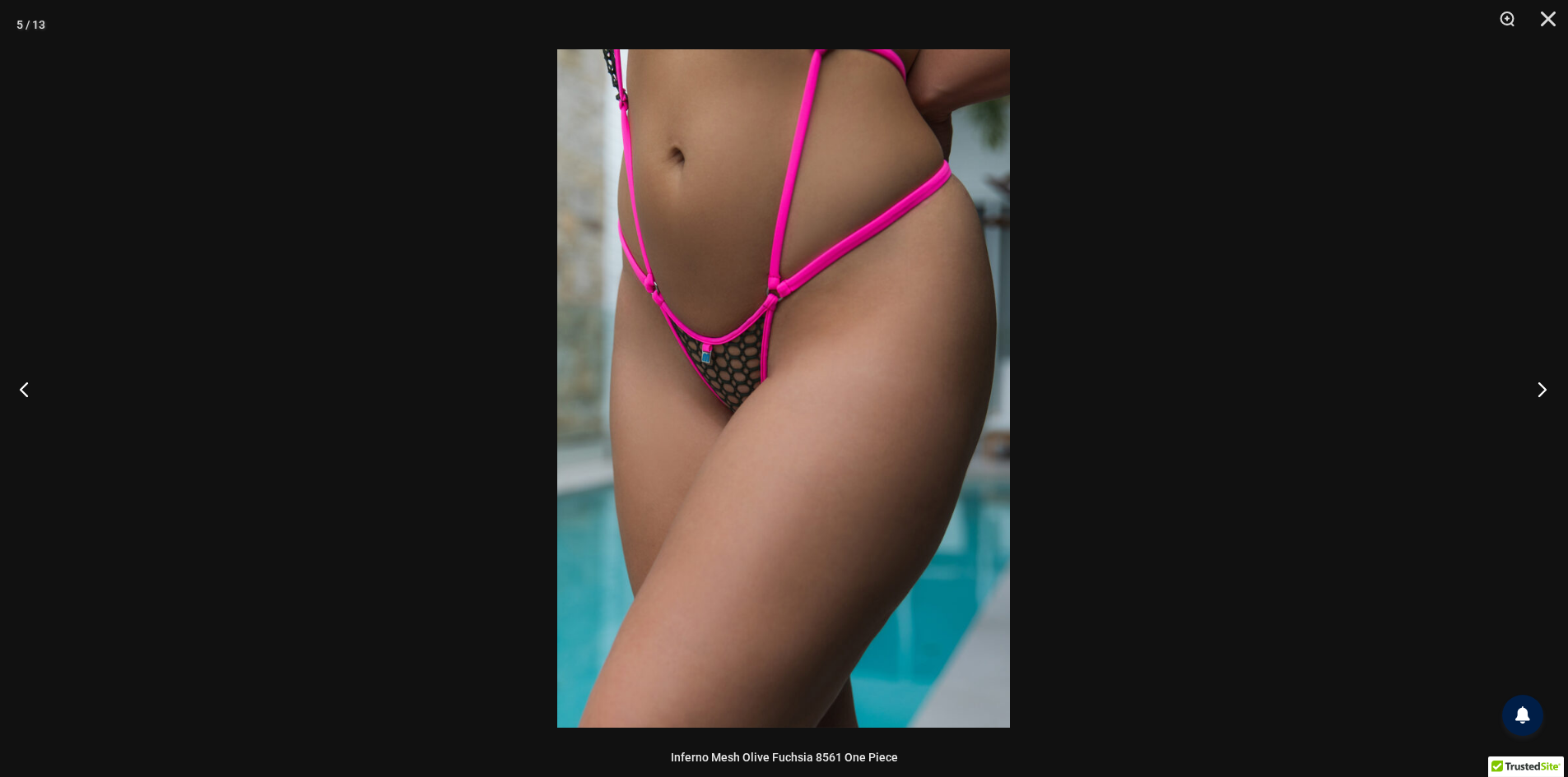
click at [1536, 398] on button "Next" at bounding box center [1536, 389] width 62 height 82
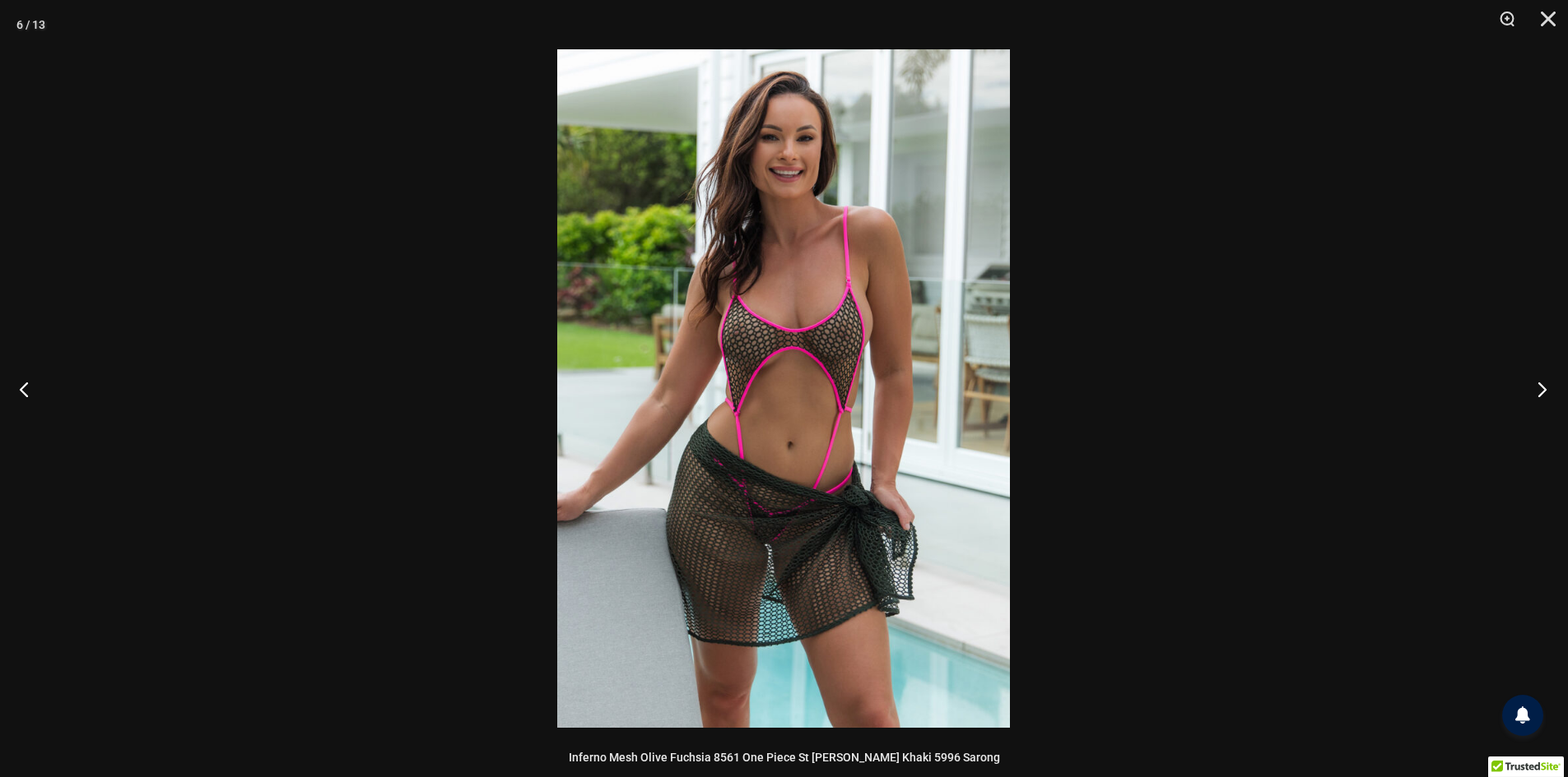
click at [1536, 398] on button "Next" at bounding box center [1536, 389] width 62 height 82
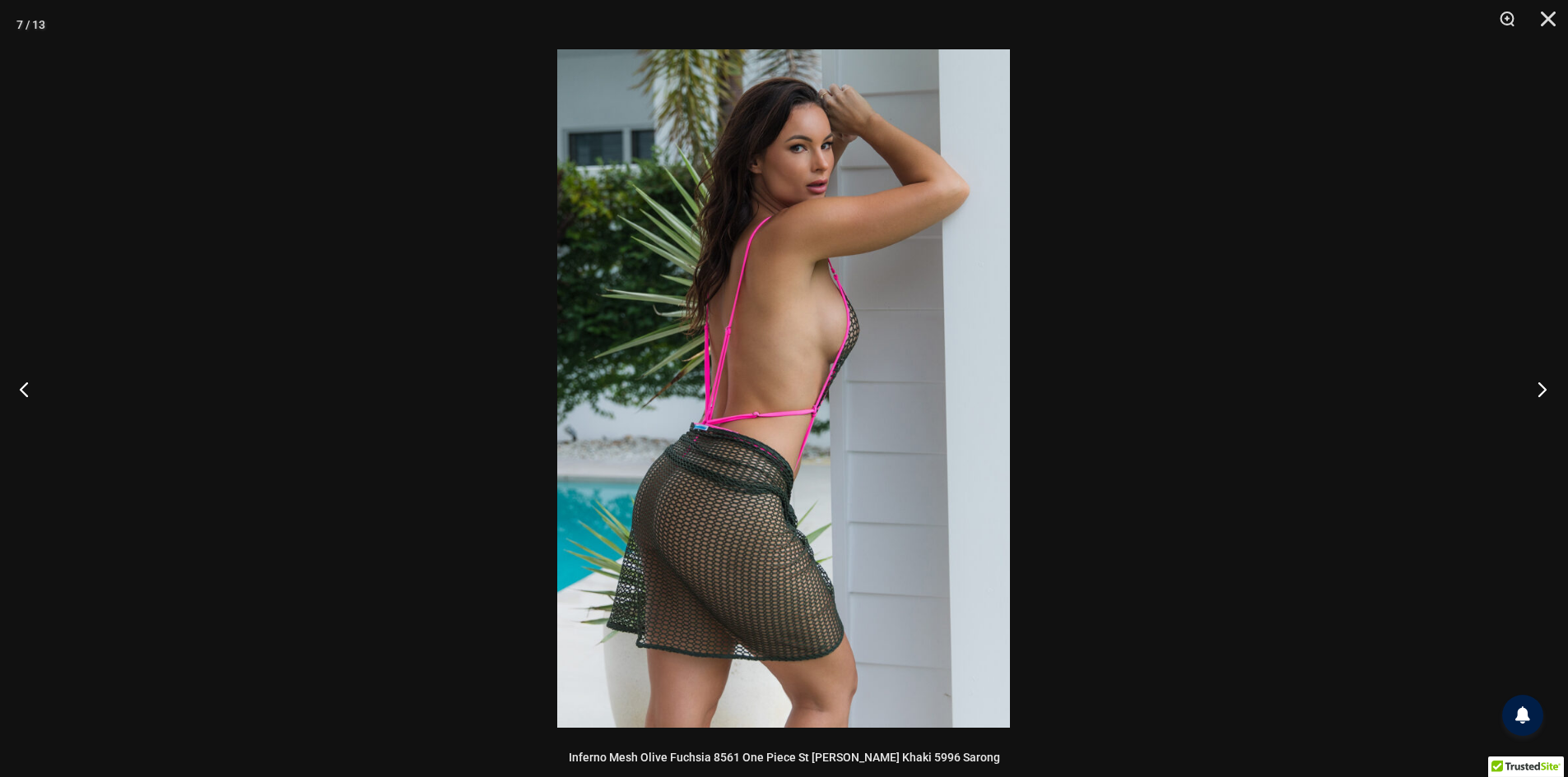
click at [1536, 398] on button "Next" at bounding box center [1536, 389] width 62 height 82
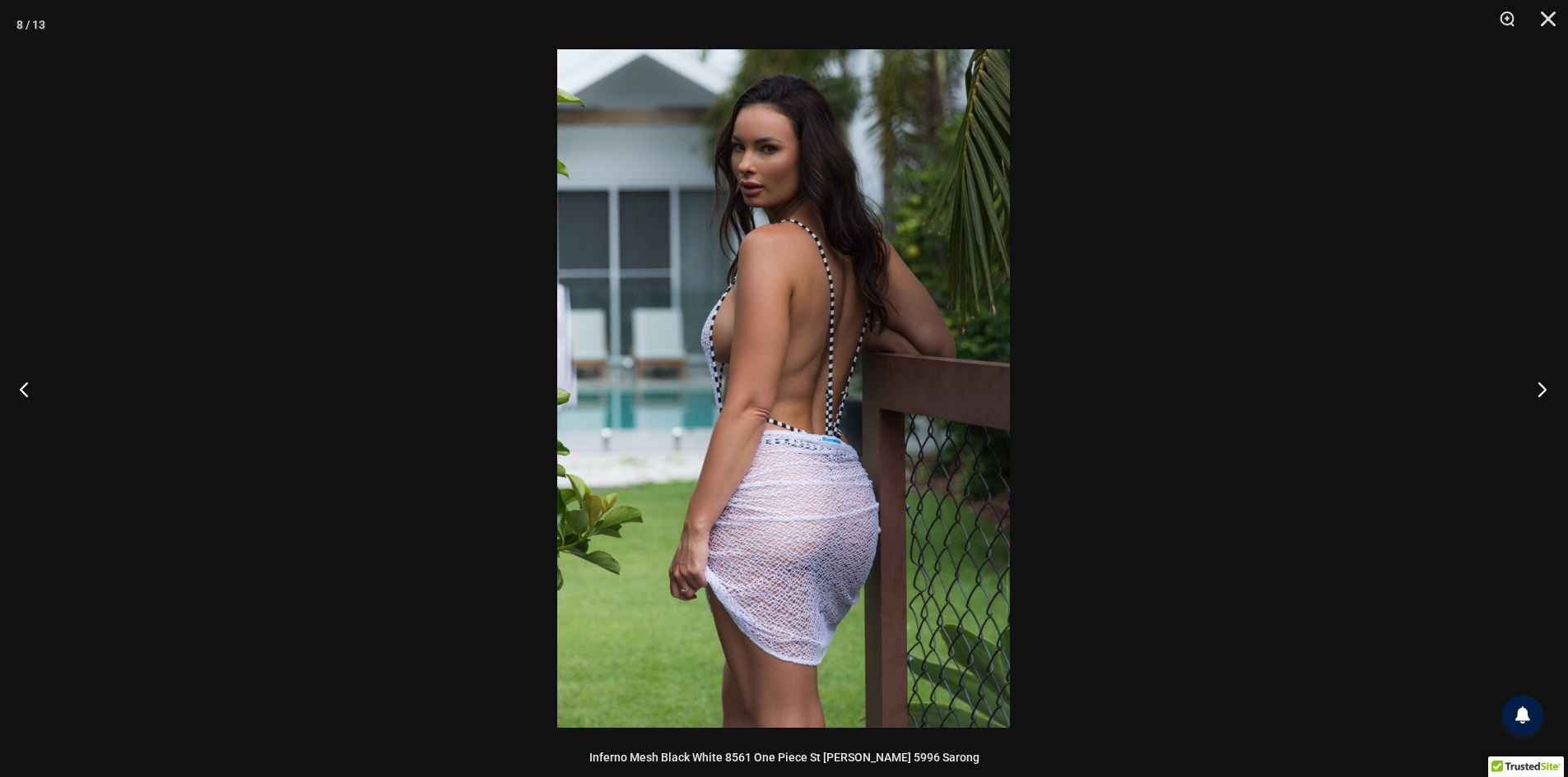
click at [1536, 398] on button "Next" at bounding box center [1536, 389] width 62 height 82
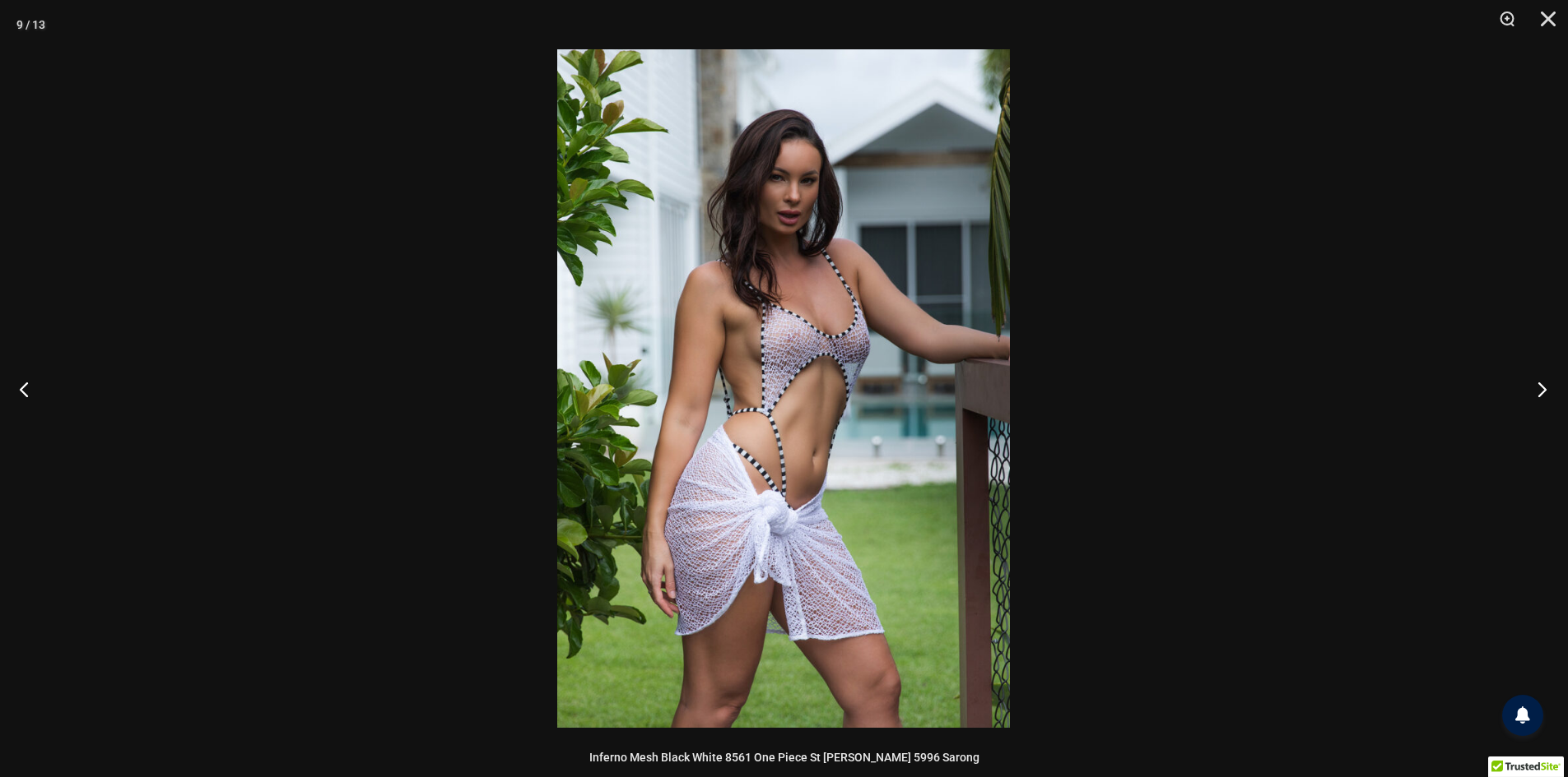
click at [1536, 398] on button "Next" at bounding box center [1536, 389] width 62 height 82
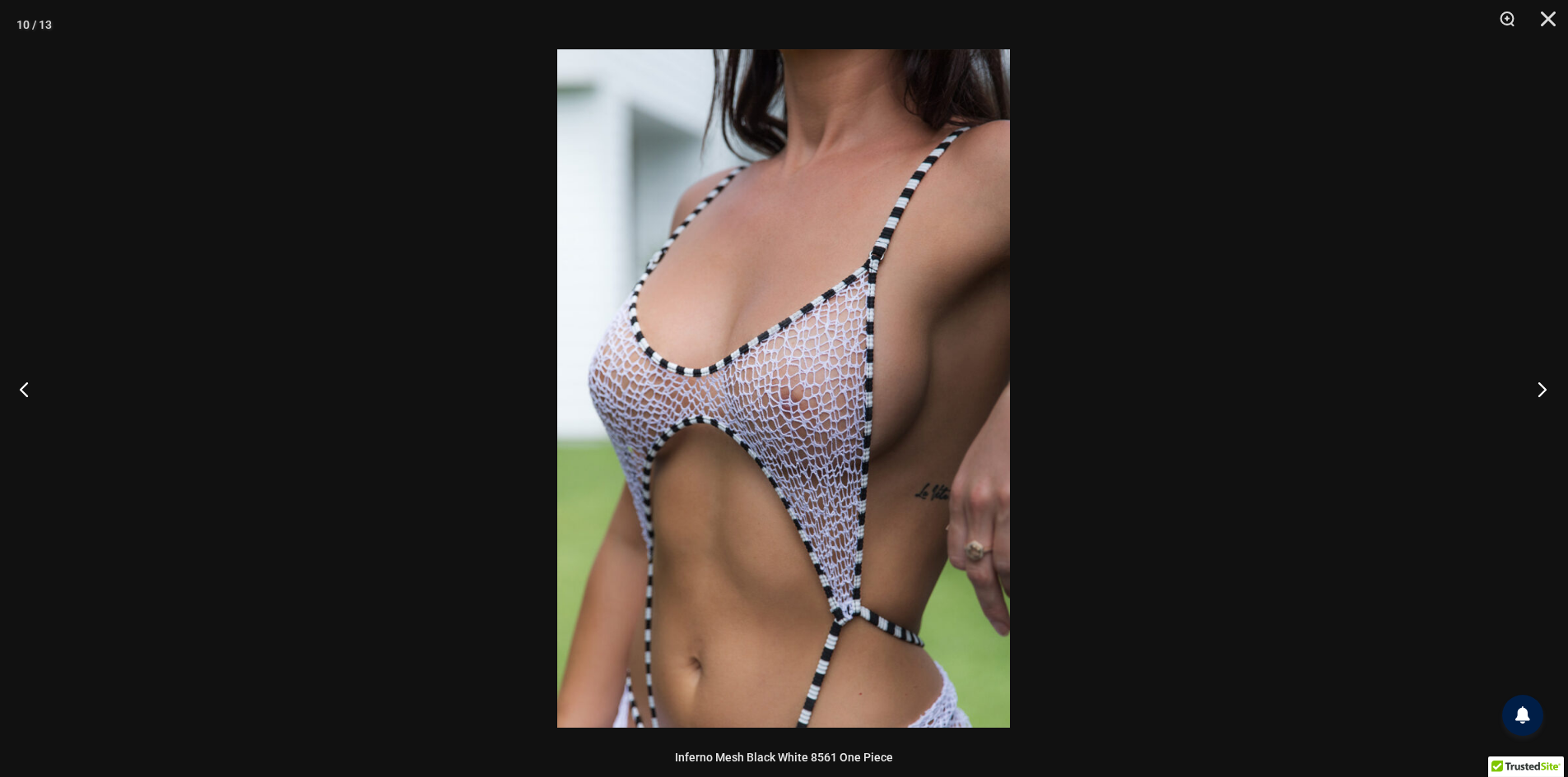
click at [1536, 398] on button "Next" at bounding box center [1536, 389] width 62 height 82
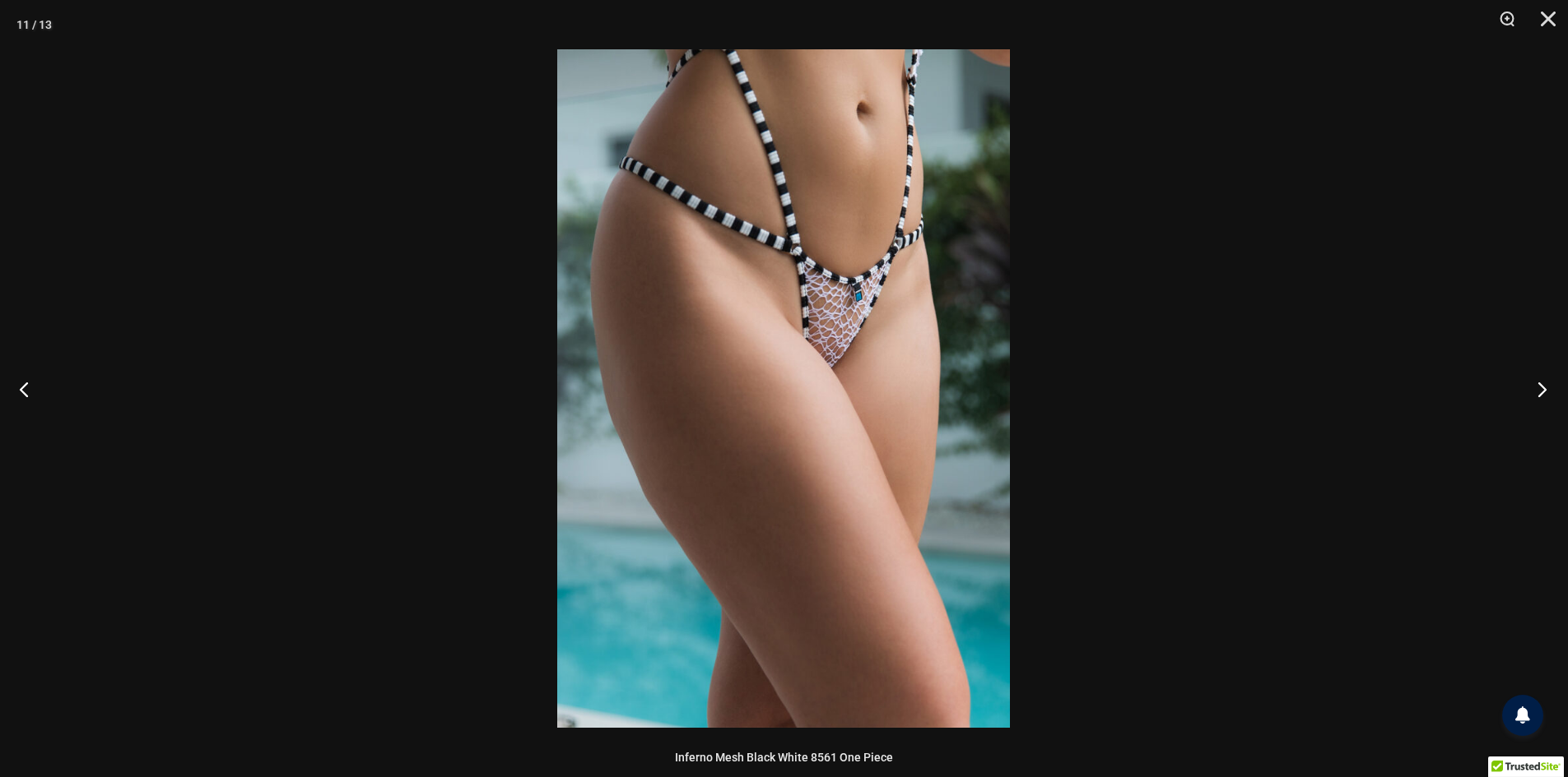
click at [1536, 398] on button "Next" at bounding box center [1536, 389] width 62 height 82
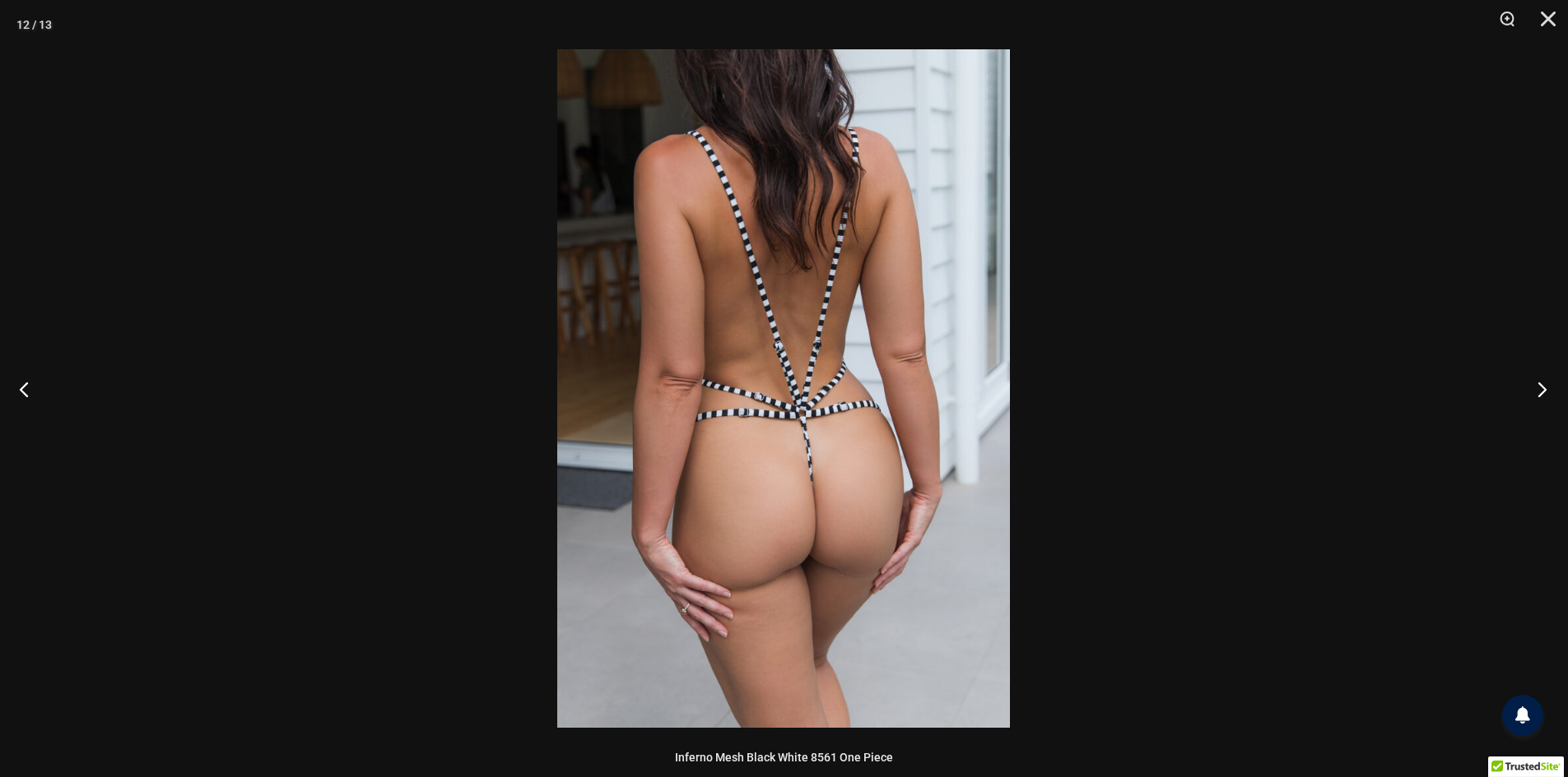
click at [1536, 398] on button "Next" at bounding box center [1536, 389] width 62 height 82
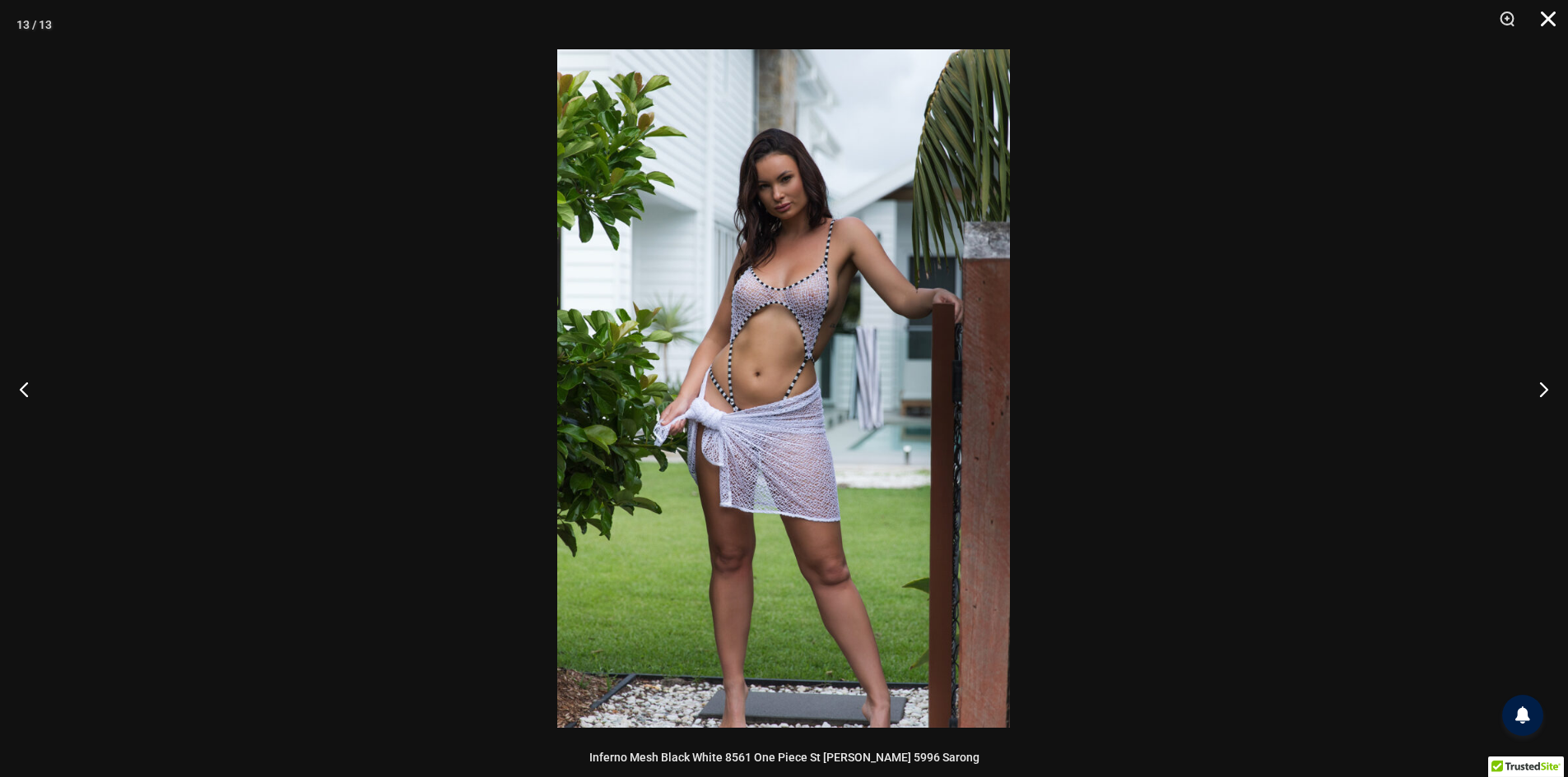
click at [1556, 16] on button "Close" at bounding box center [1541, 24] width 41 height 49
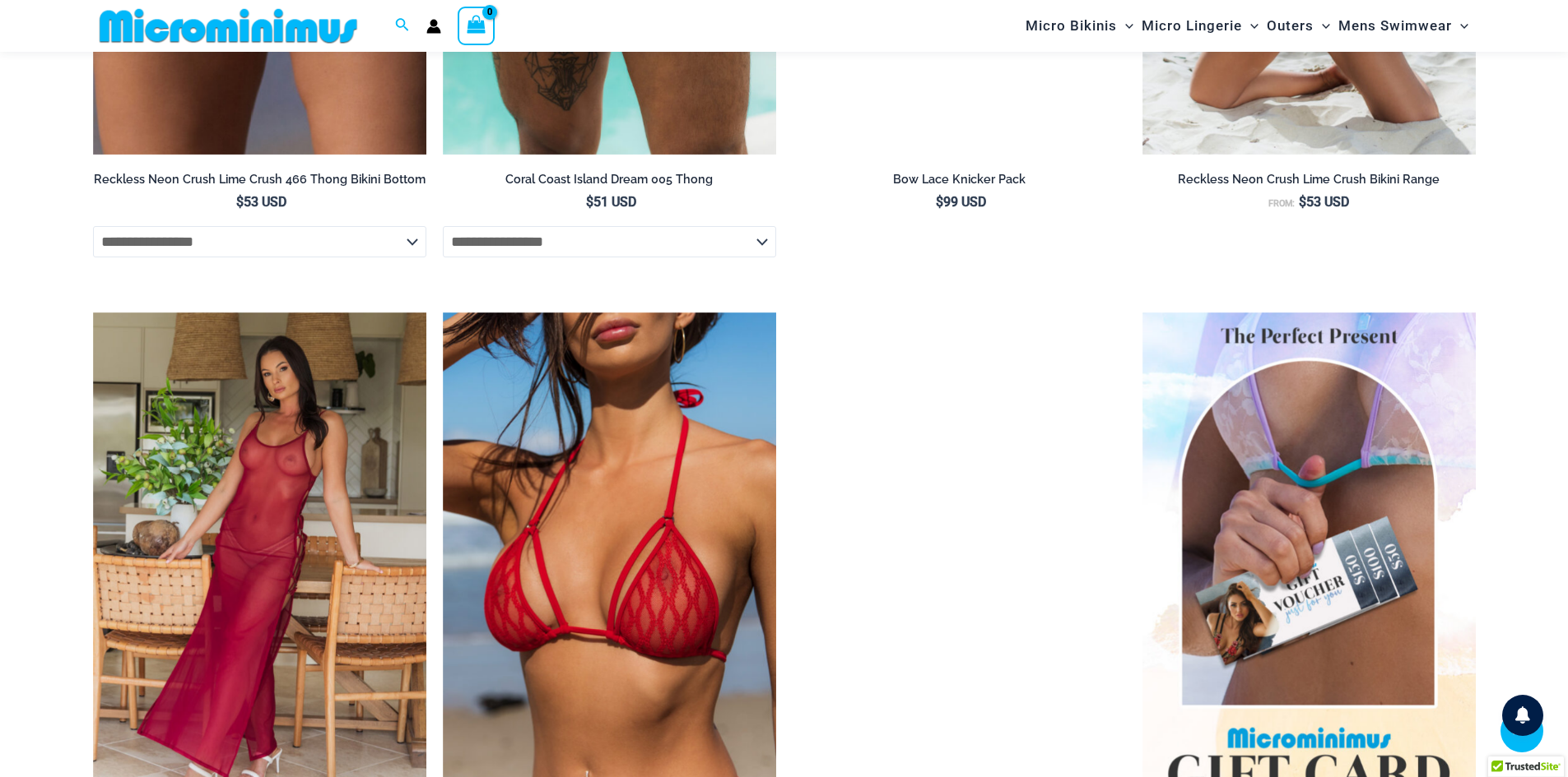
scroll to position [3947, 0]
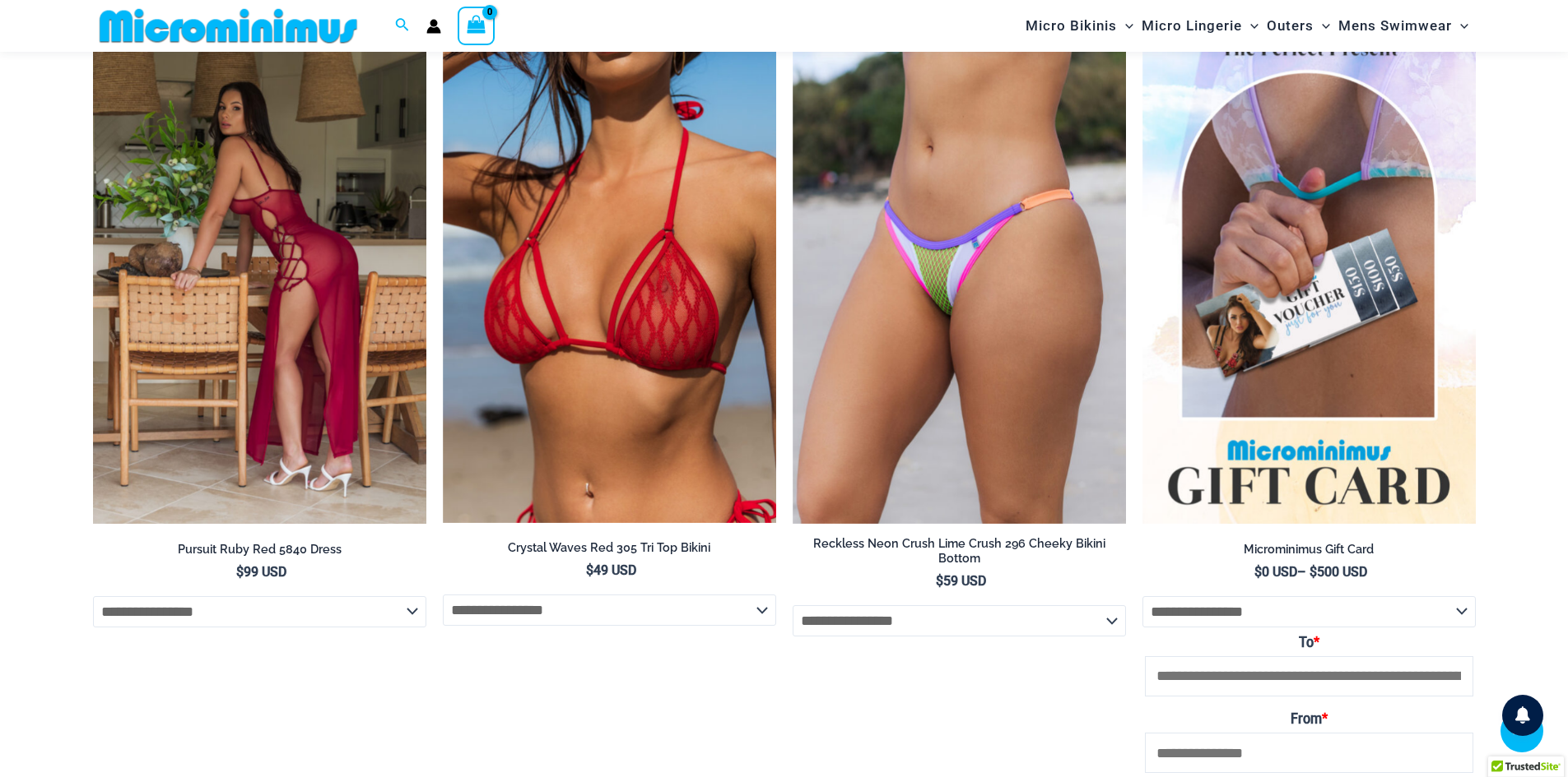
click at [255, 244] on img at bounding box center [259, 274] width 334 height 500
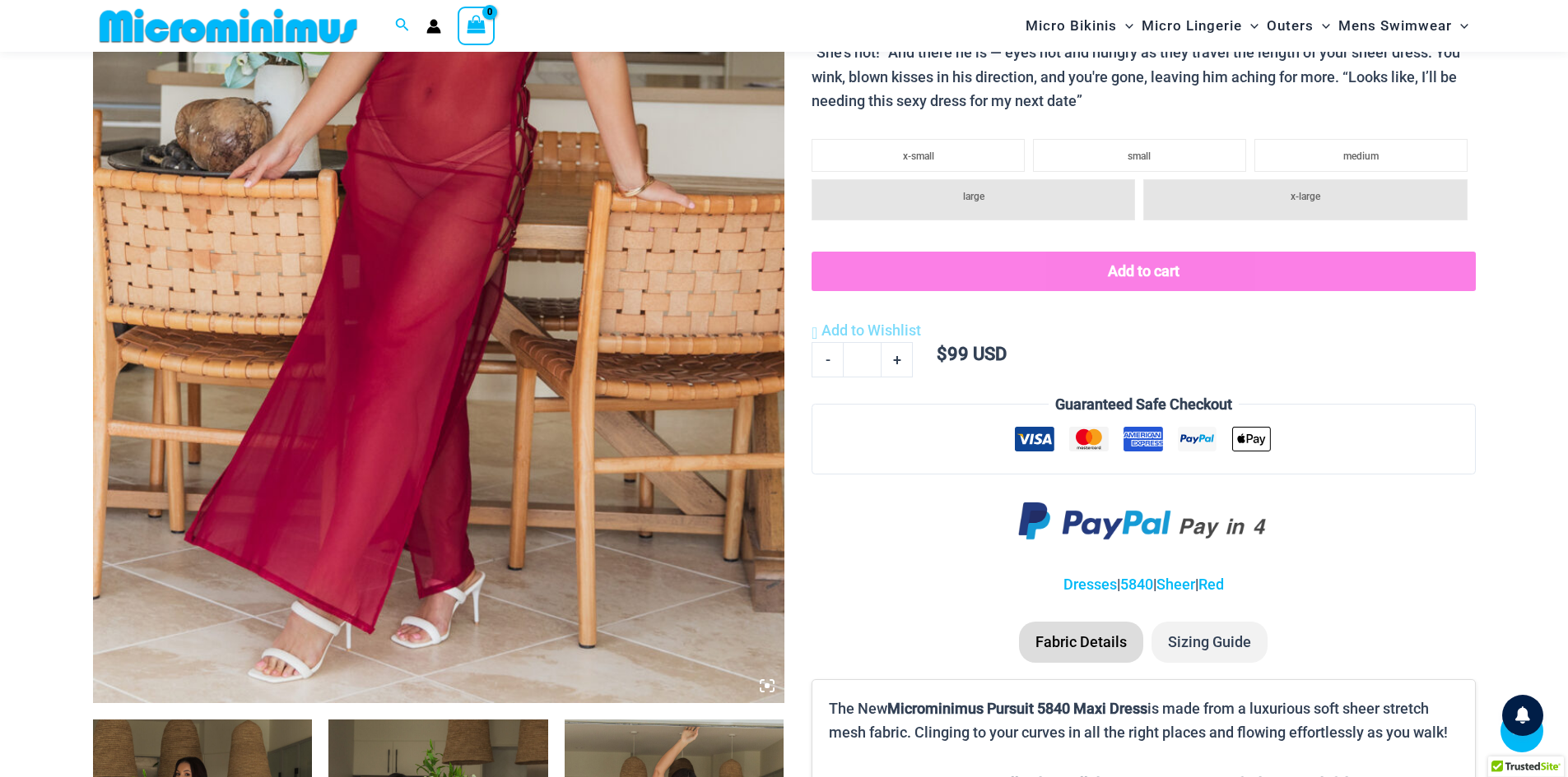
scroll to position [479, 0]
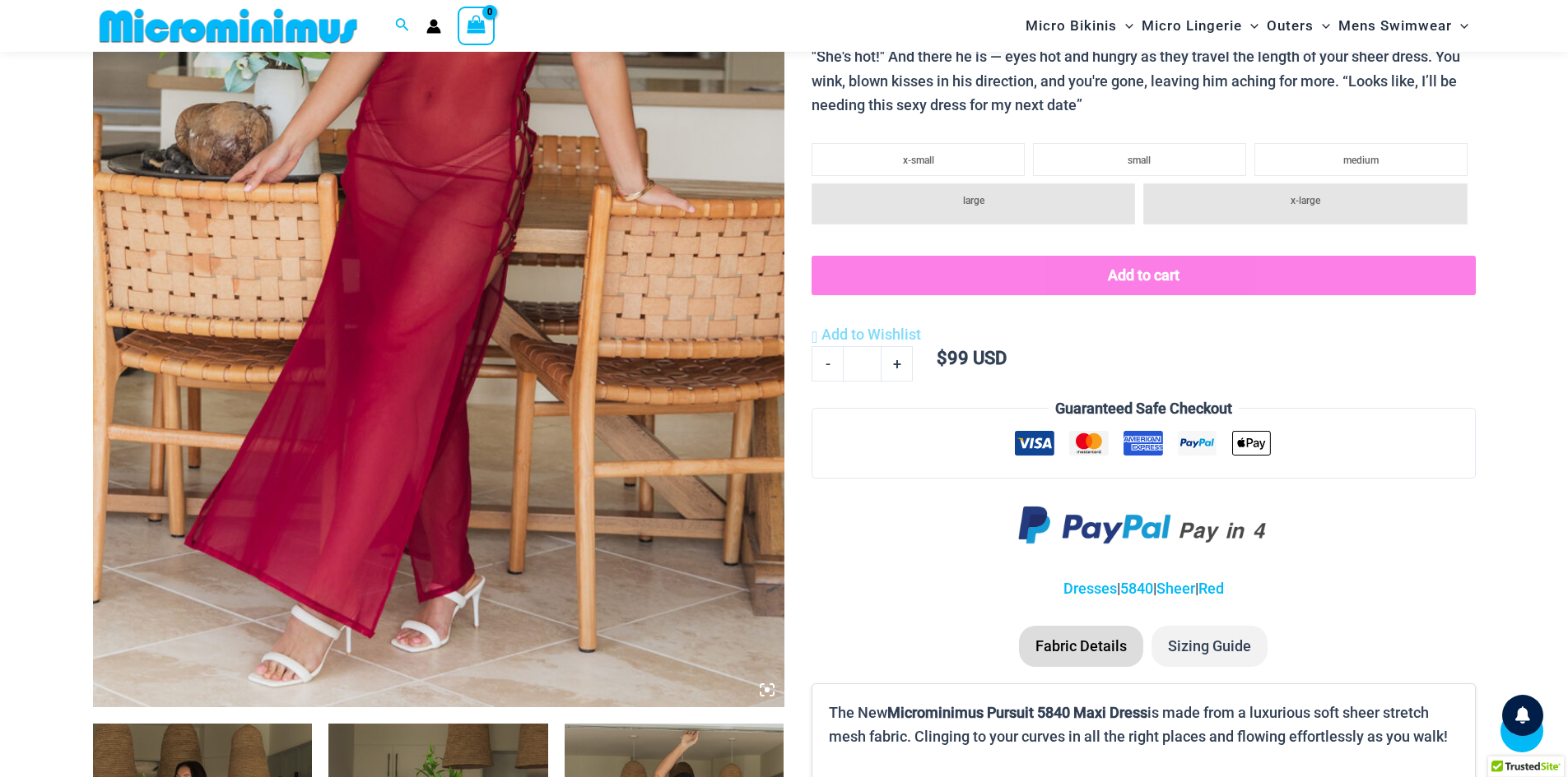
click at [769, 693] on icon at bounding box center [766, 690] width 15 height 15
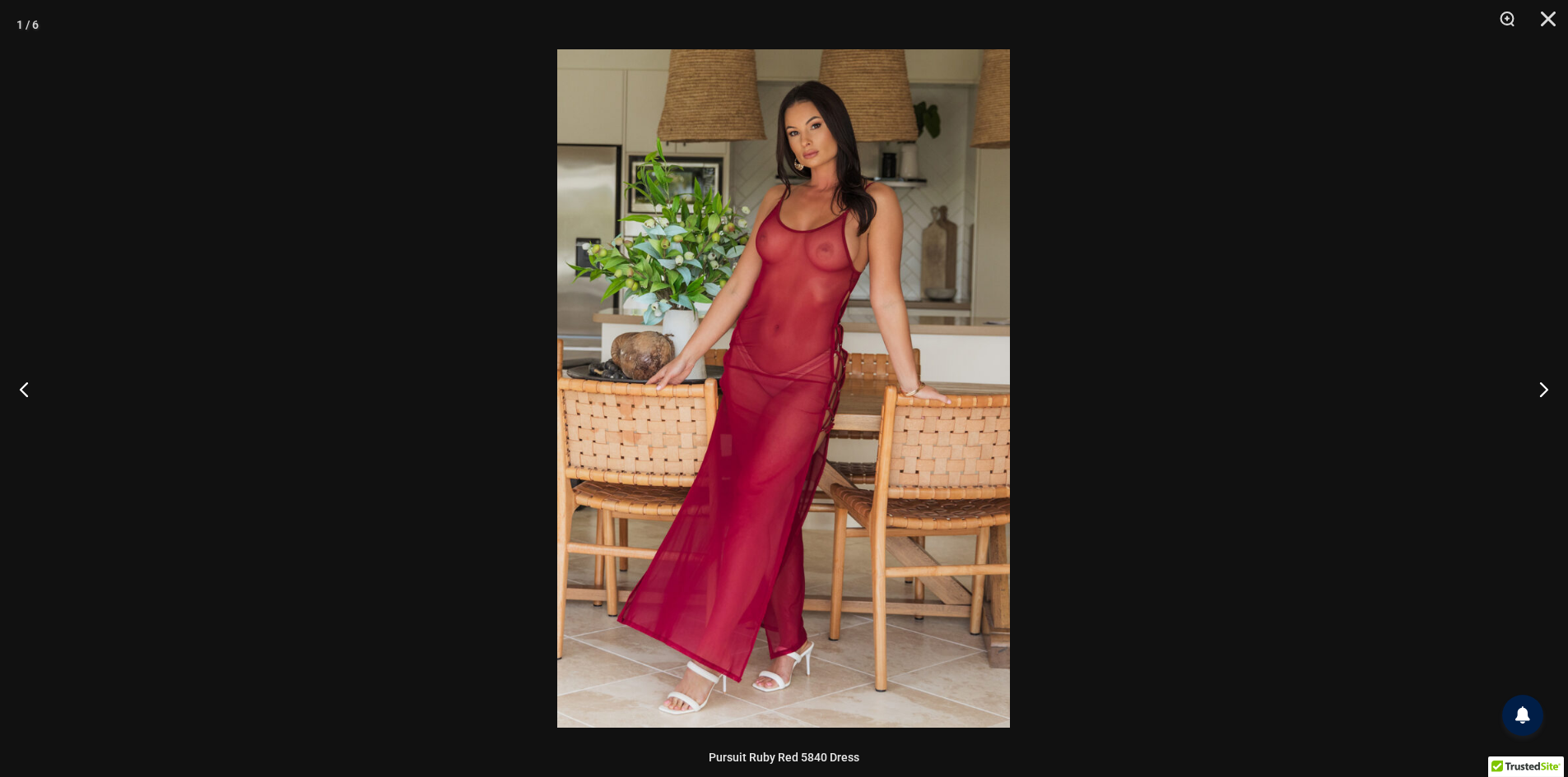
click at [809, 203] on img at bounding box center [784, 388] width 452 height 678
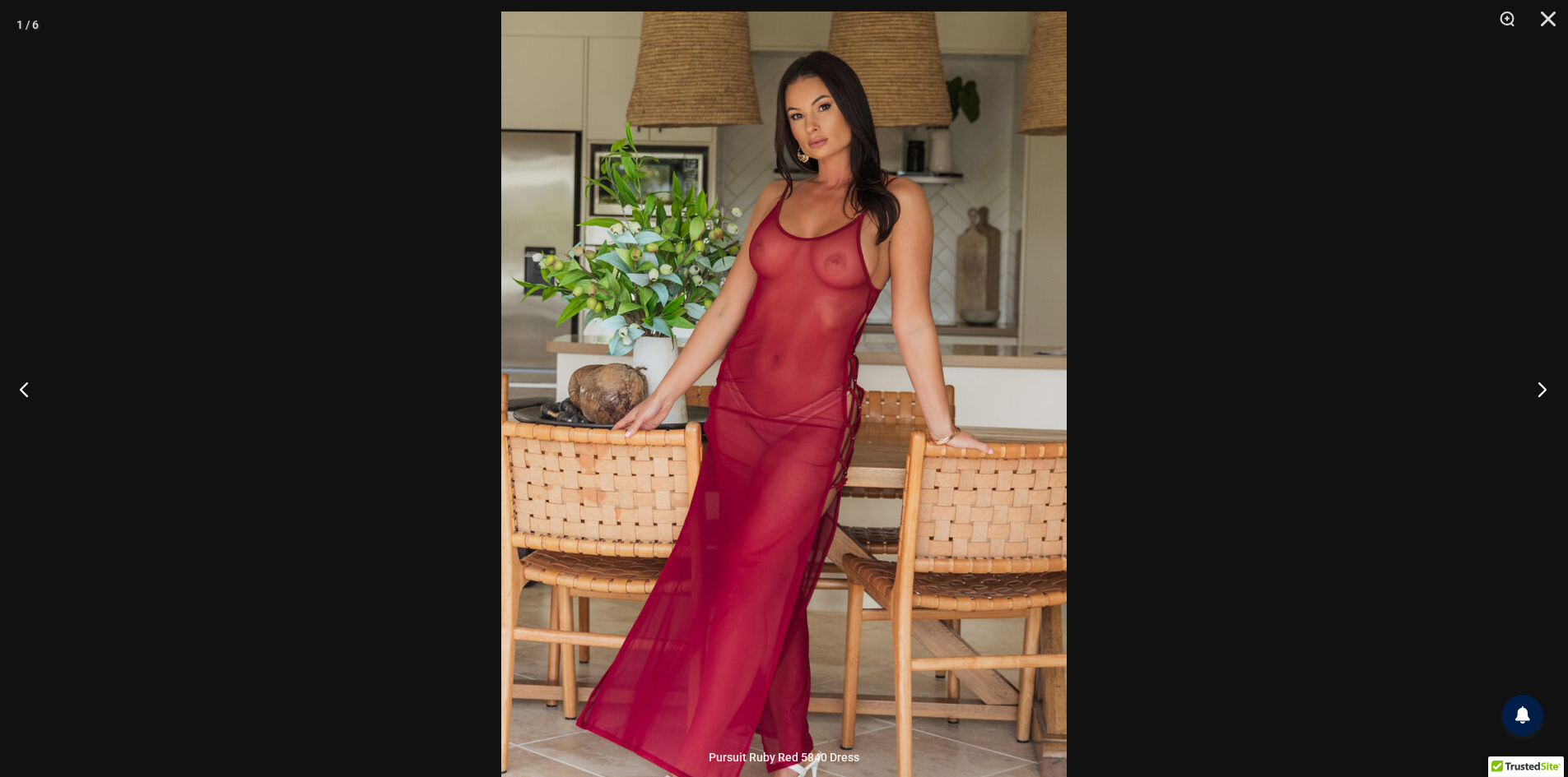
click at [1540, 388] on button "Next" at bounding box center [1536, 389] width 62 height 82
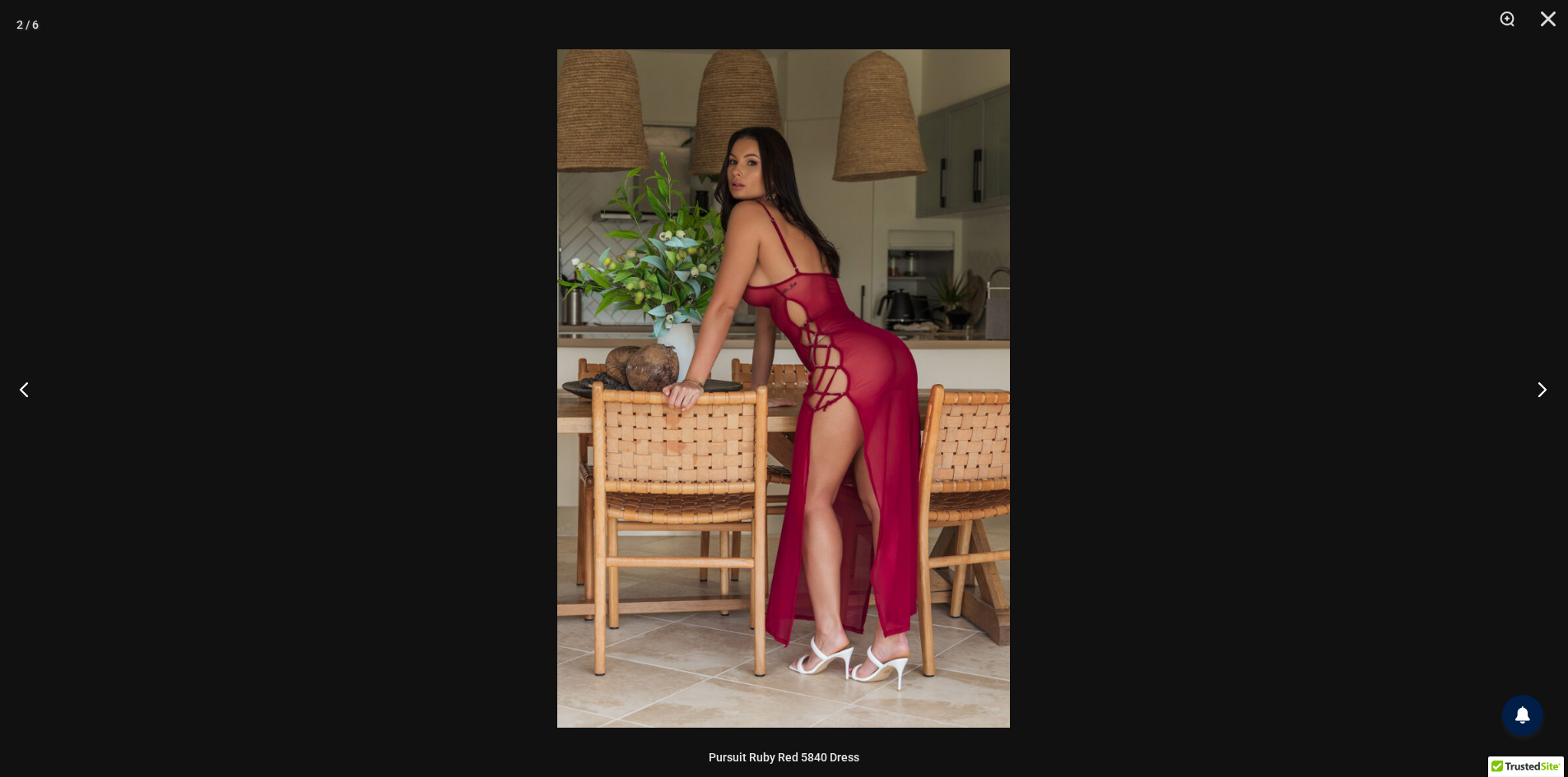
click at [1540, 388] on button "Next" at bounding box center [1536, 389] width 62 height 82
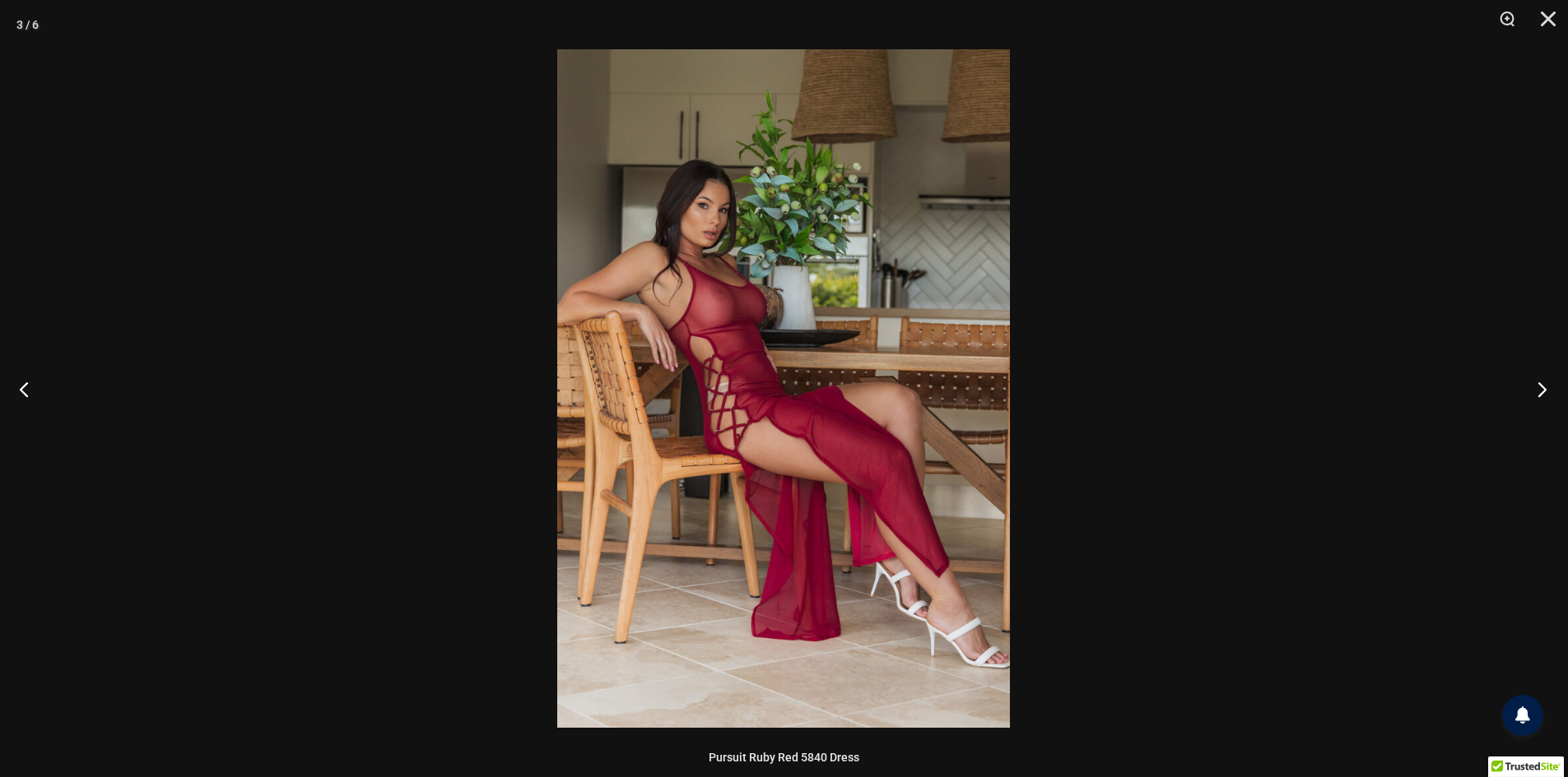
click at [1540, 388] on button "Next" at bounding box center [1536, 389] width 62 height 82
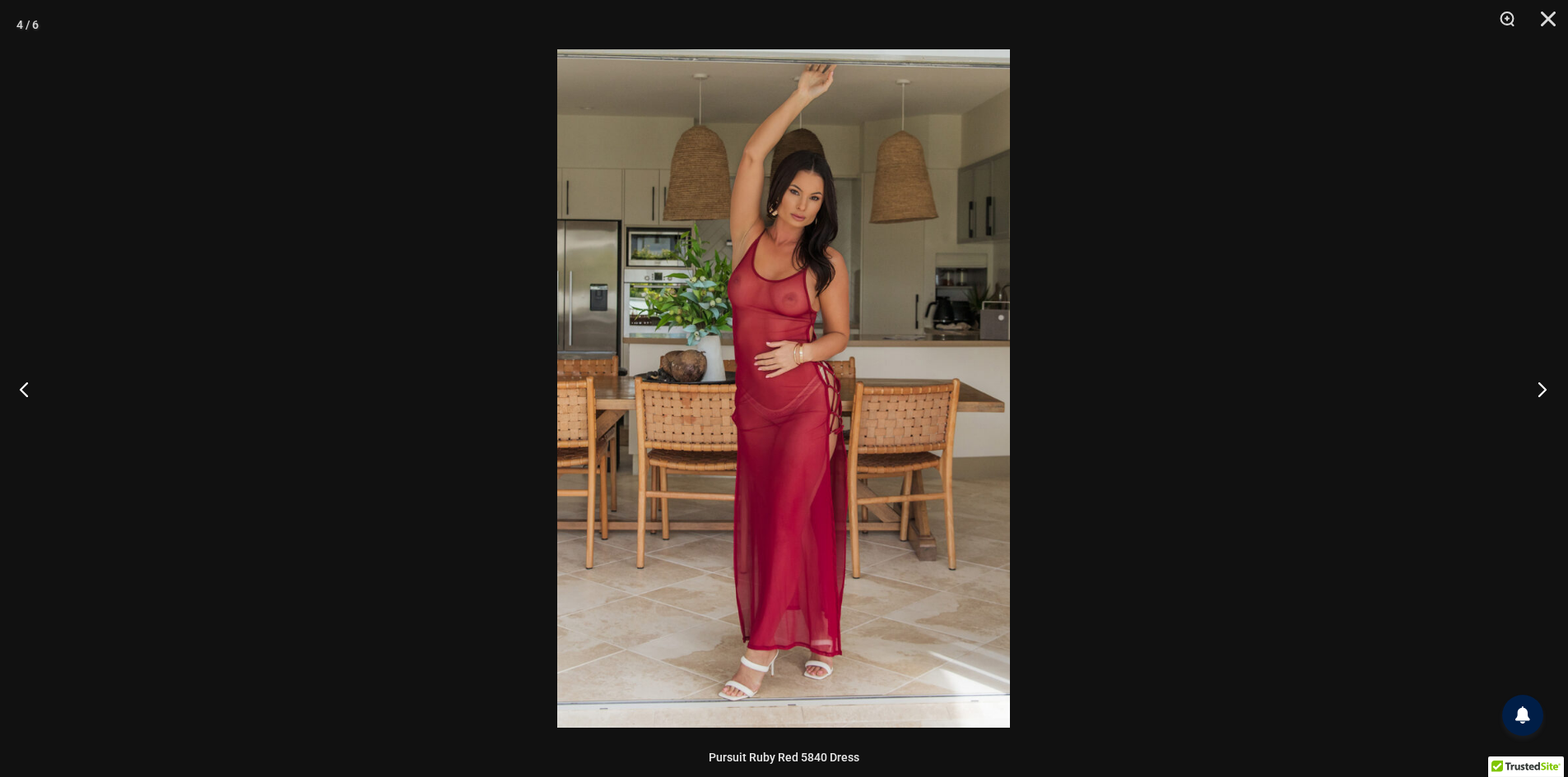
click at [1540, 388] on button "Next" at bounding box center [1536, 389] width 62 height 82
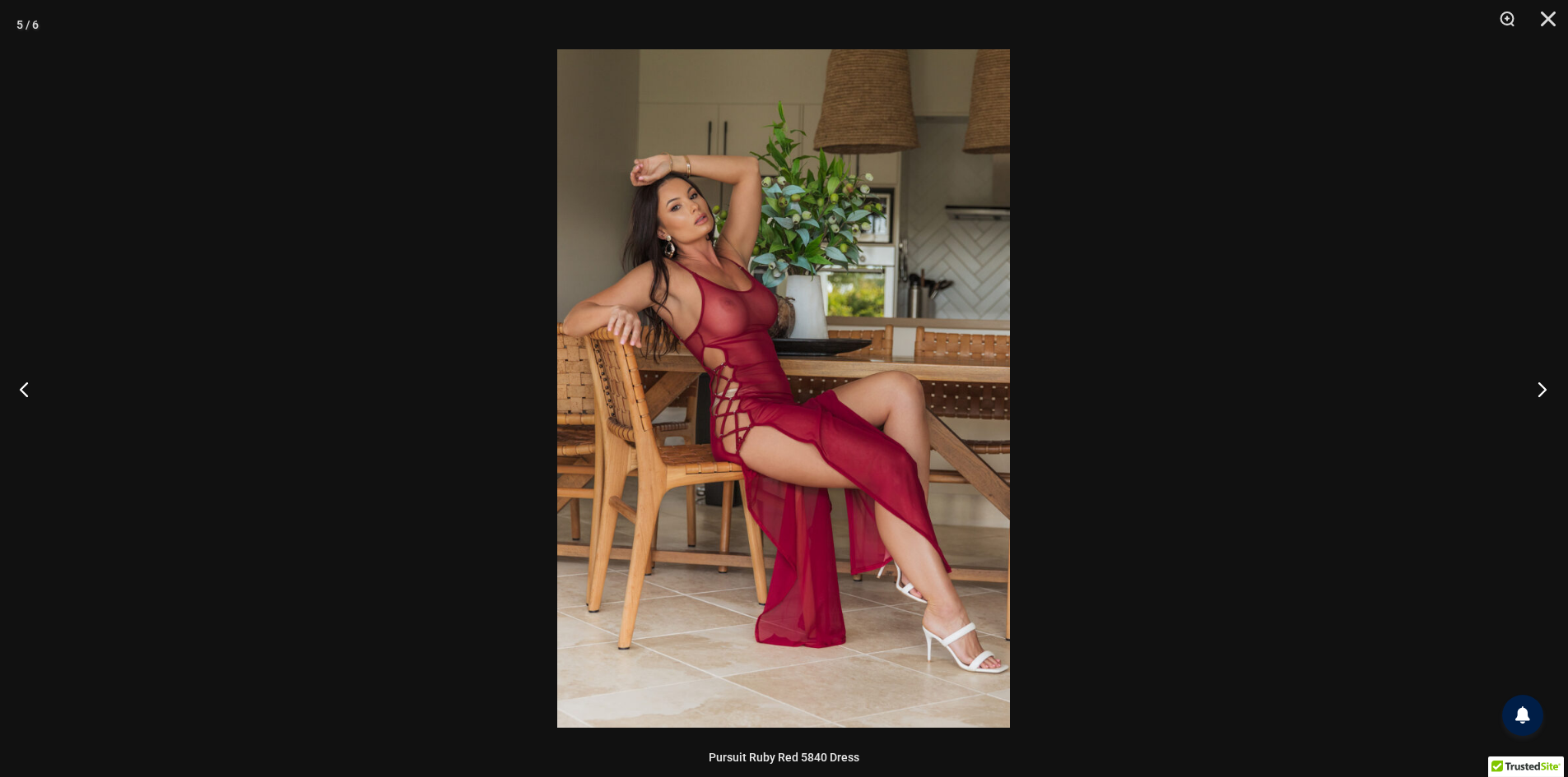
click at [1540, 388] on button "Next" at bounding box center [1536, 389] width 62 height 82
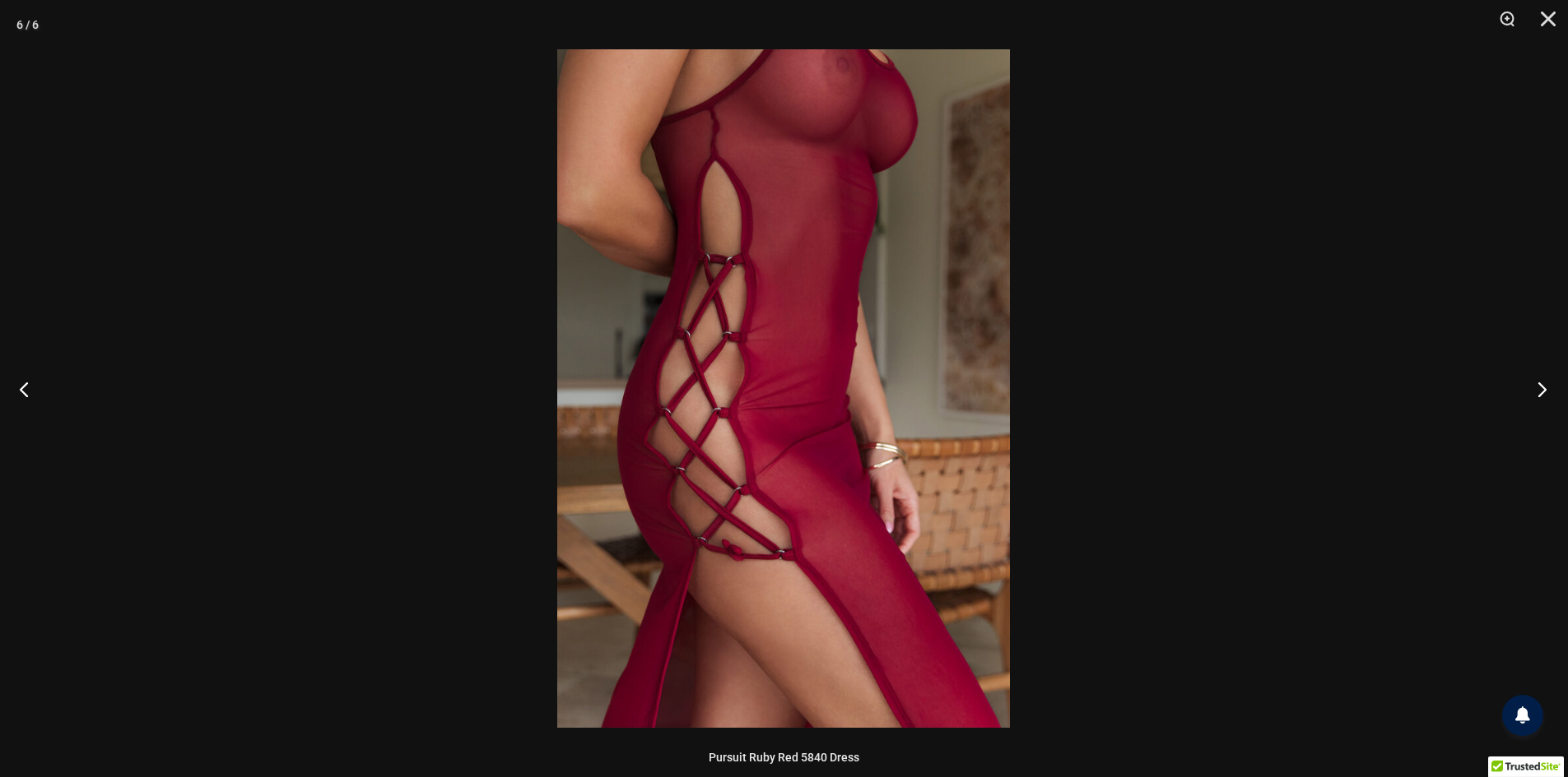
click at [1540, 388] on button "Next" at bounding box center [1536, 389] width 62 height 82
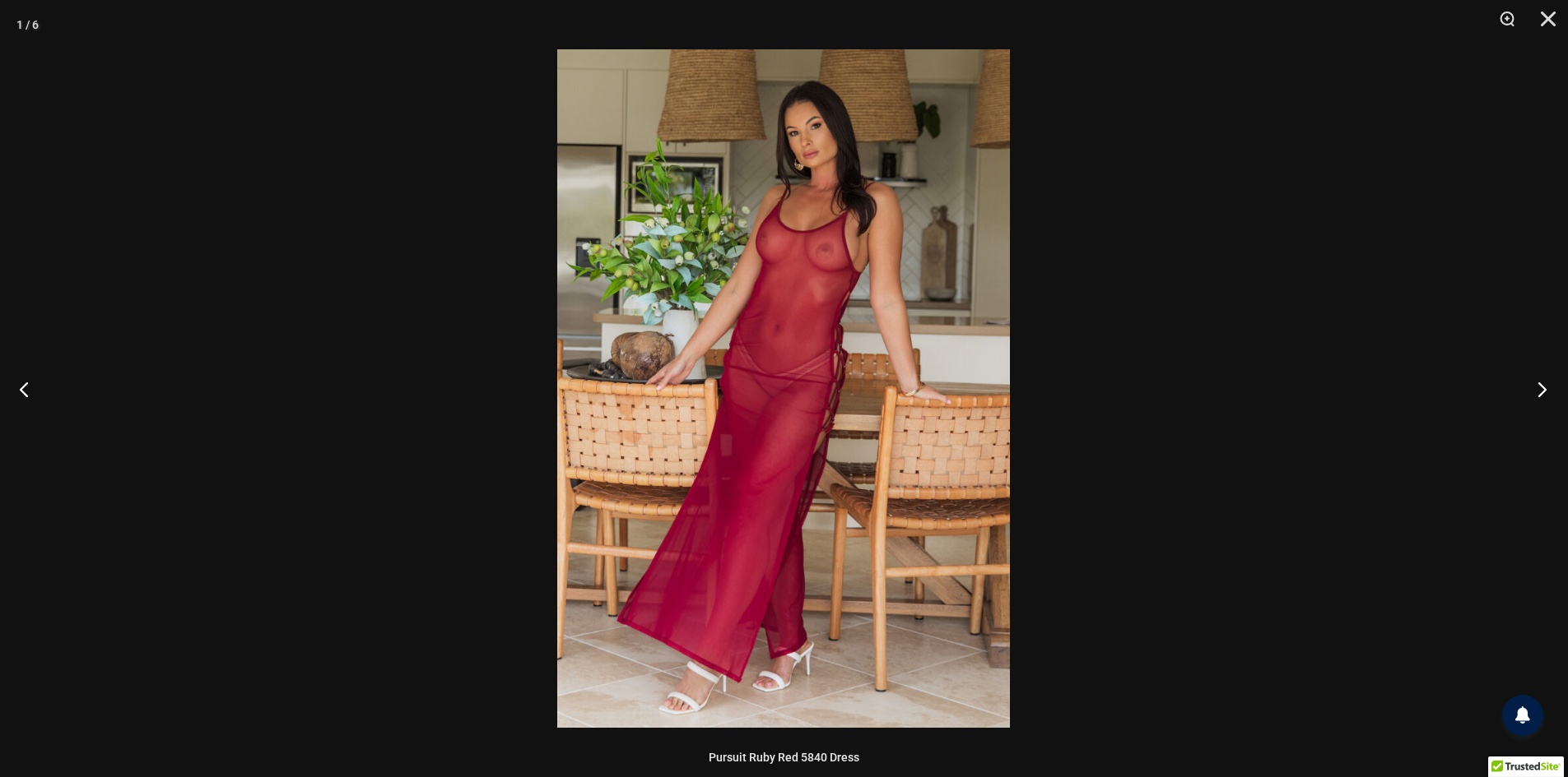
click at [1540, 388] on button "Next" at bounding box center [1536, 389] width 62 height 82
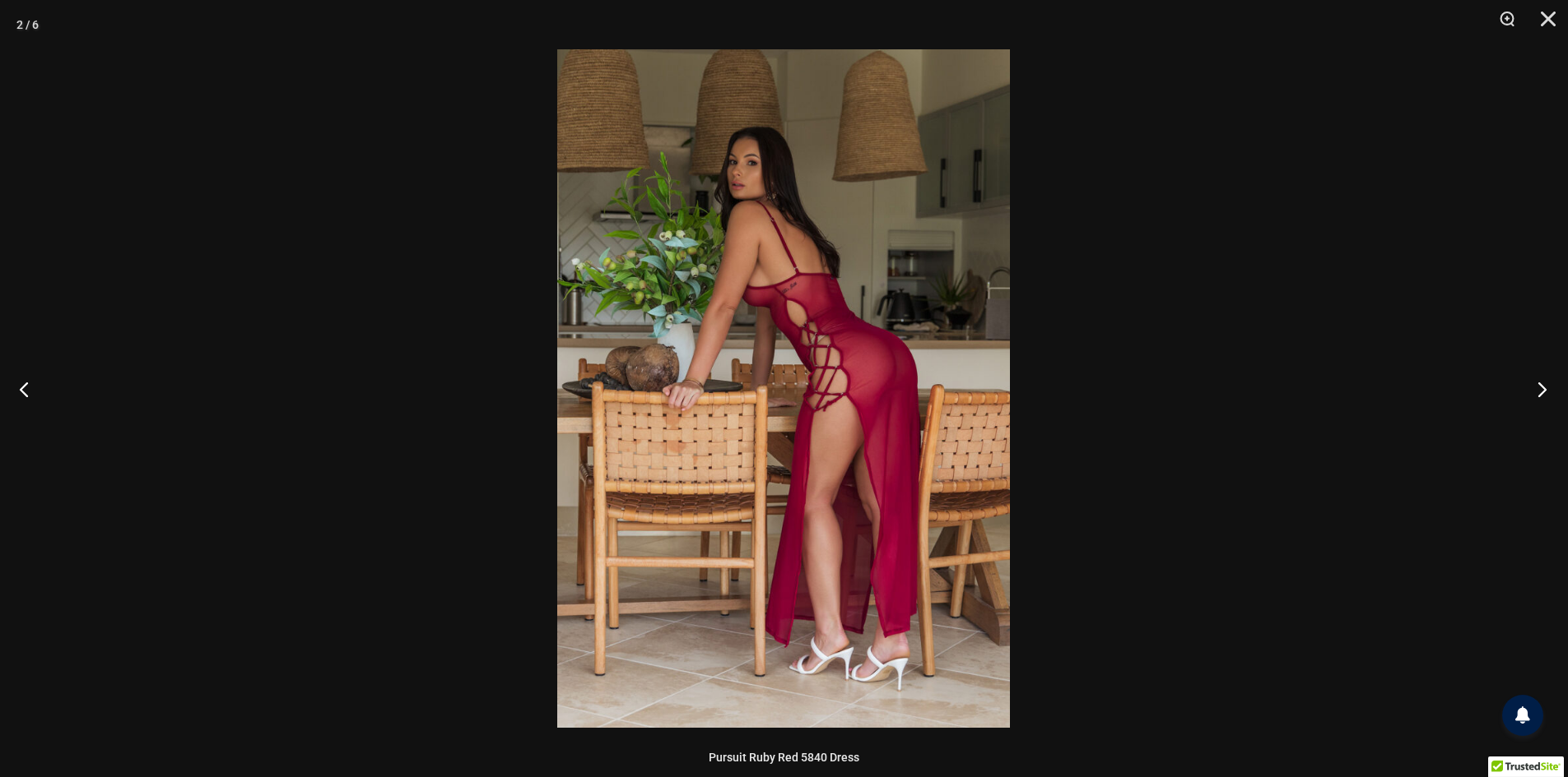
click at [1540, 388] on button "Next" at bounding box center [1536, 389] width 62 height 82
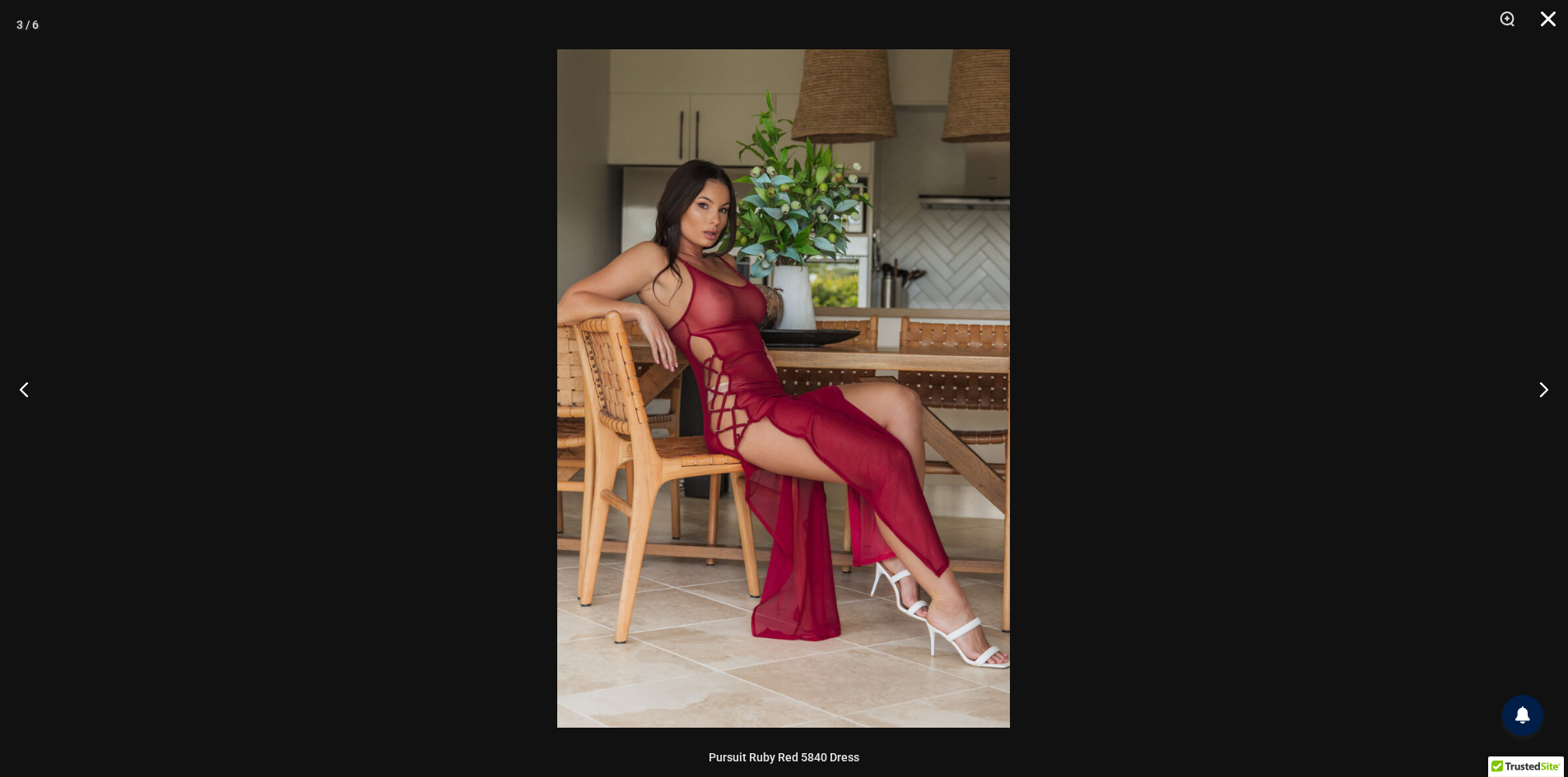
click at [1546, 5] on button "Close" at bounding box center [1541, 24] width 41 height 49
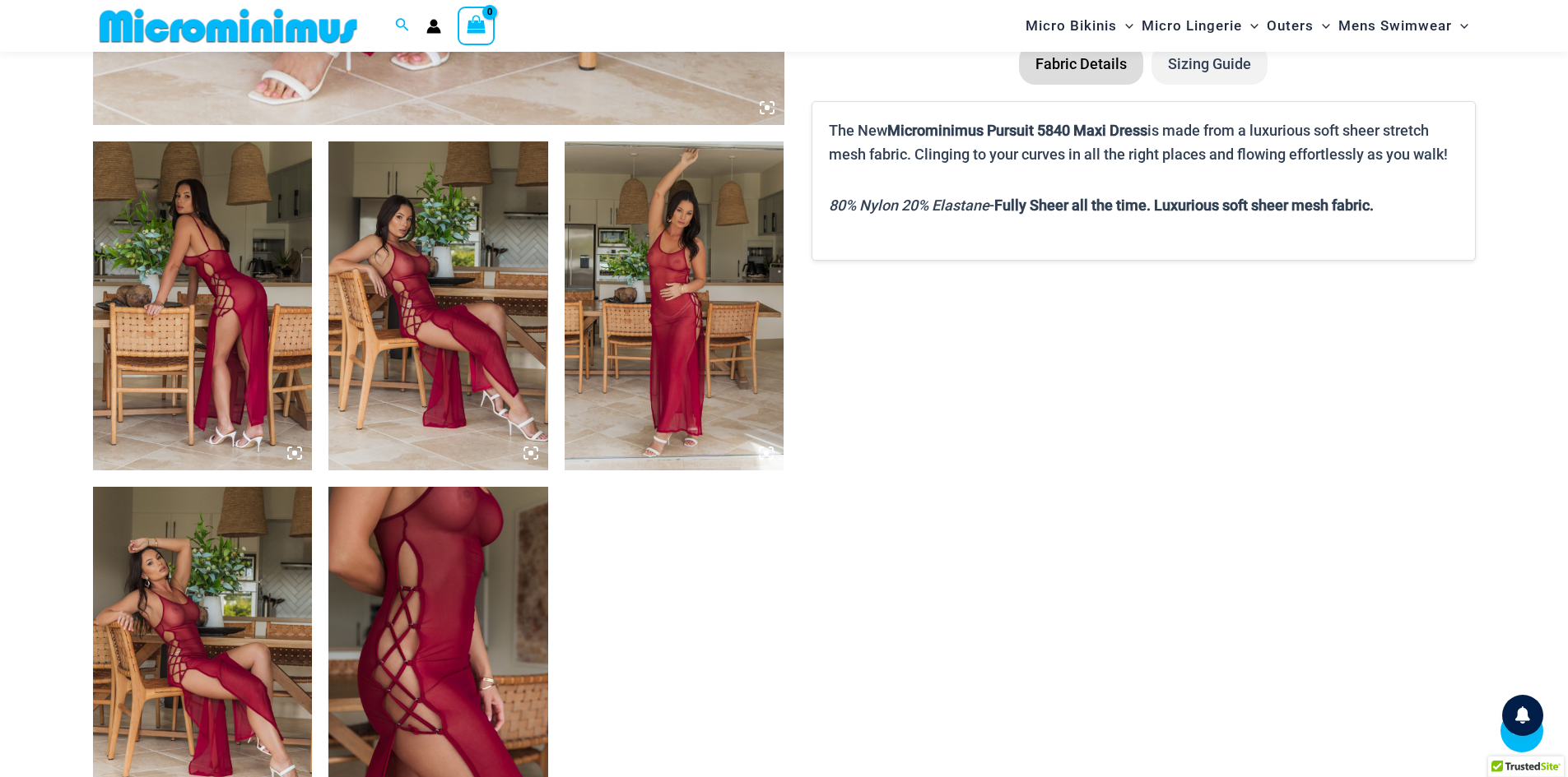
scroll to position [1289, 0]
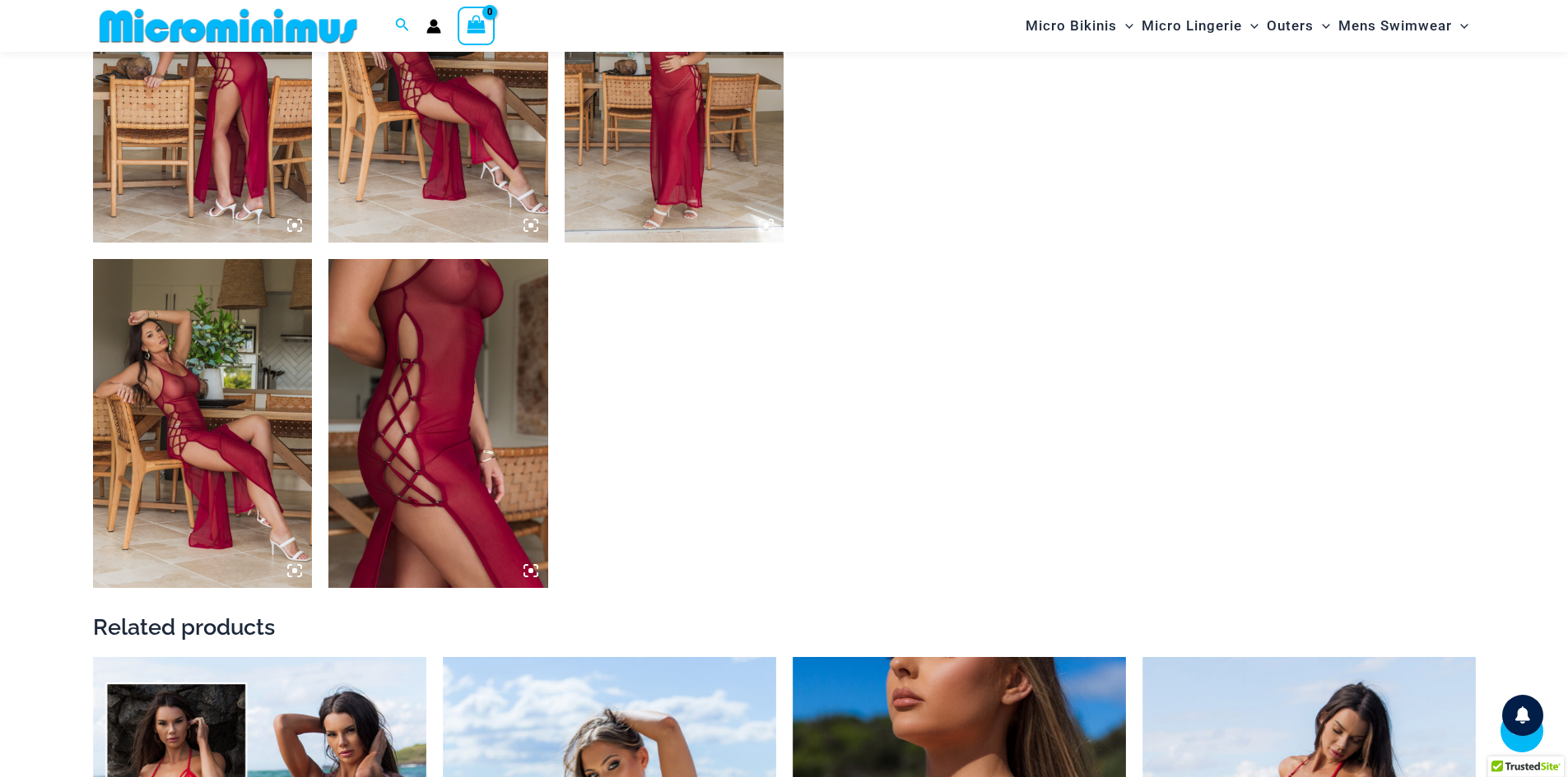
click at [444, 383] on img at bounding box center [438, 424] width 219 height 329
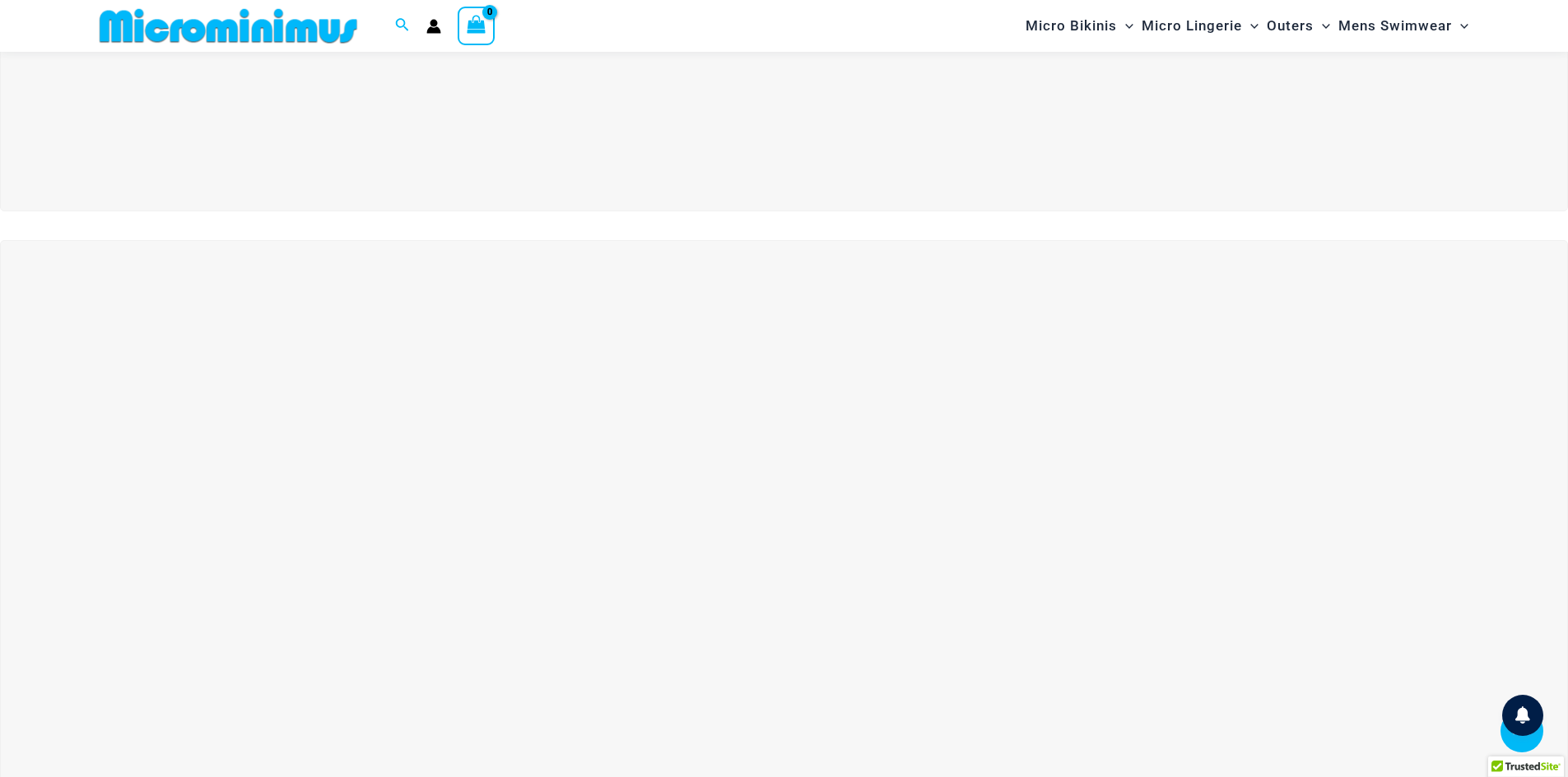
scroll to position [314, 0]
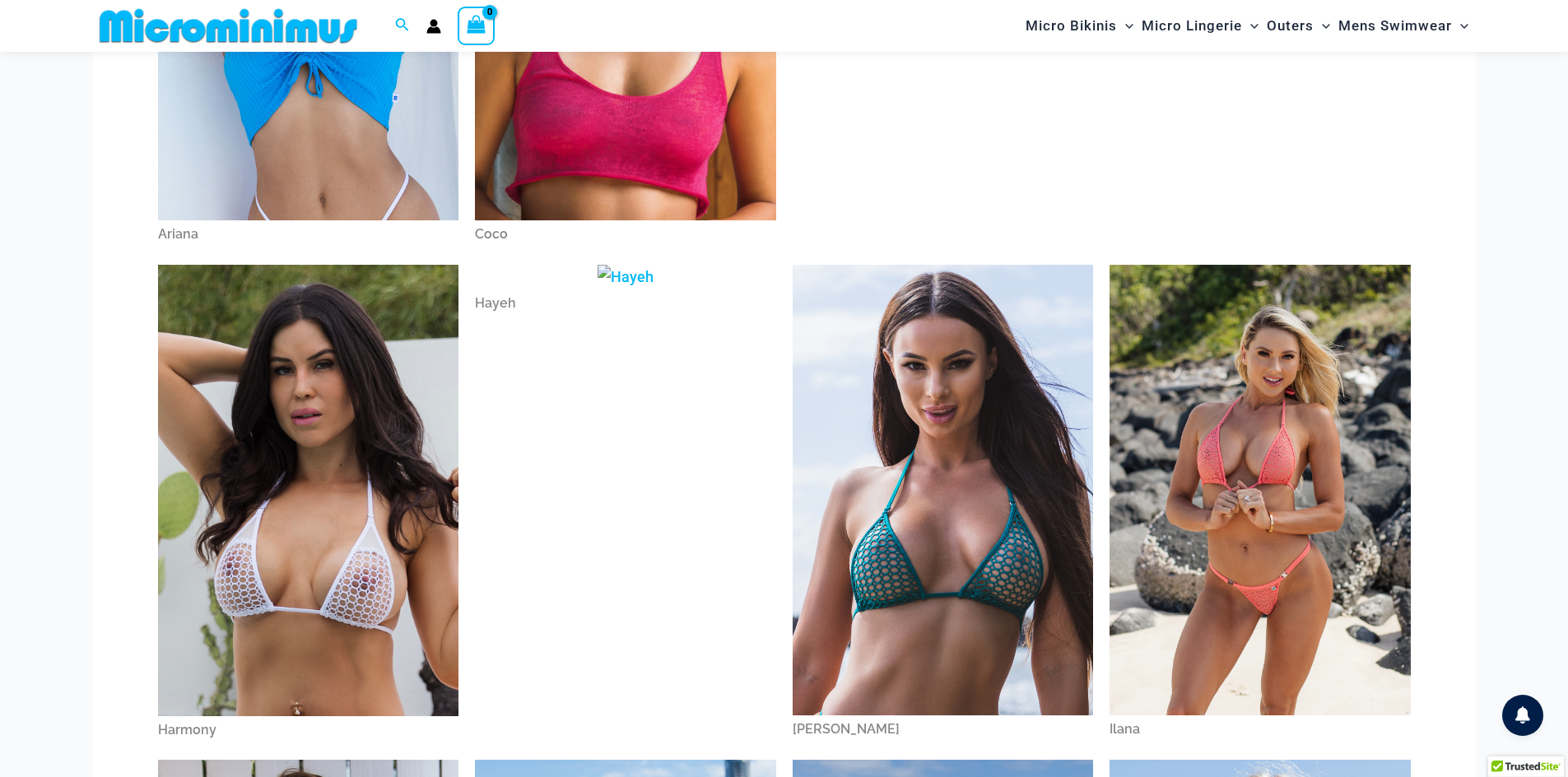
scroll to position [69, 0]
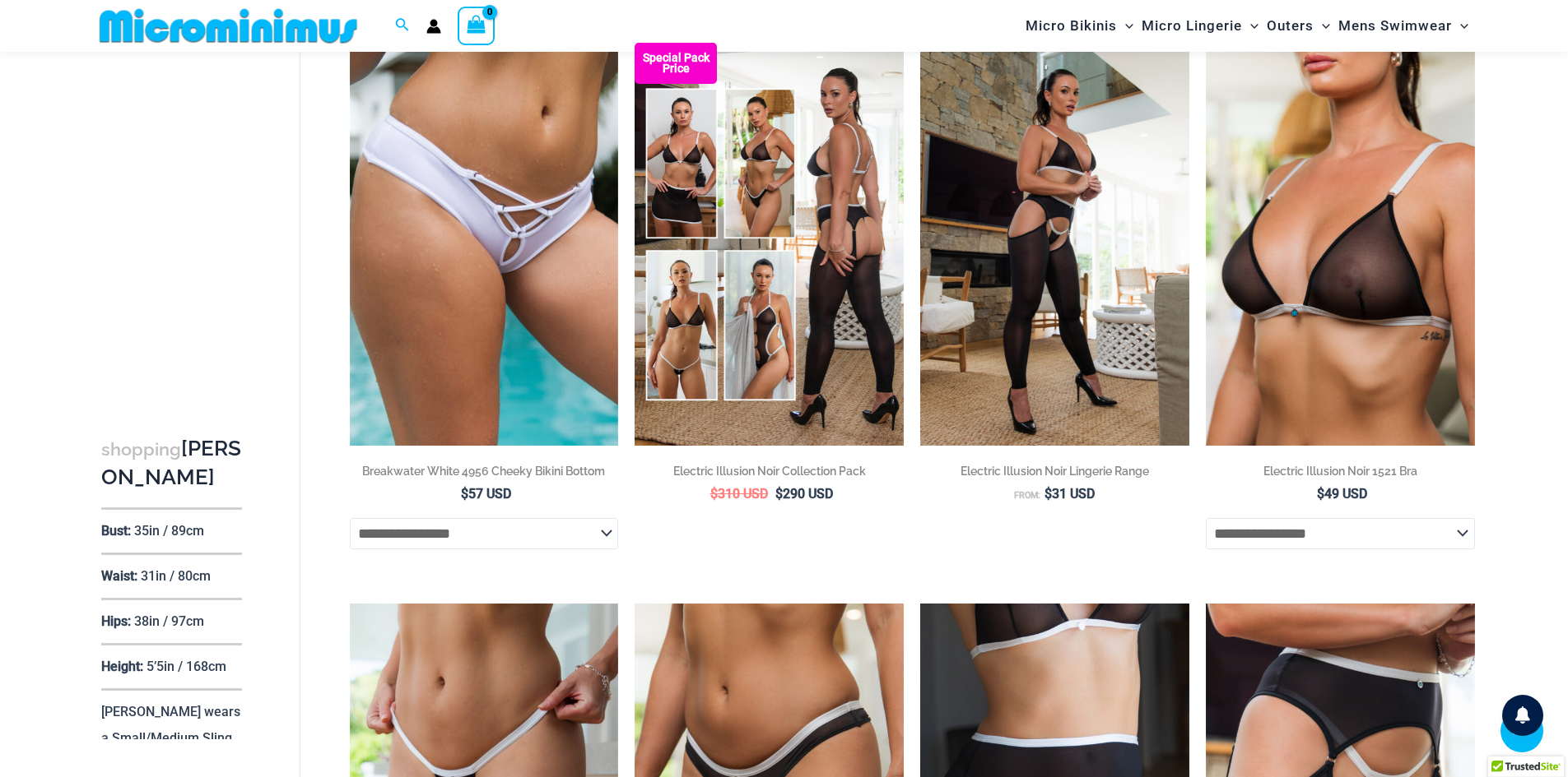
scroll to position [725, 0]
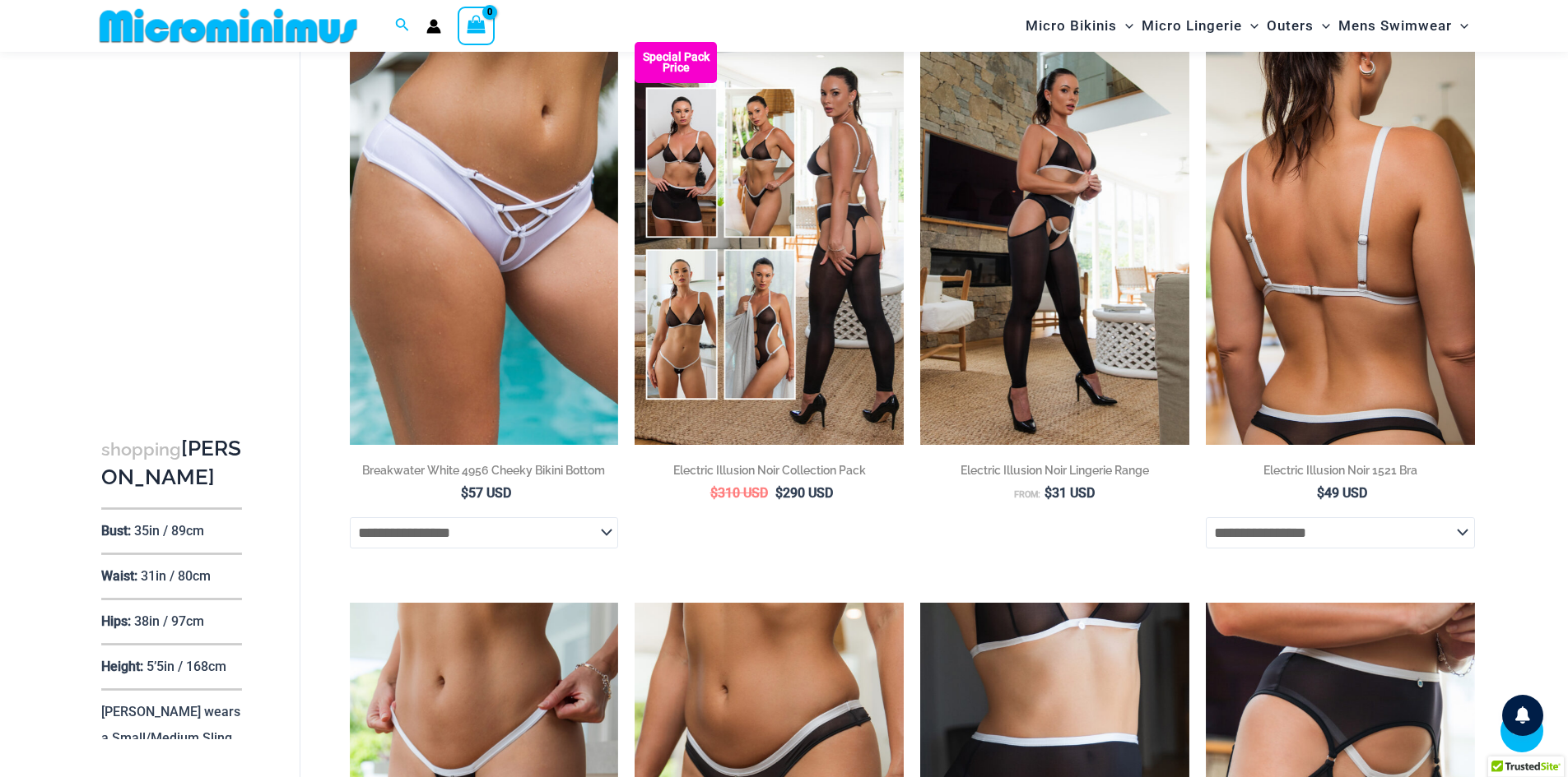
click at [1285, 264] on img at bounding box center [1340, 243] width 269 height 403
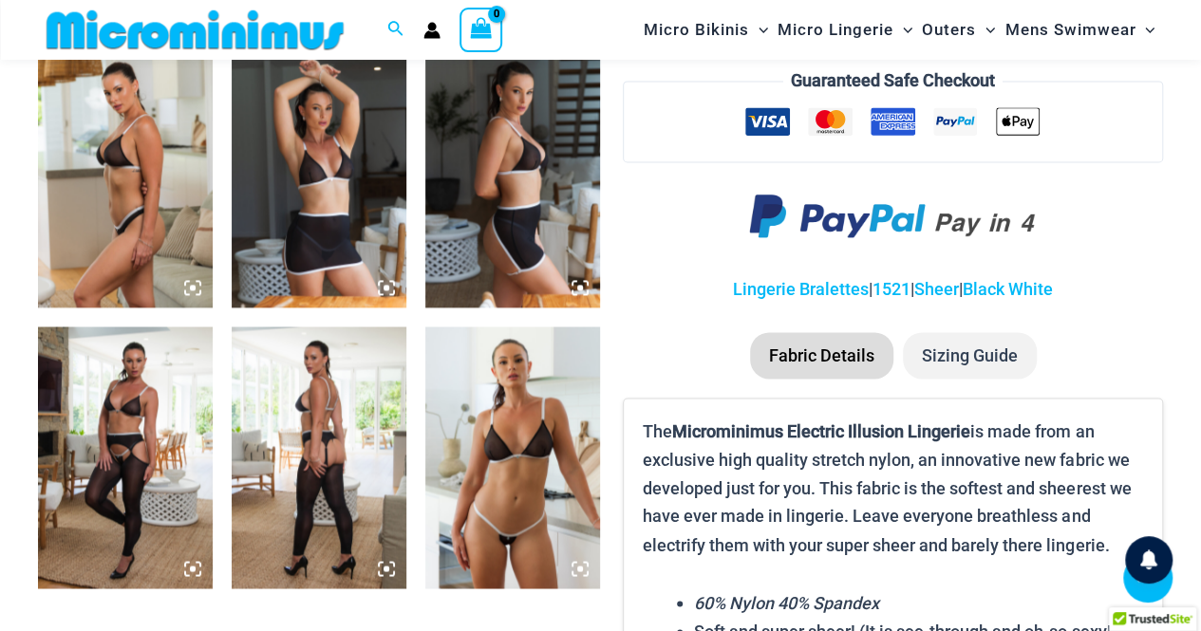
scroll to position [1289, 0]
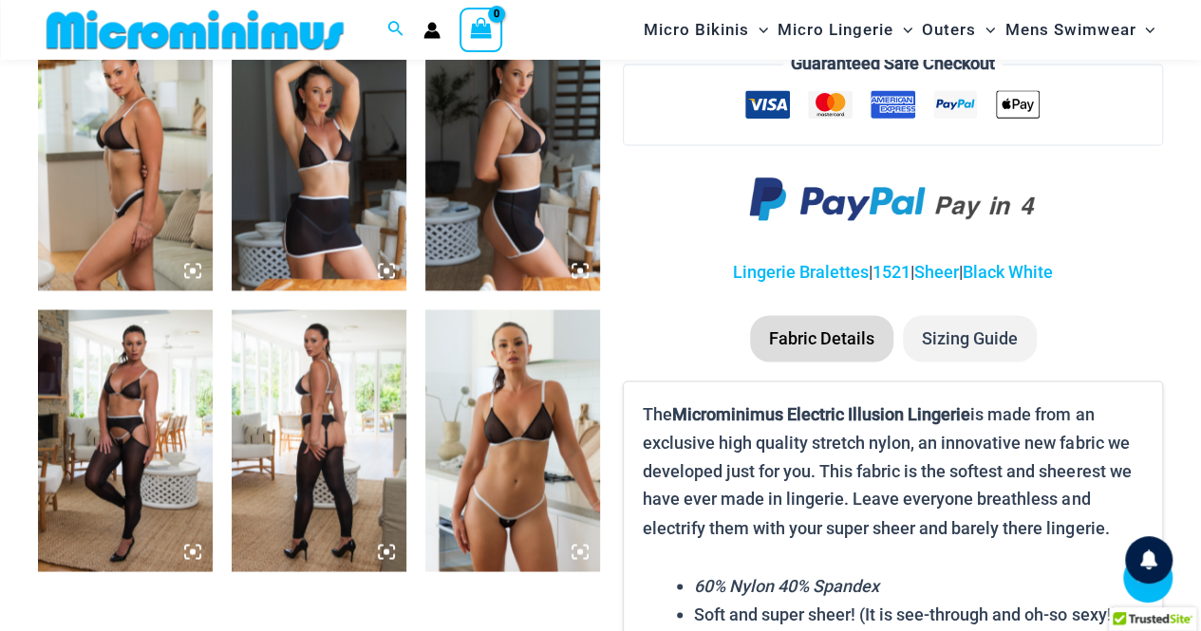
click at [511, 379] on img at bounding box center [512, 441] width 175 height 262
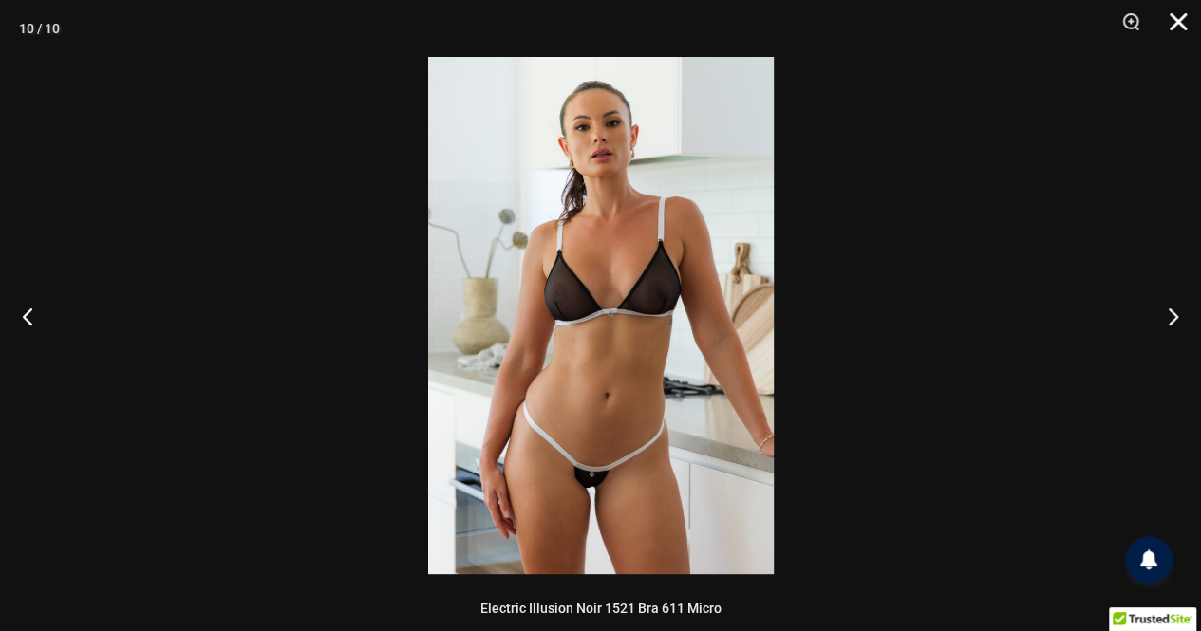
click at [1181, 13] on button "Close" at bounding box center [1171, 28] width 47 height 57
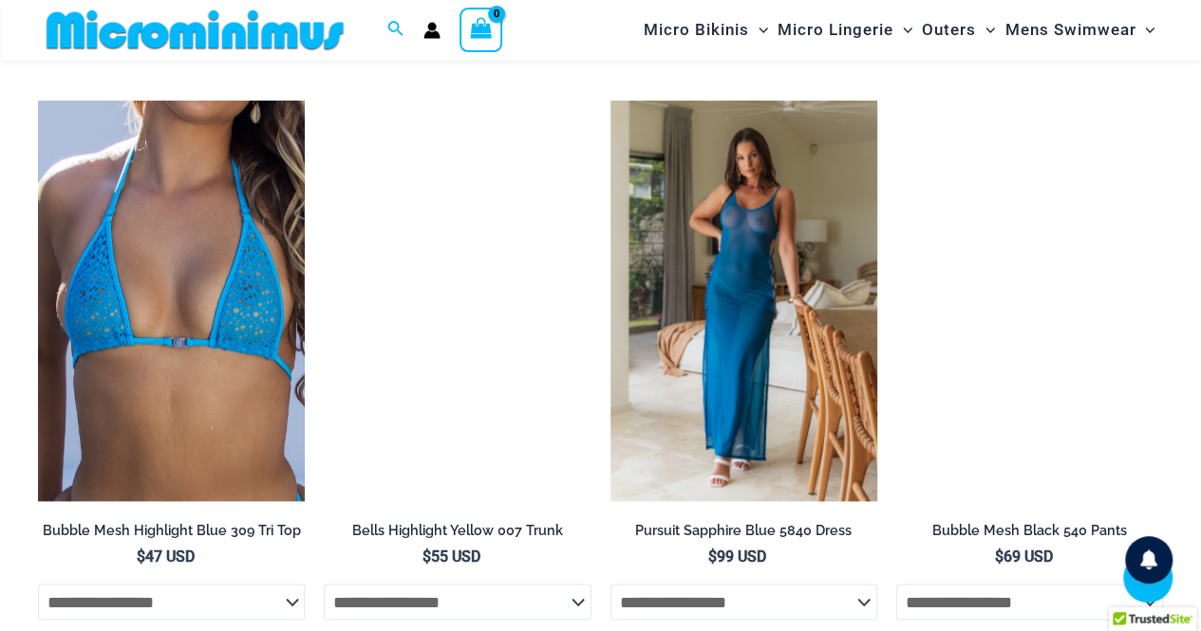
scroll to position [4897, 0]
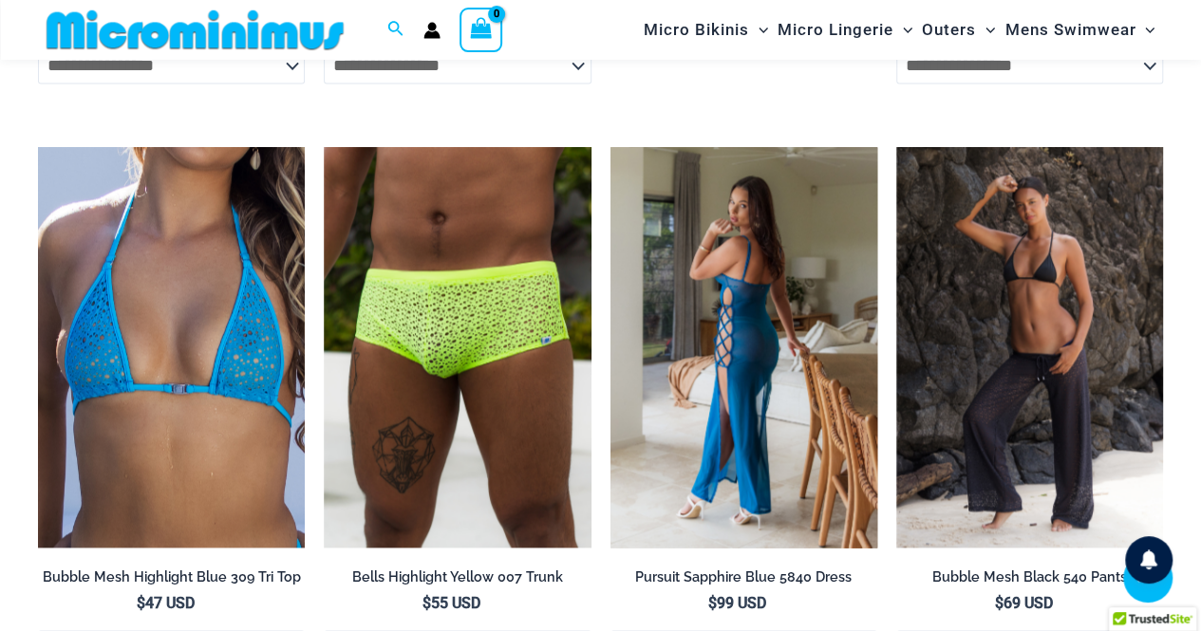
click at [726, 311] on img at bounding box center [743, 347] width 267 height 401
